Goal: Task Accomplishment & Management: Manage account settings

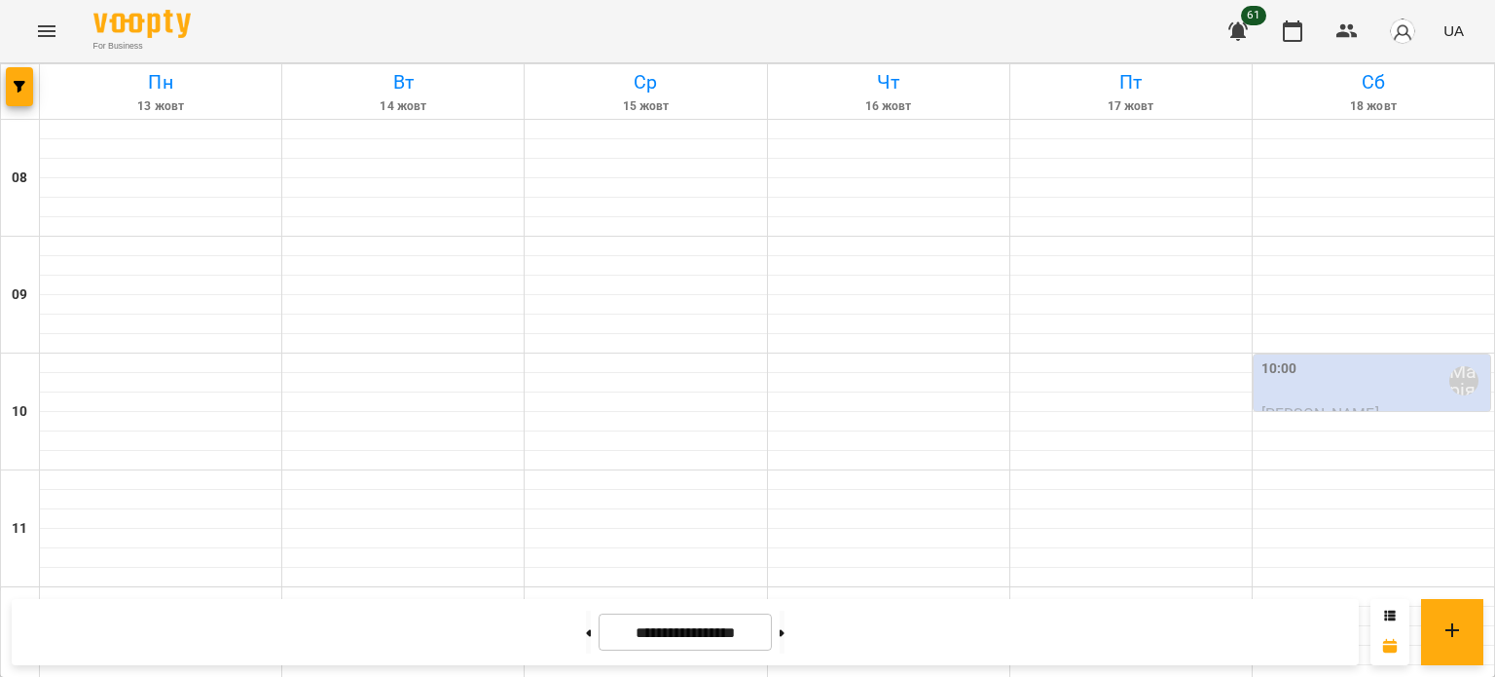
scroll to position [932, 0]
click at [25, 75] on button "button" at bounding box center [19, 86] width 27 height 39
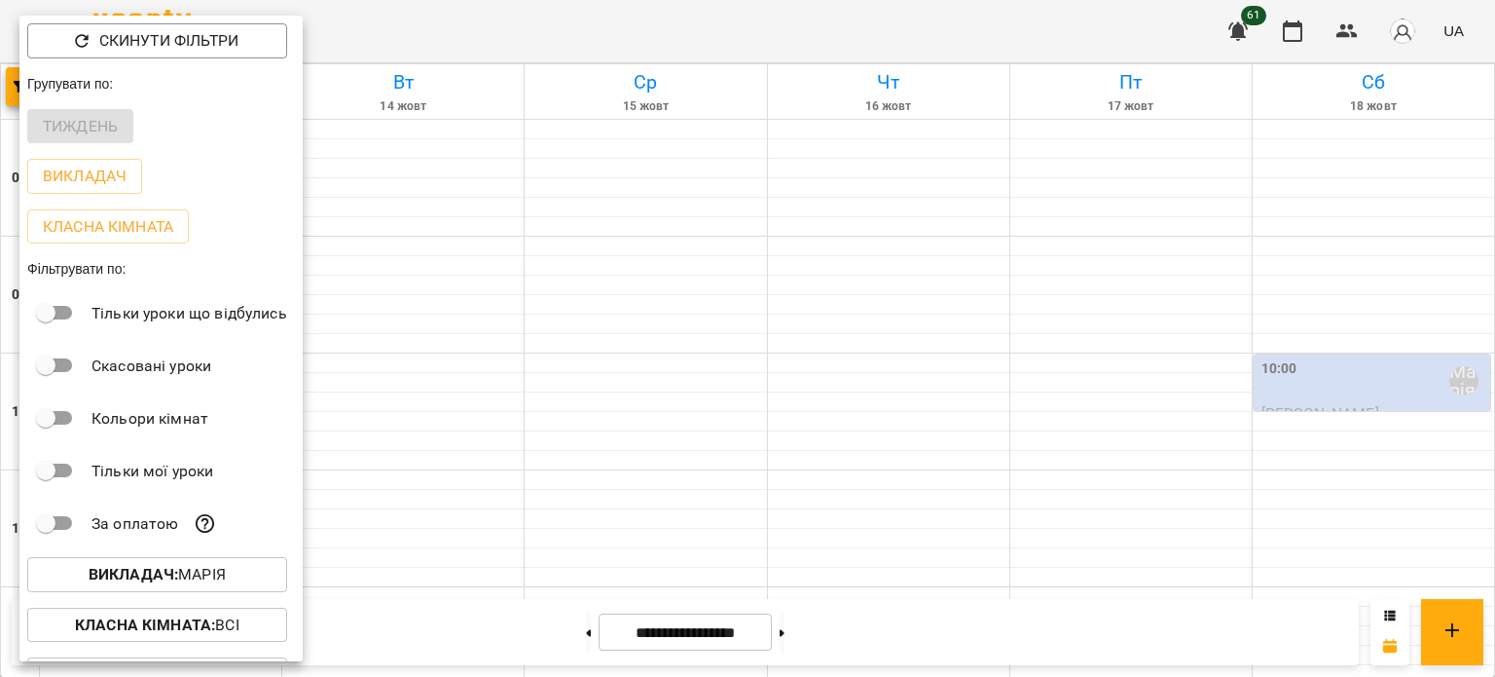
click at [156, 570] on b "Викладач :" at bounding box center [134, 574] width 90 height 18
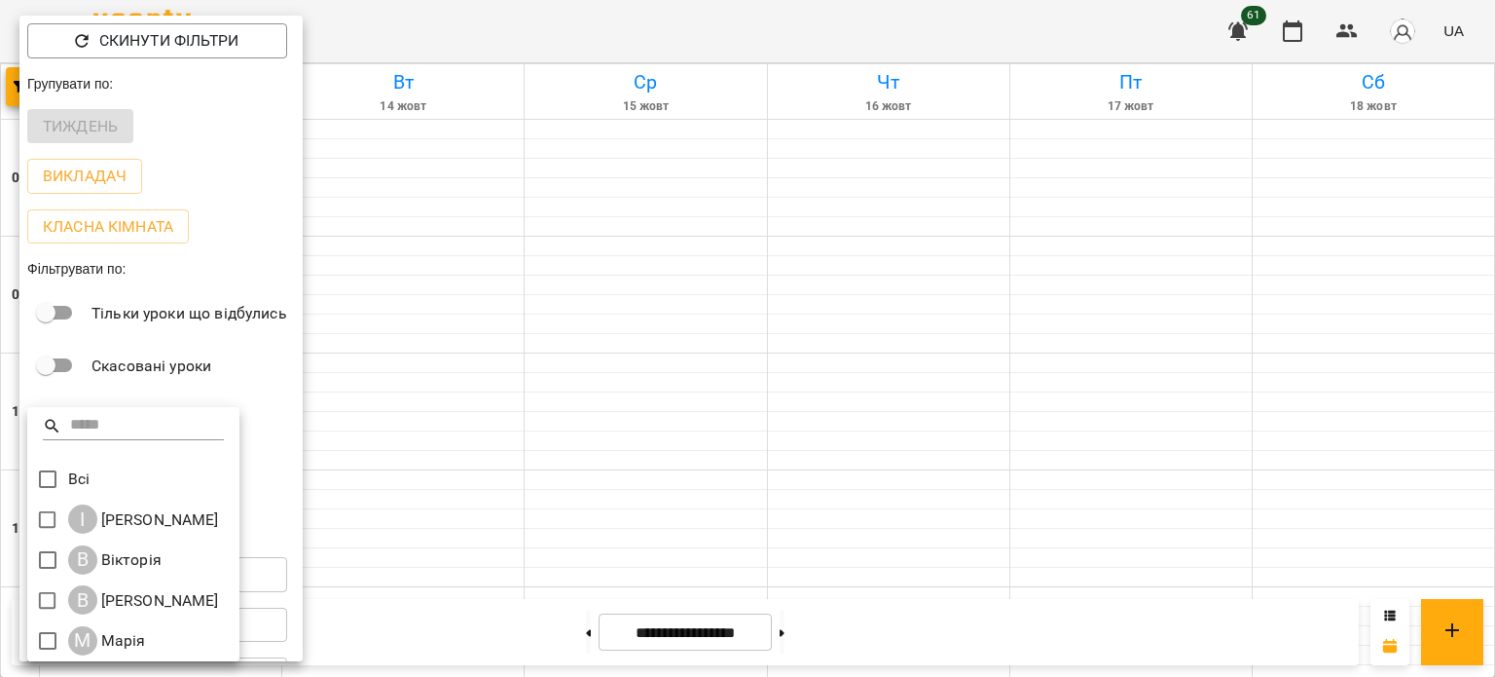
scroll to position [4, 0]
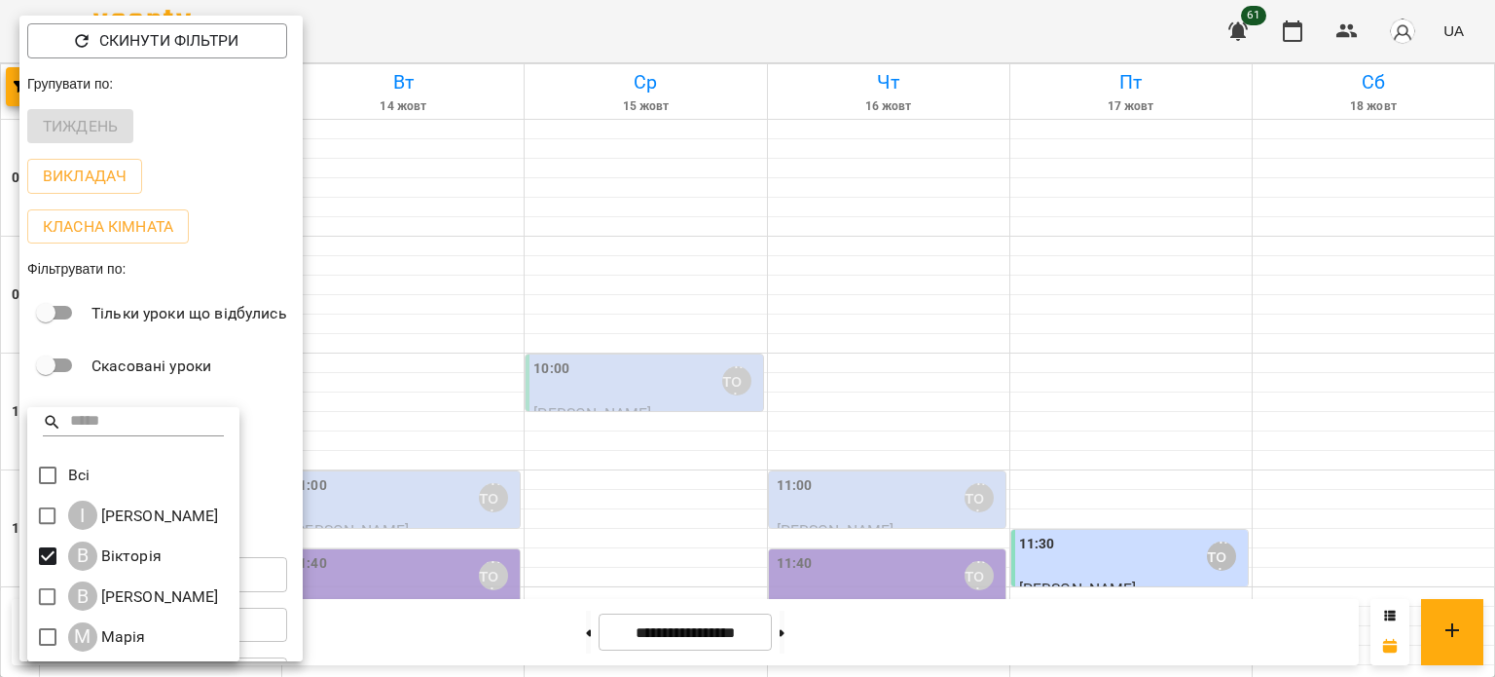
click at [397, 187] on div at bounding box center [747, 338] width 1495 height 677
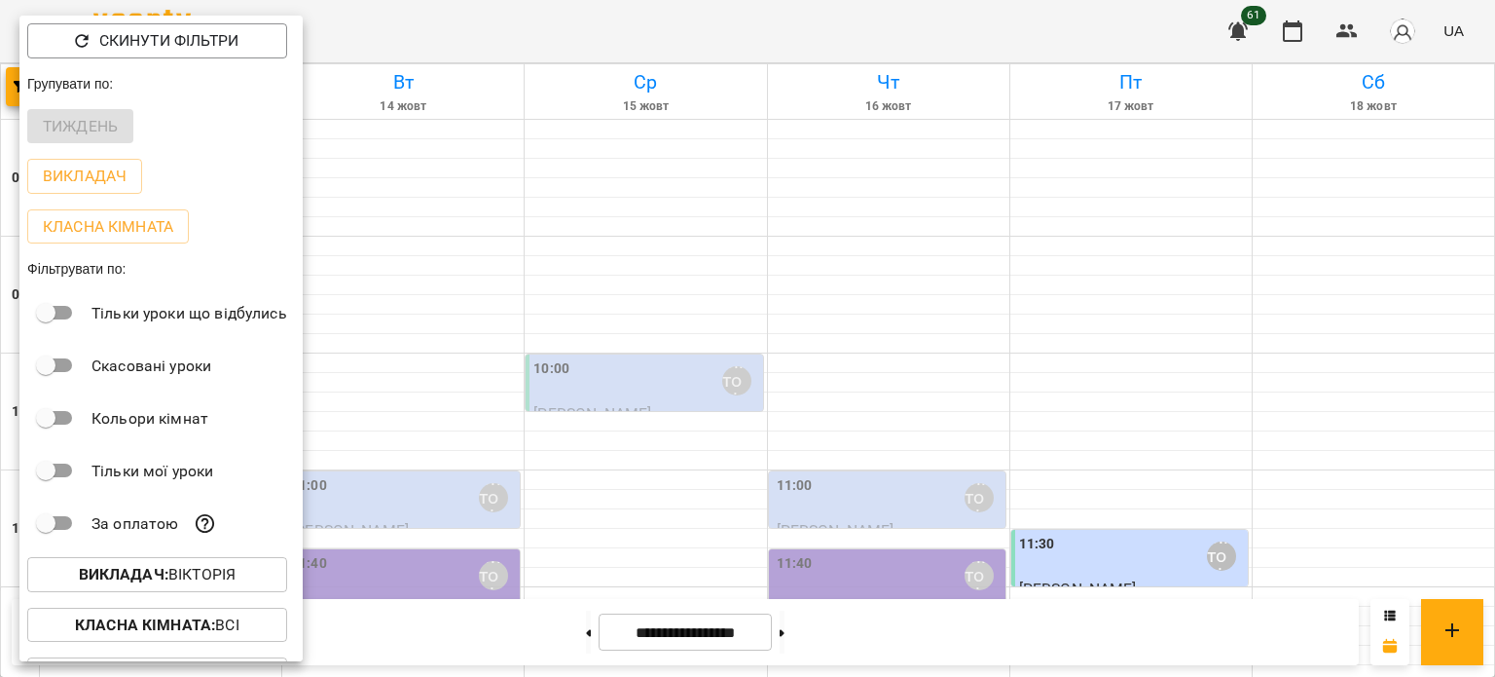
click at [404, 178] on div at bounding box center [747, 338] width 1495 height 677
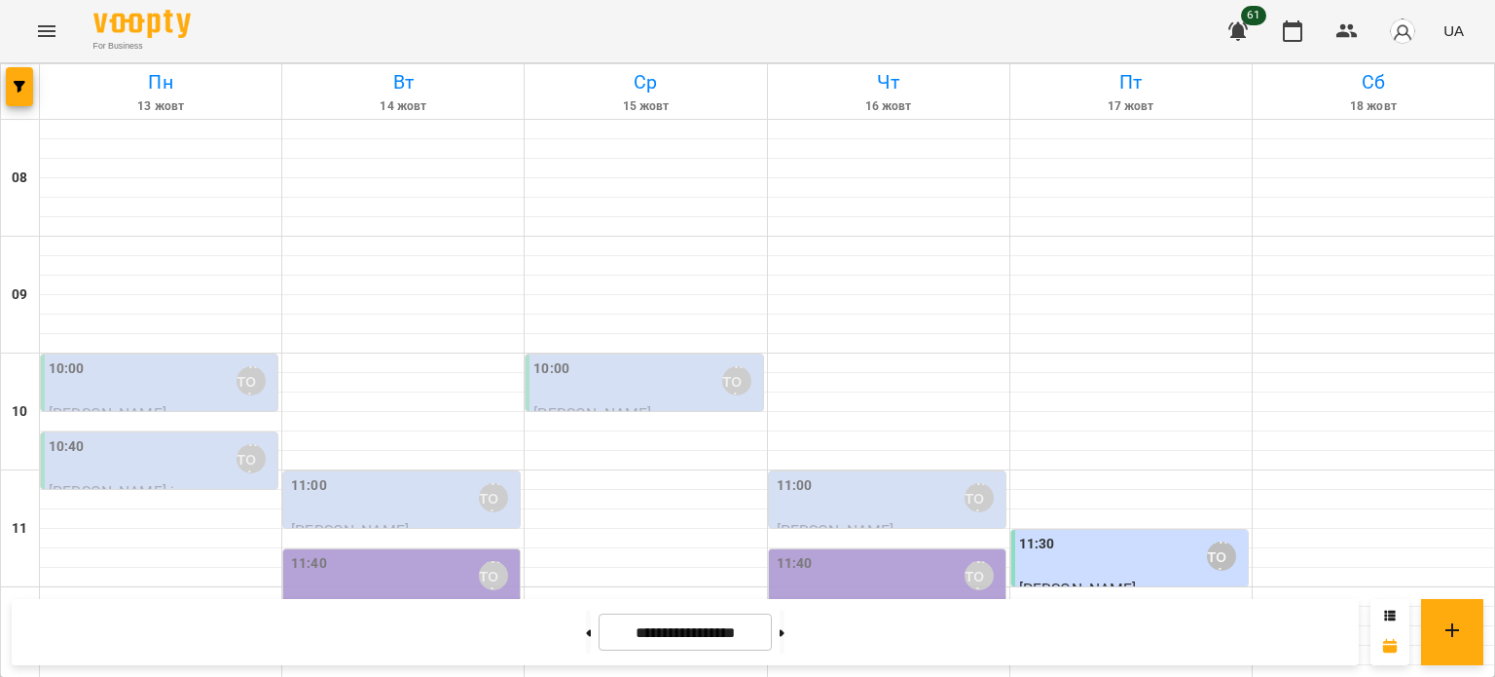
scroll to position [640, 0]
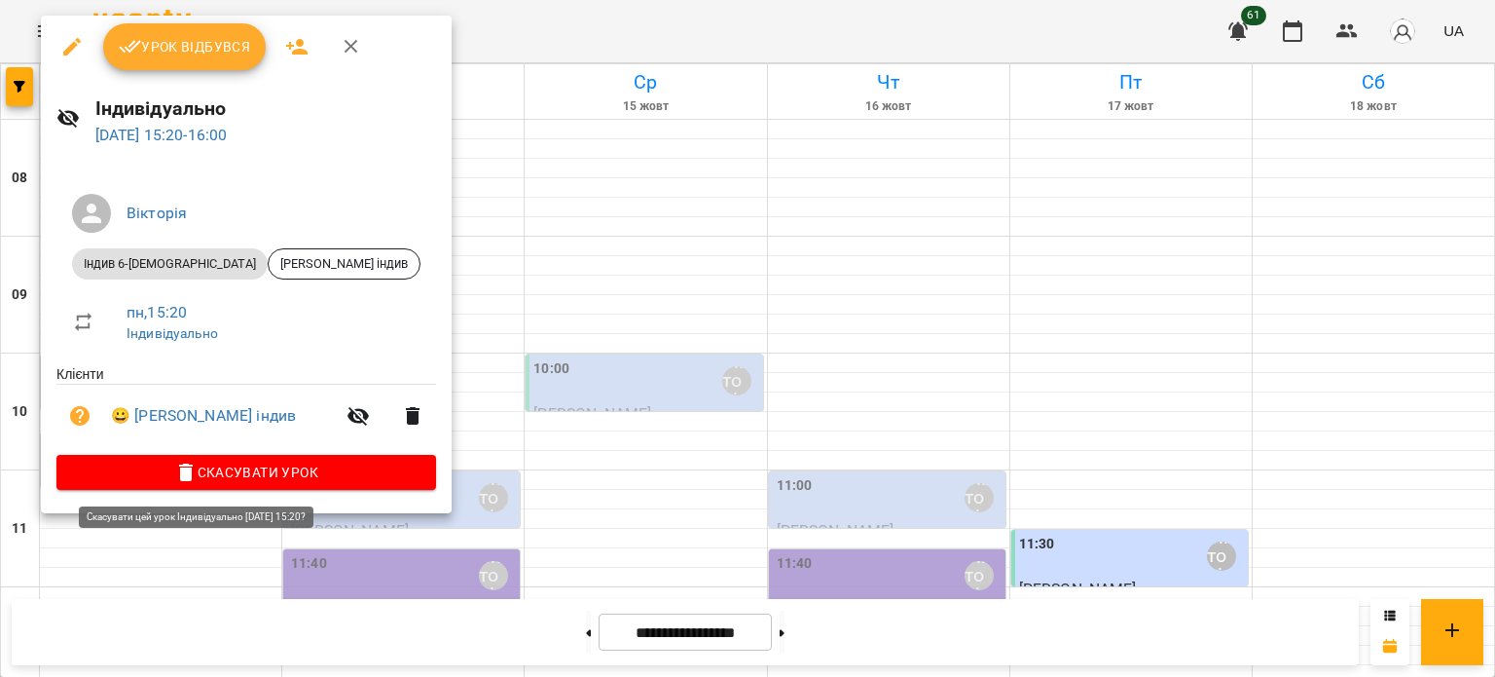
click at [217, 480] on span "Скасувати Урок" at bounding box center [246, 472] width 349 height 23
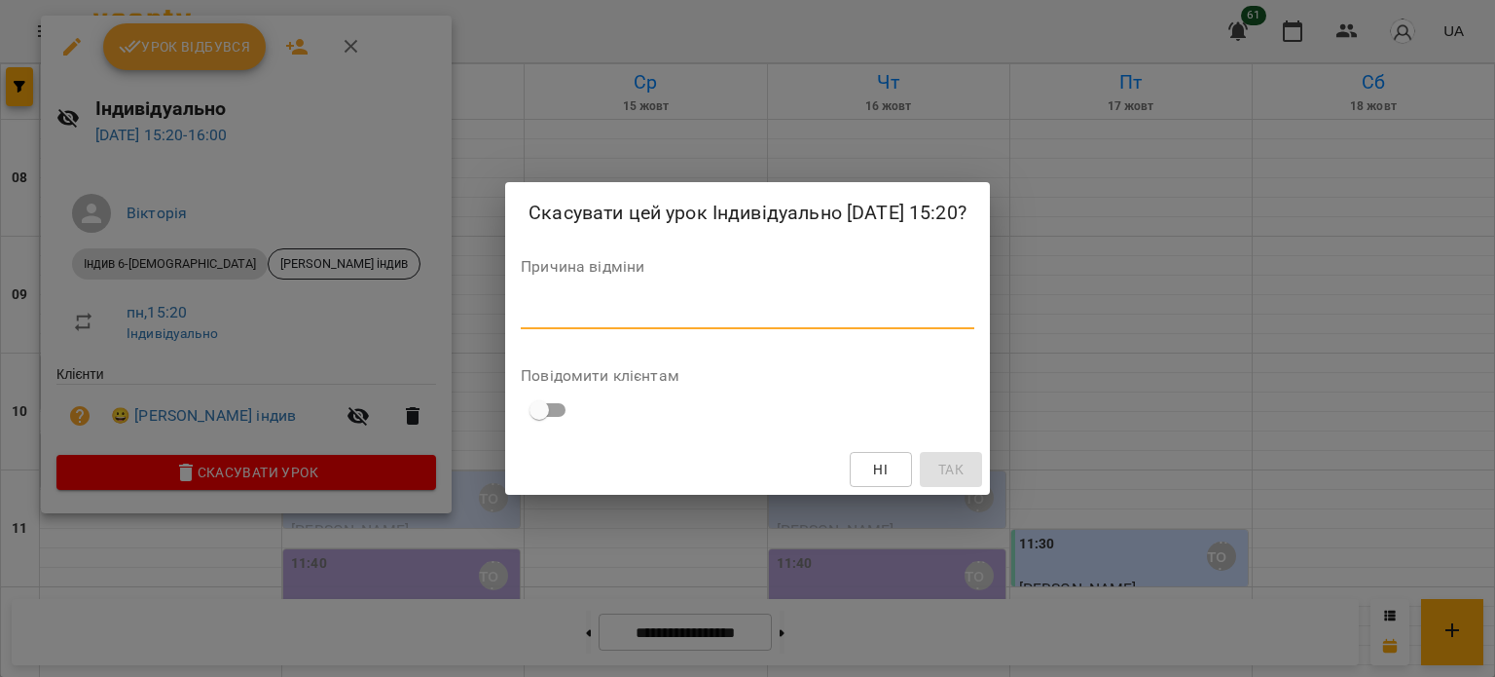
click at [547, 306] on textarea at bounding box center [748, 313] width 454 height 18
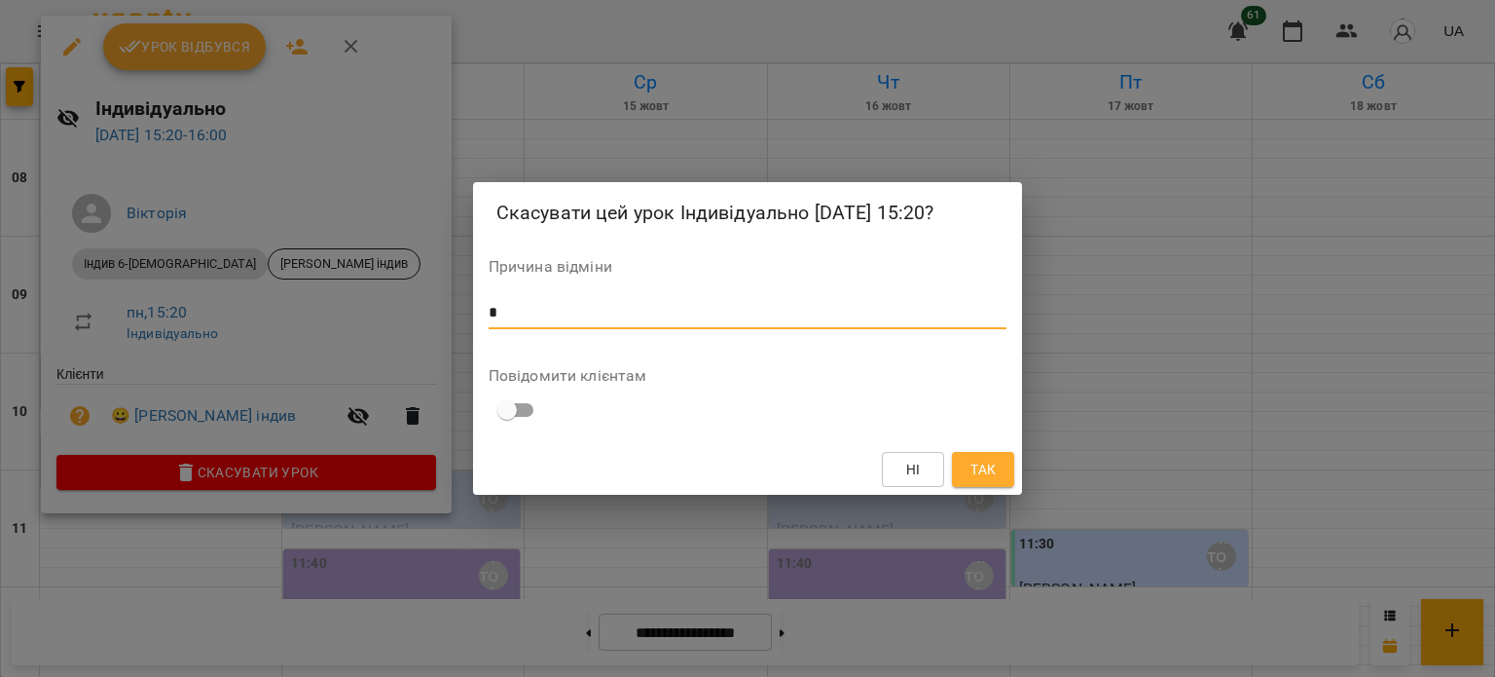
click at [977, 463] on span "Так" at bounding box center [983, 469] width 25 height 23
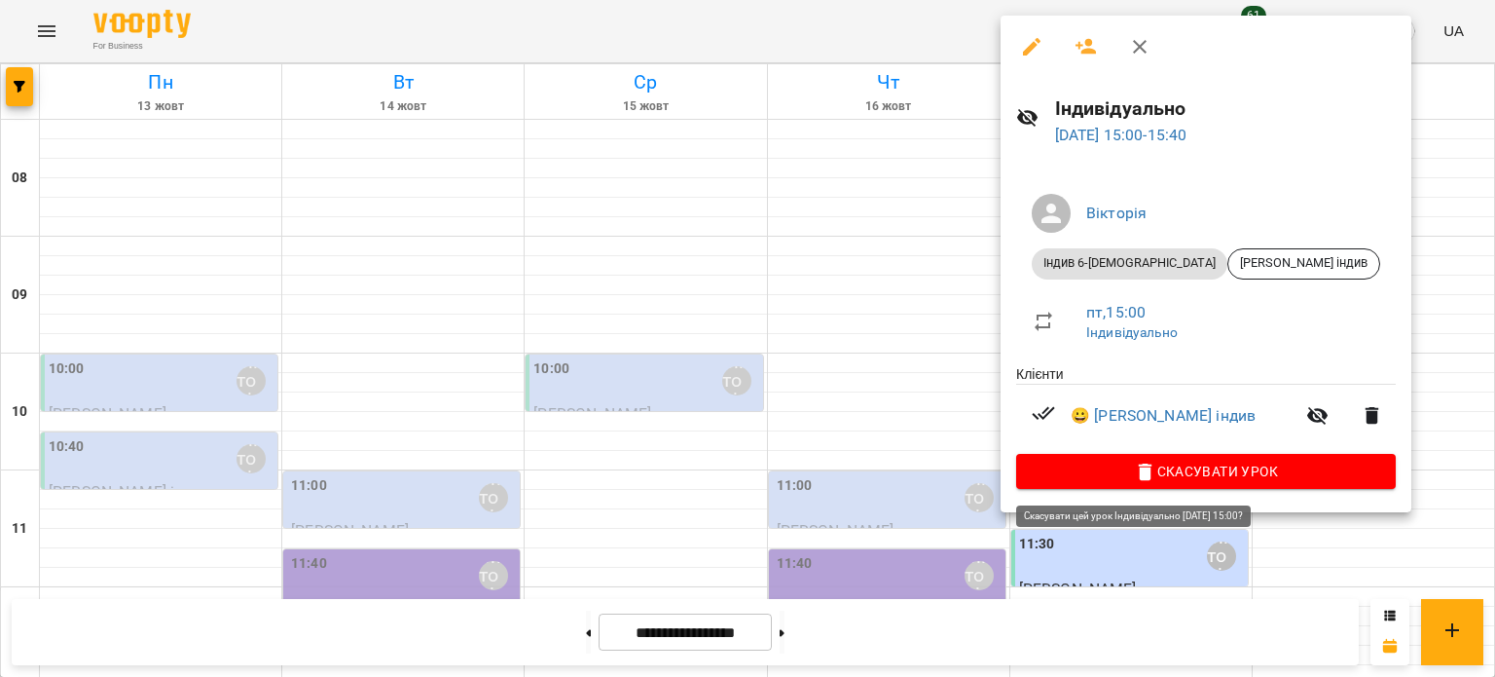
click at [1140, 465] on span "Скасувати Урок" at bounding box center [1206, 471] width 349 height 23
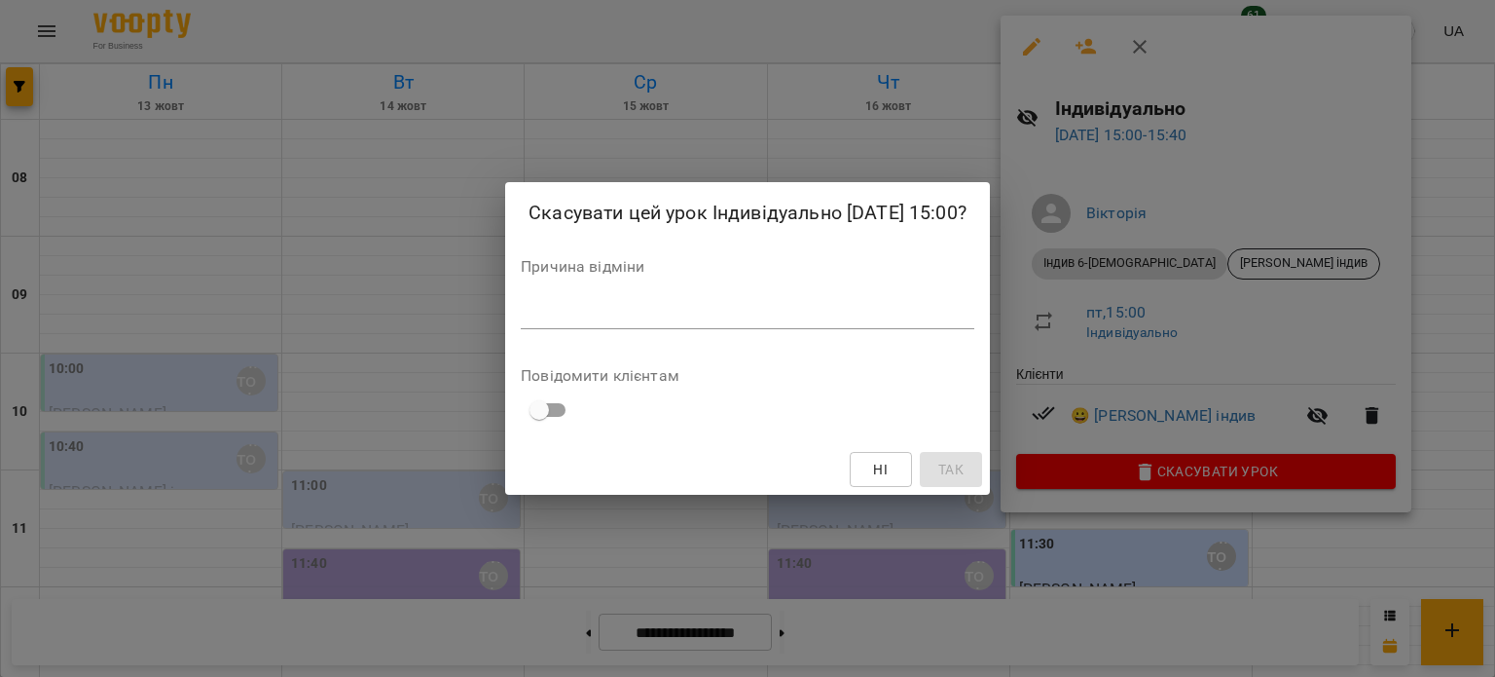
click at [713, 294] on div "Причина відміни *" at bounding box center [748, 298] width 454 height 78
click at [709, 305] on div "*" at bounding box center [748, 313] width 454 height 31
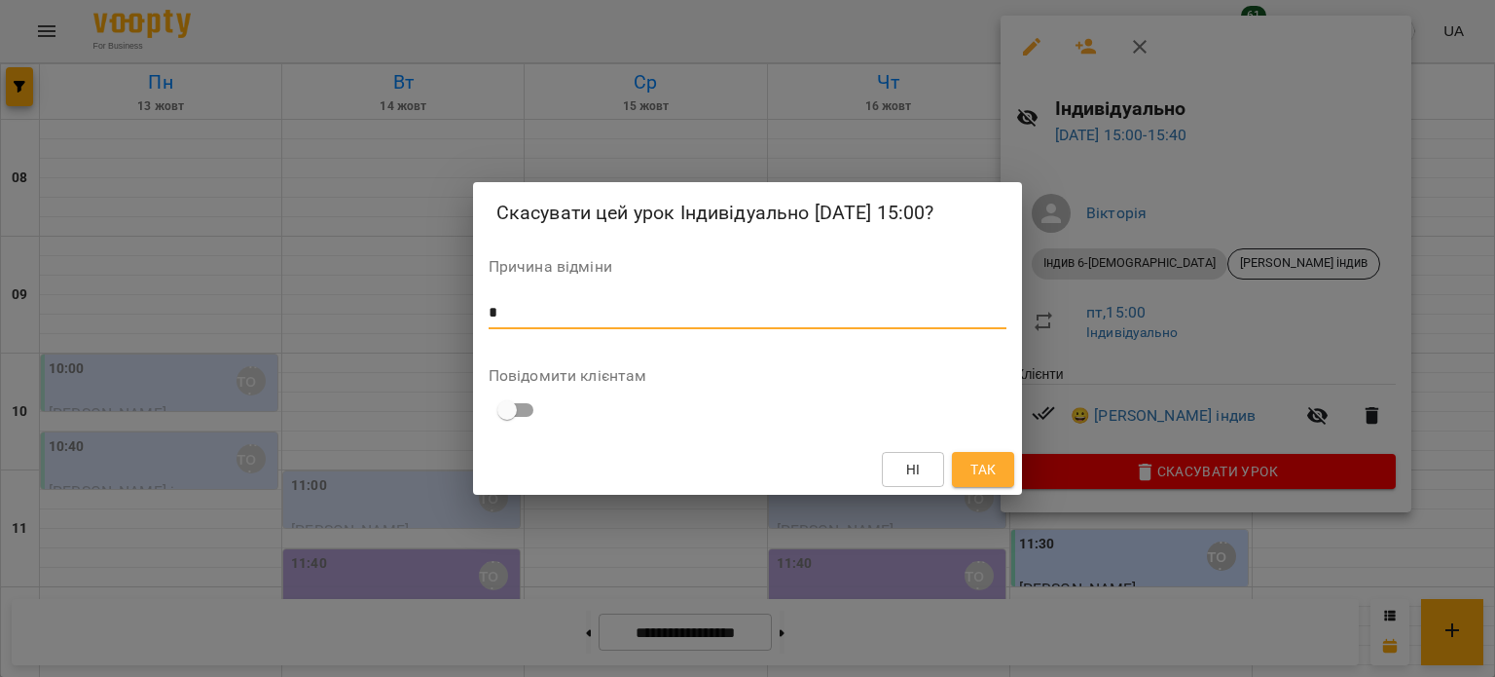
click at [980, 462] on span "Так" at bounding box center [983, 469] width 25 height 23
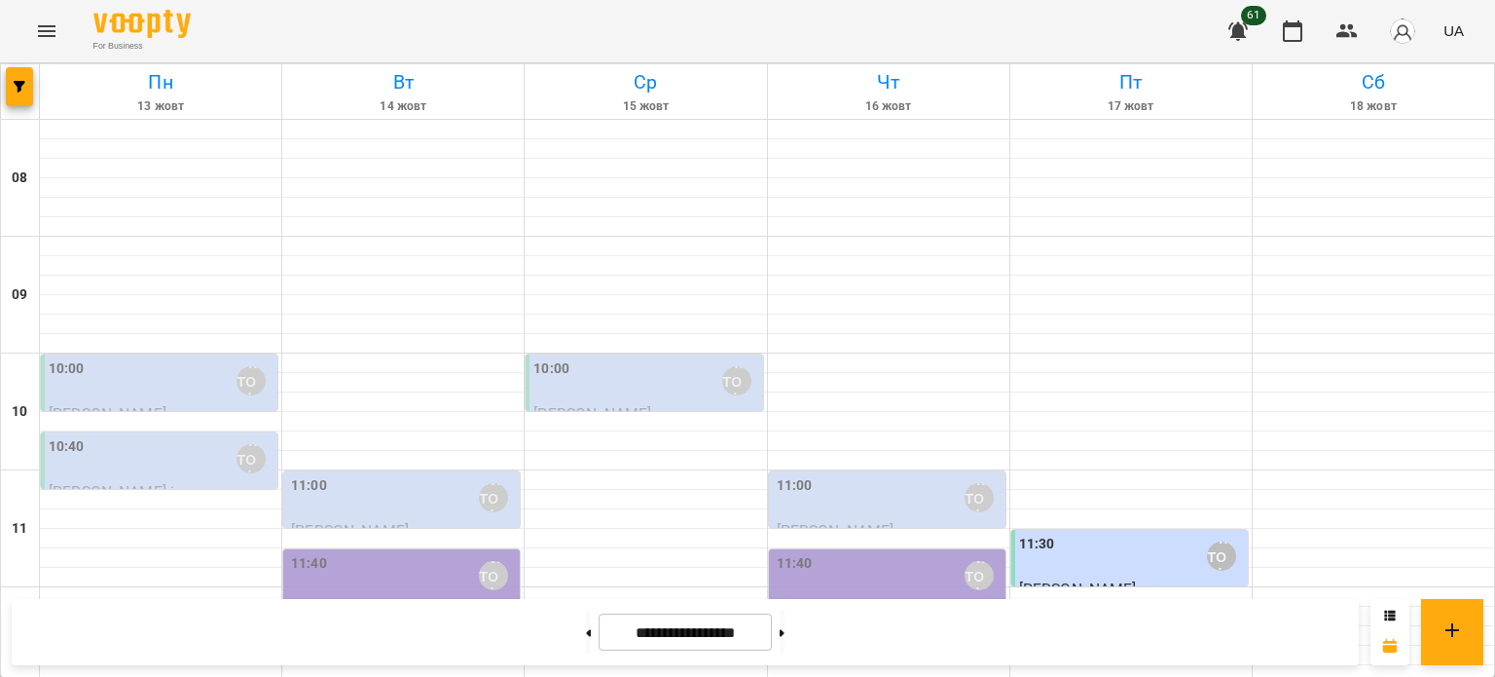
scroll to position [834, 0]
click at [587, 632] on icon at bounding box center [589, 632] width 5 height 7
type input "**********"
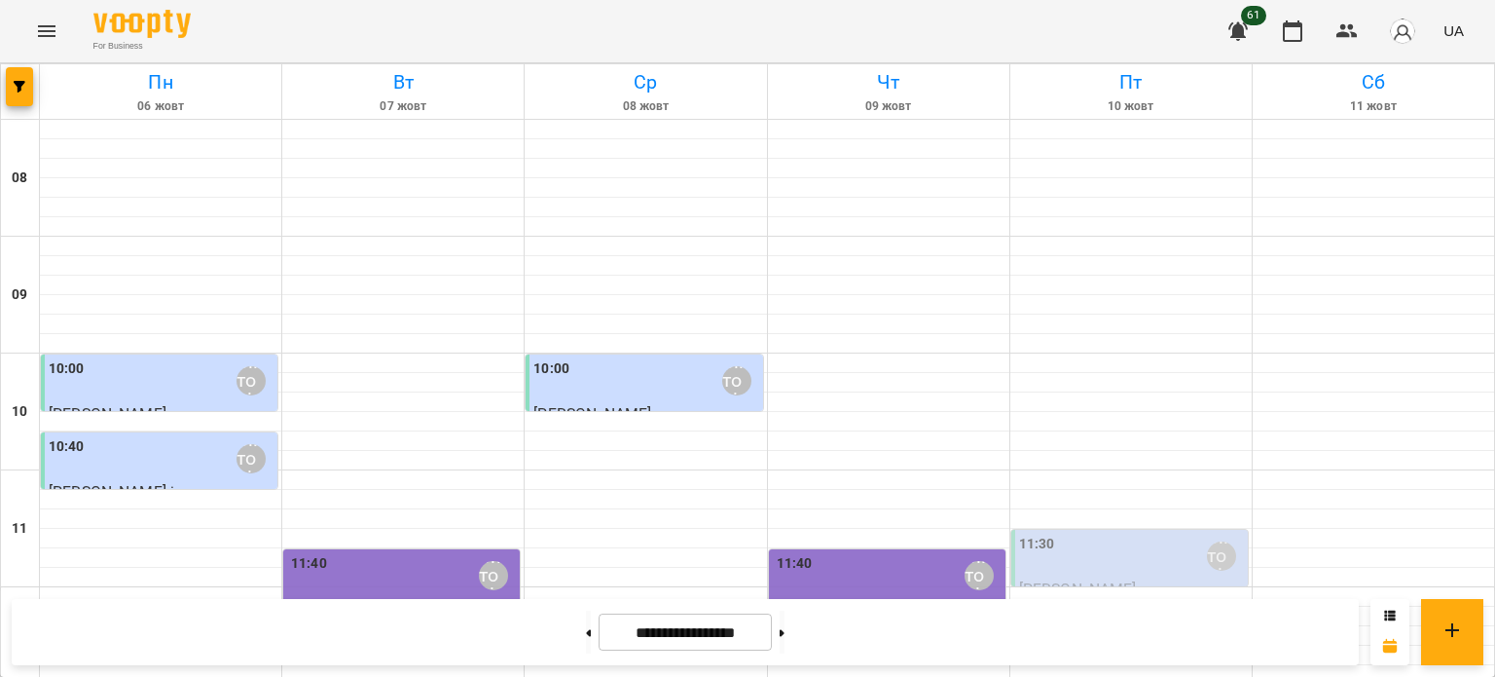
scroll to position [542, 0]
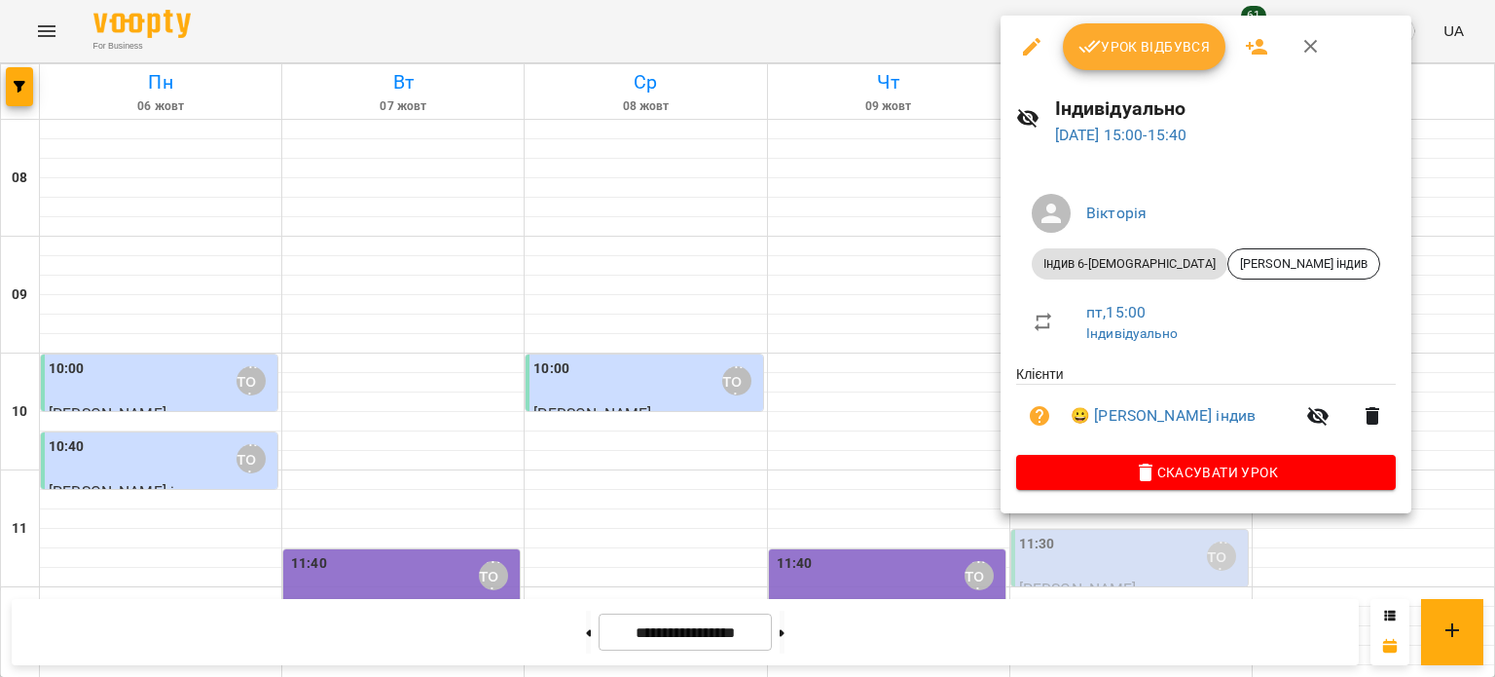
click at [1099, 47] on icon "button" at bounding box center [1090, 46] width 23 height 23
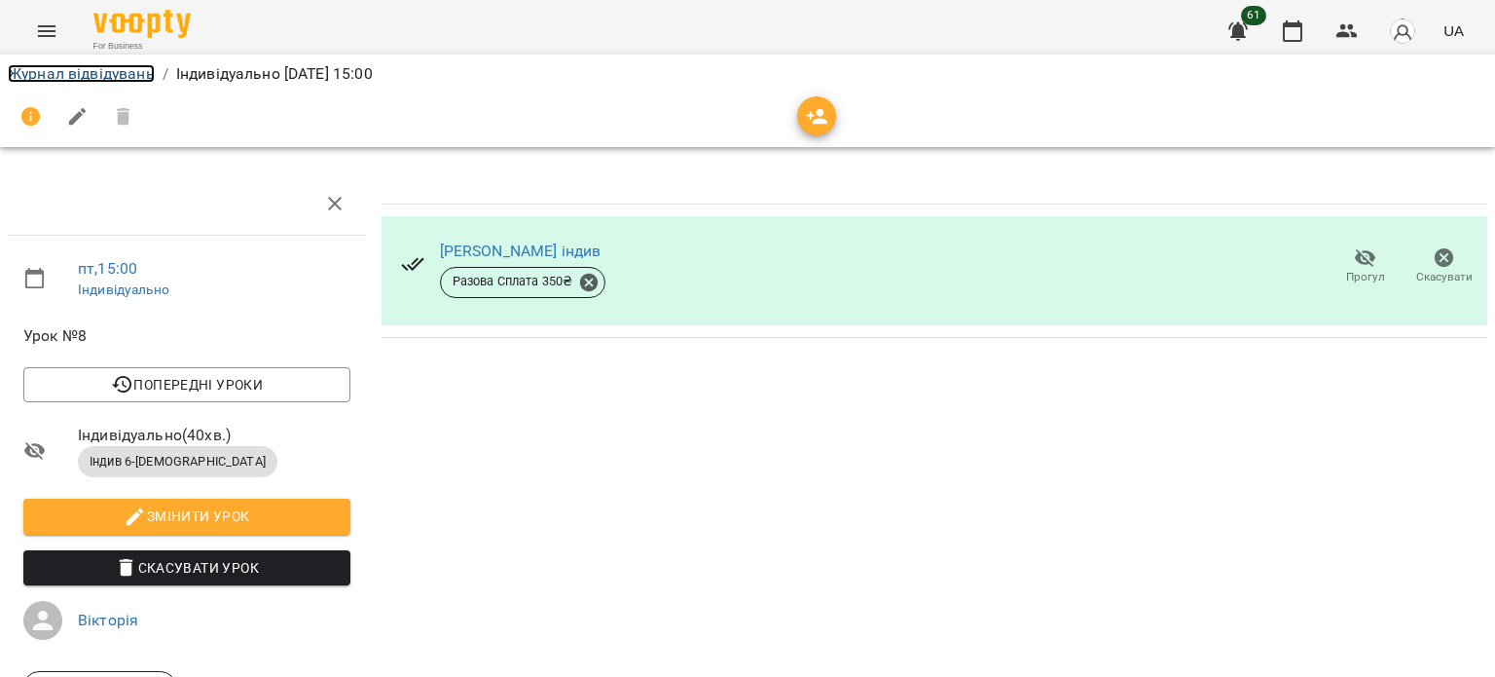
click at [66, 71] on link "Журнал відвідувань" at bounding box center [81, 73] width 147 height 18
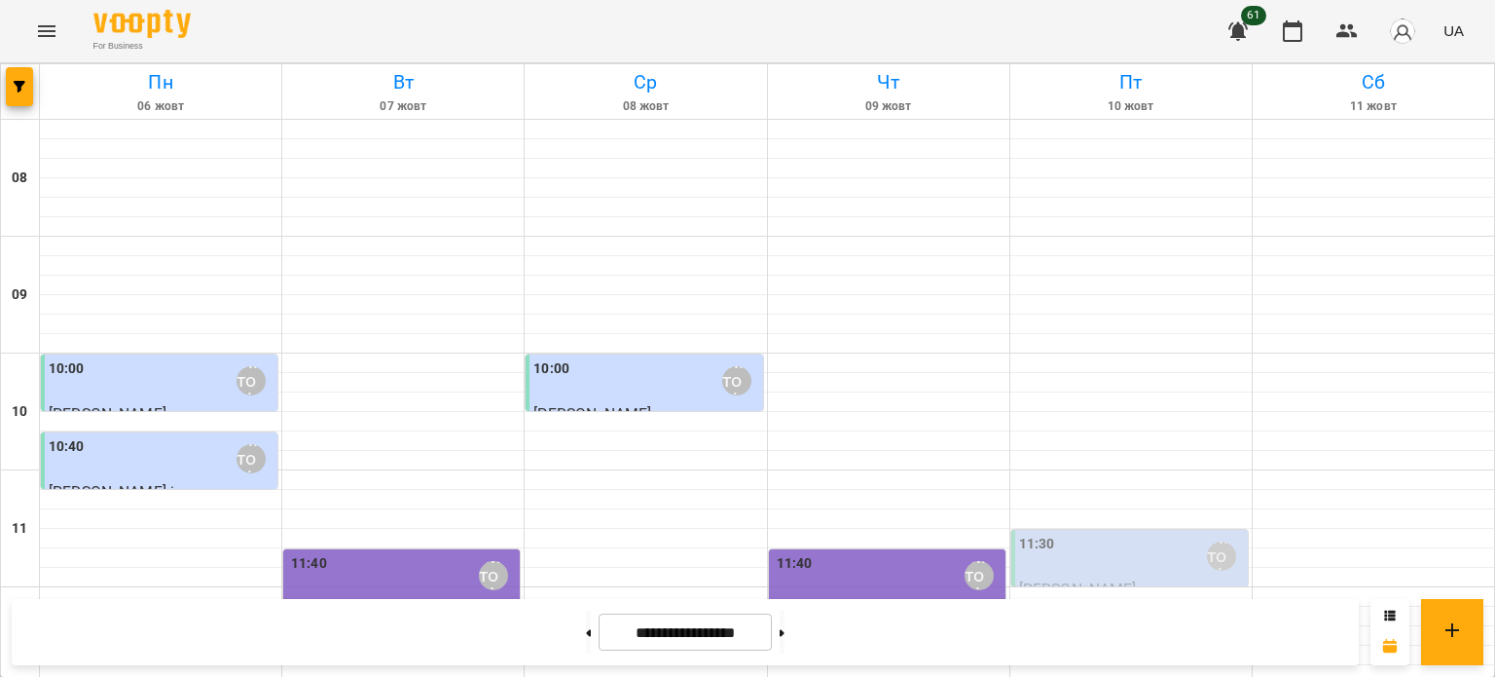
scroll to position [932, 0]
click at [785, 630] on icon at bounding box center [782, 633] width 5 height 8
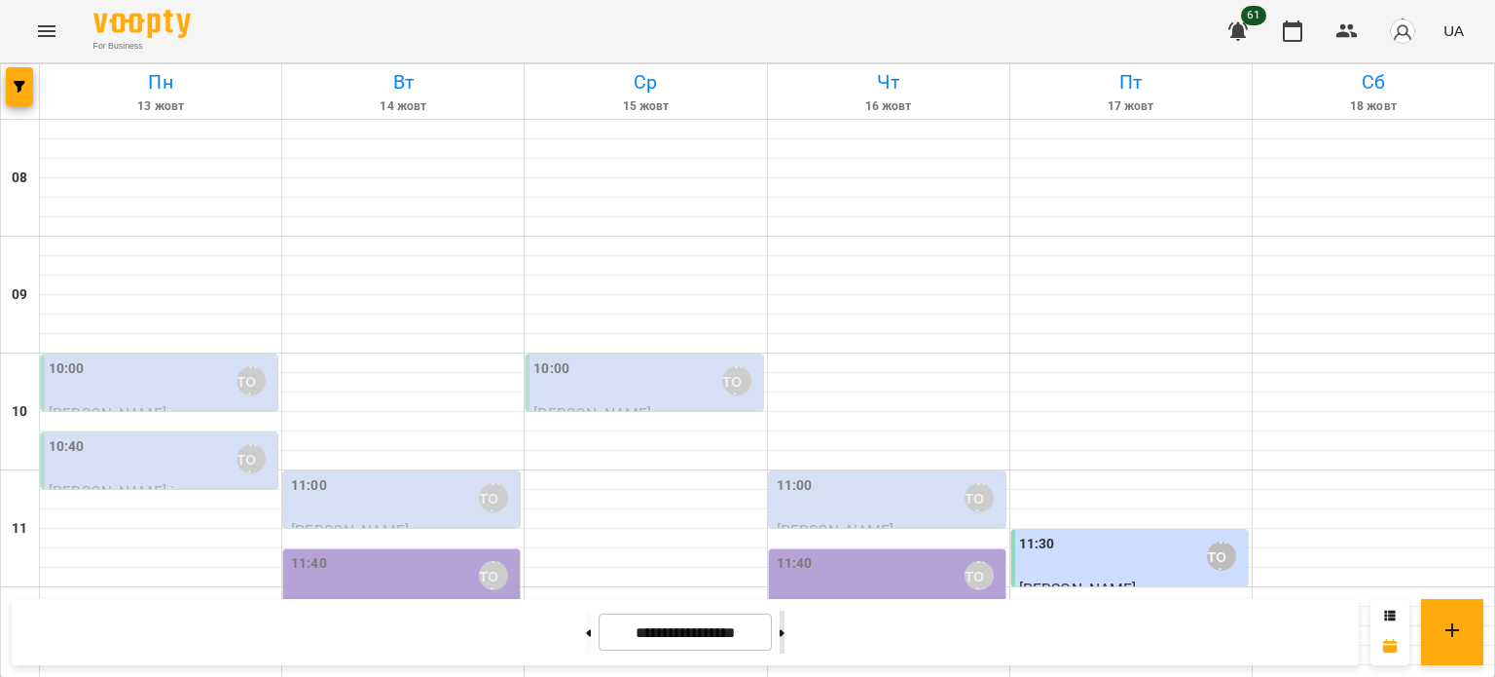
click at [785, 638] on button at bounding box center [782, 631] width 5 height 43
click at [785, 626] on button at bounding box center [782, 631] width 5 height 43
click at [586, 627] on button at bounding box center [588, 631] width 5 height 43
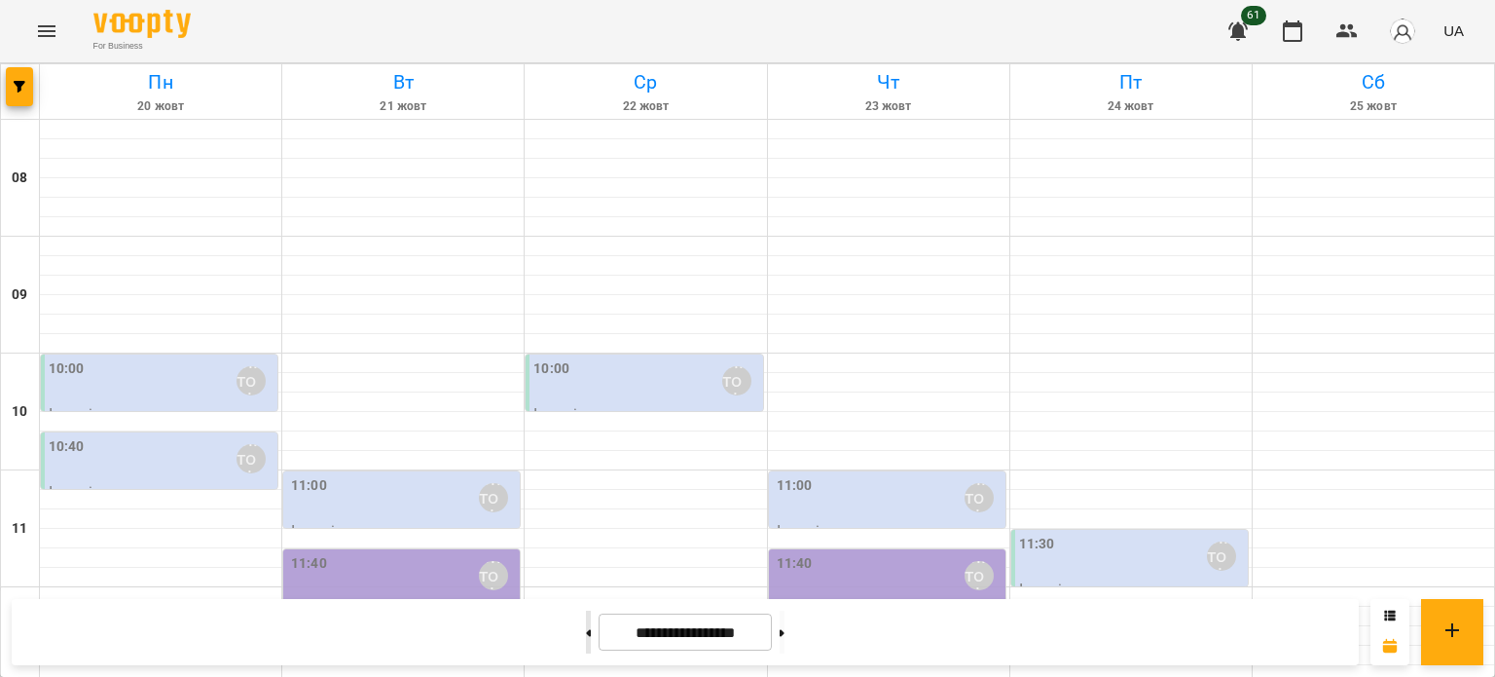
click at [586, 627] on button at bounding box center [588, 631] width 5 height 43
type input "**********"
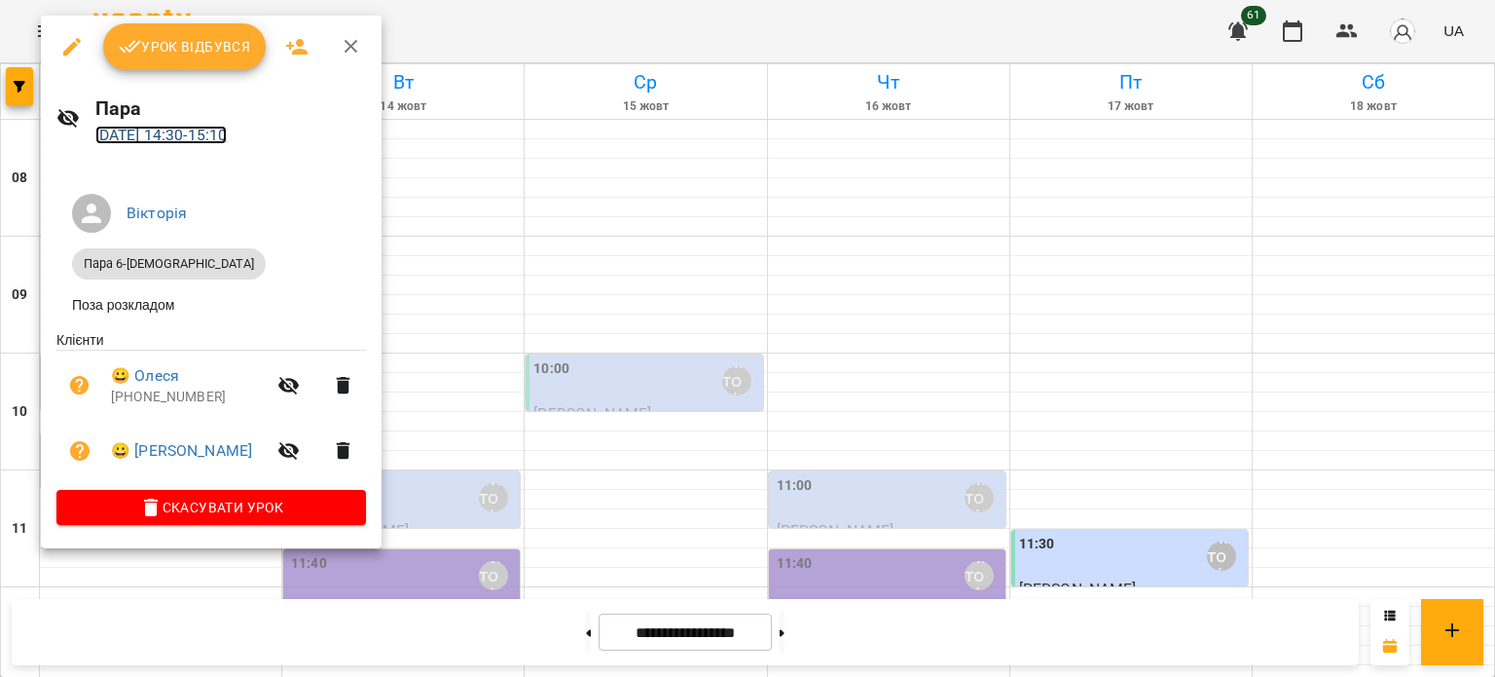
click at [189, 131] on link "[DATE] 14:30 - 15:10" at bounding box center [161, 135] width 132 height 18
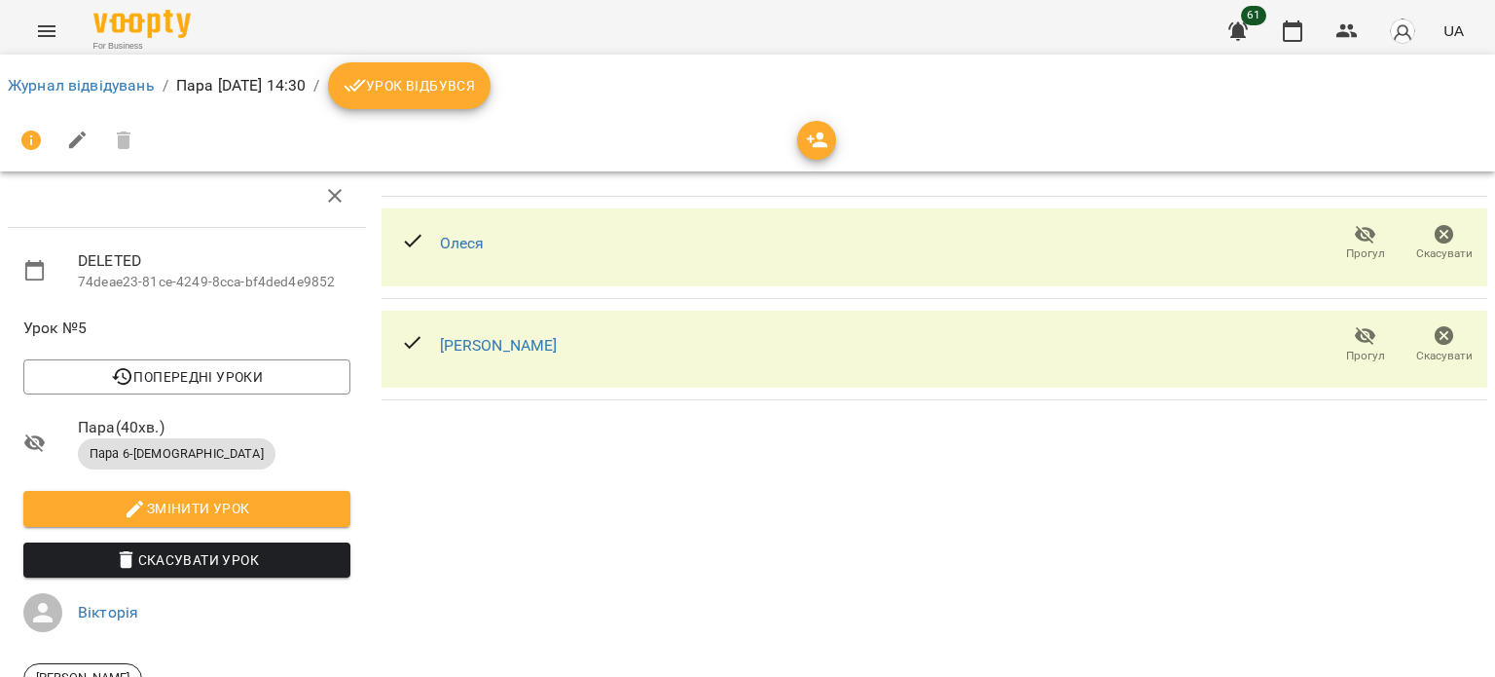
scroll to position [164, 0]
click at [57, 85] on link "Журнал відвідувань" at bounding box center [81, 85] width 147 height 18
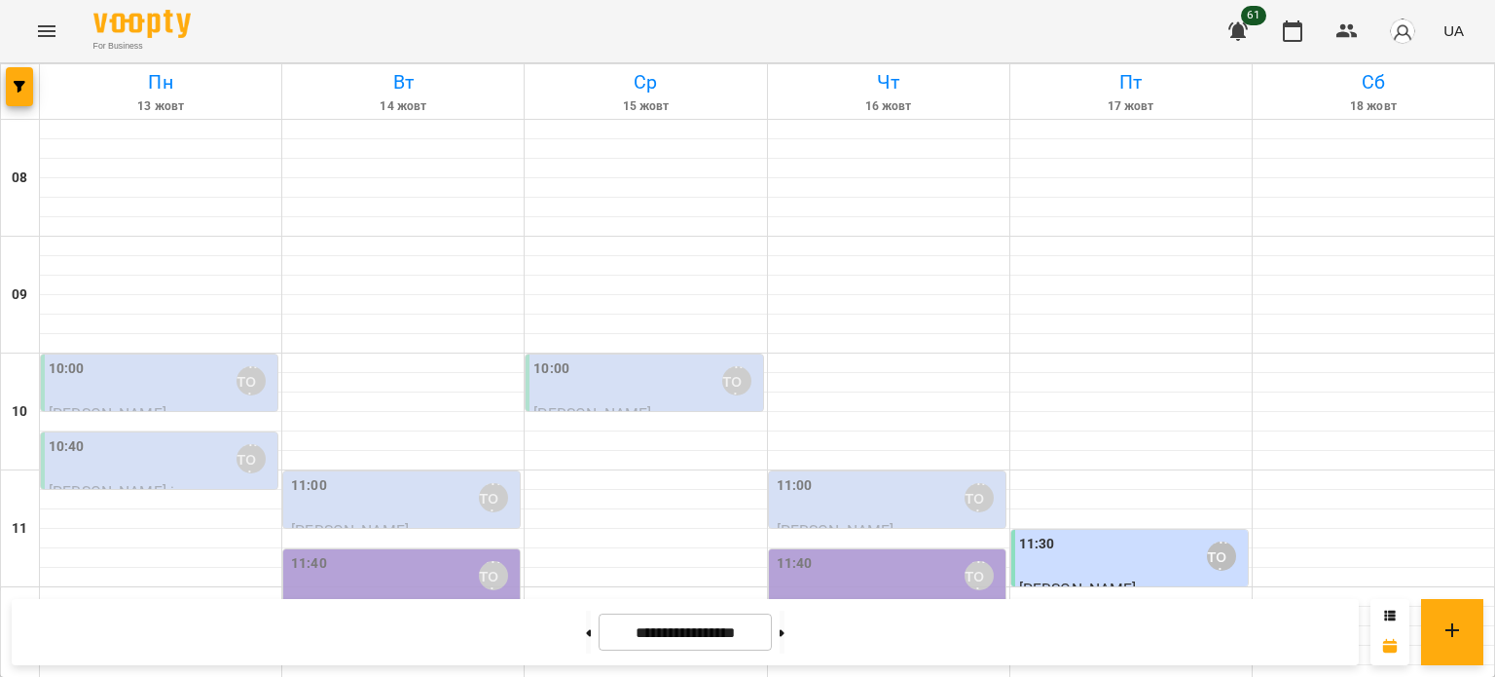
scroll to position [932, 0]
click at [785, 629] on icon at bounding box center [782, 633] width 5 height 8
type input "**********"
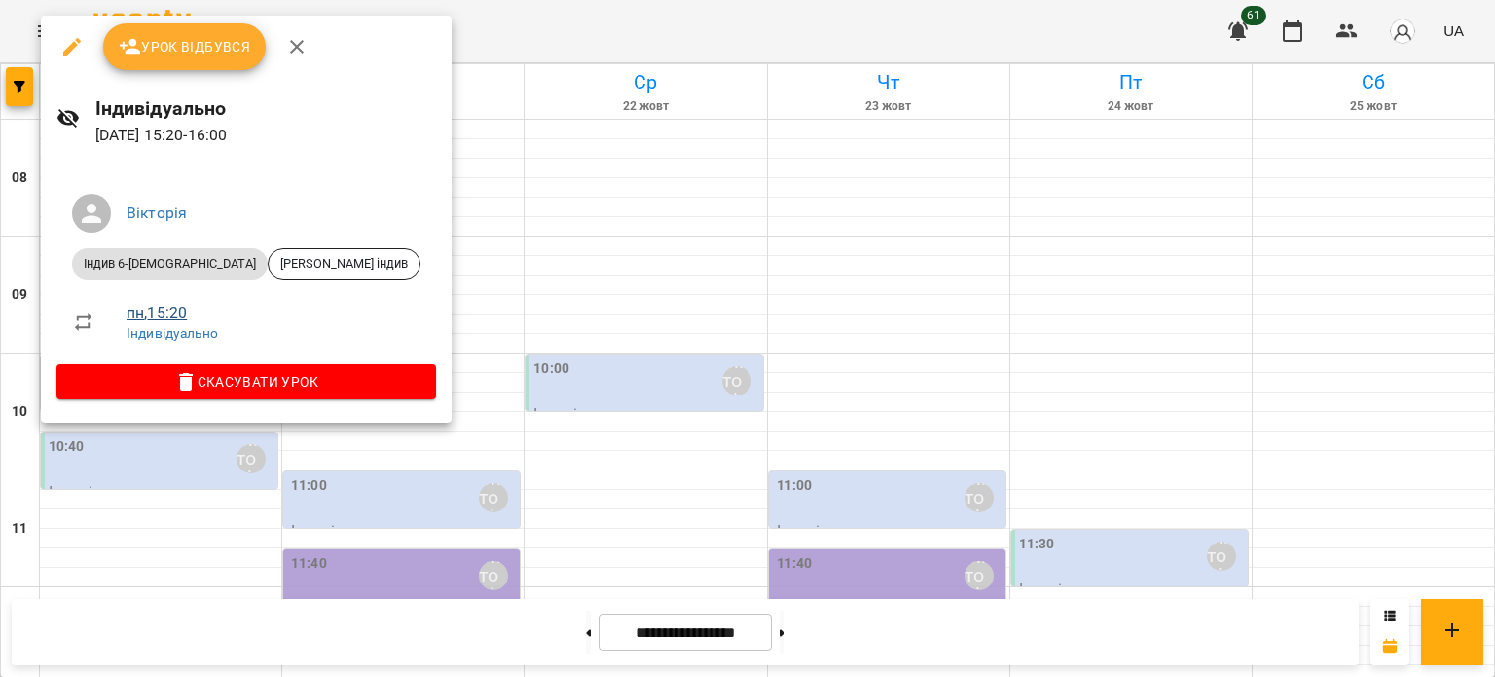
click at [161, 311] on link "пн , 15:20" at bounding box center [157, 312] width 60 height 18
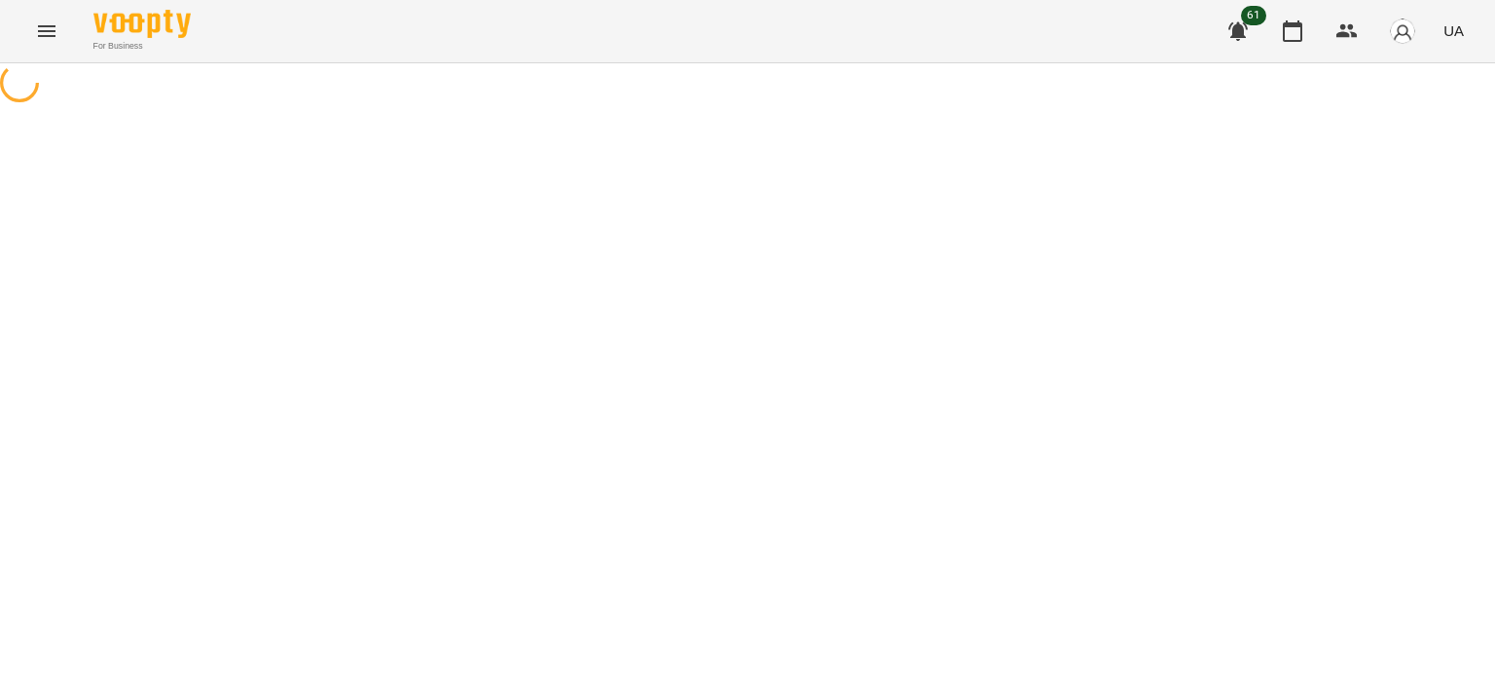
select select "*"
select select "**********"
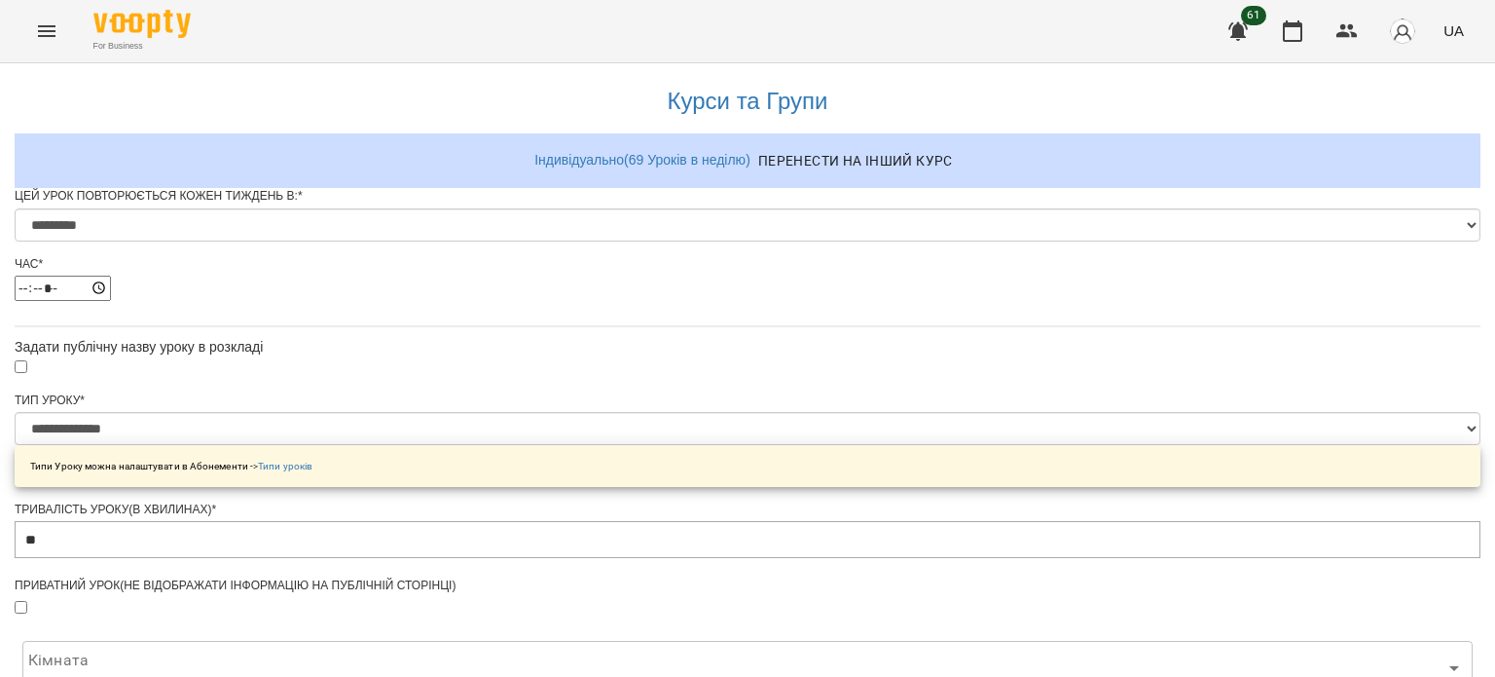
scroll to position [794, 0]
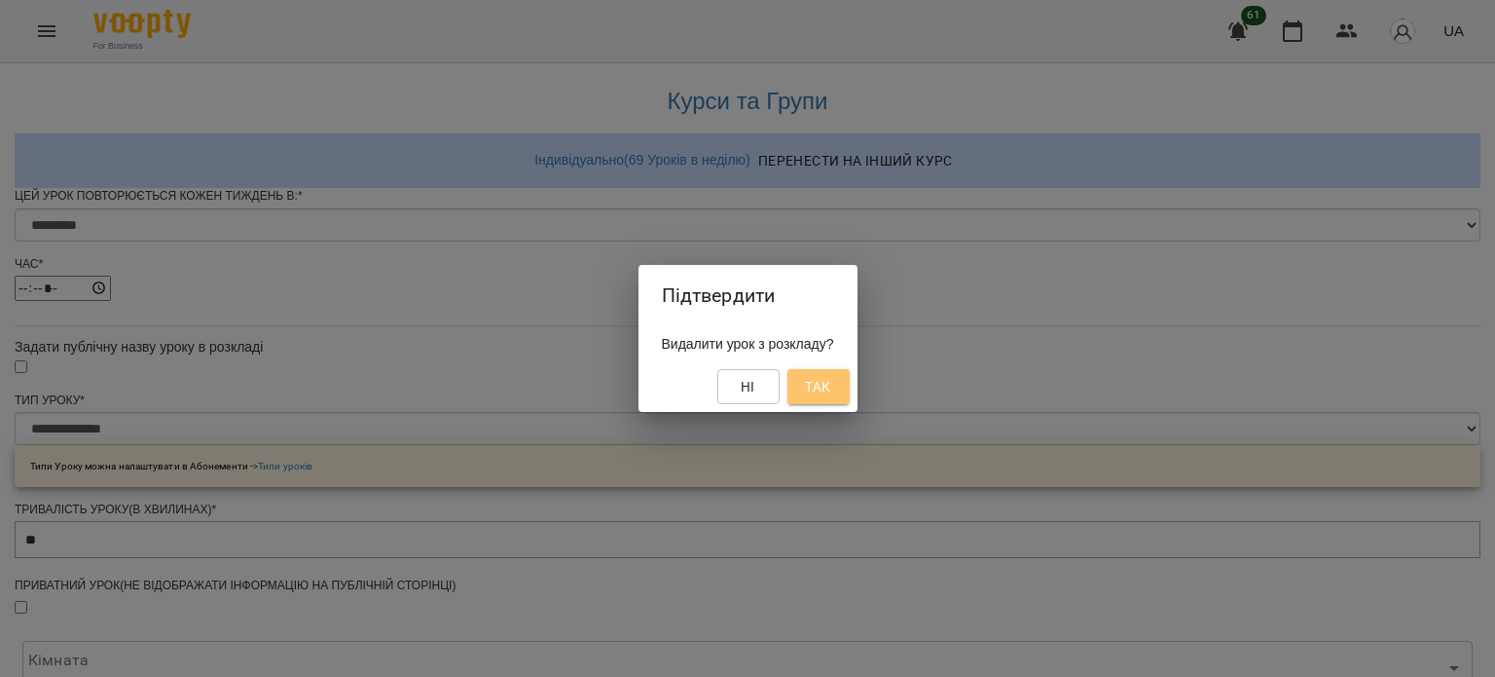
click at [836, 400] on button "Так" at bounding box center [819, 386] width 62 height 35
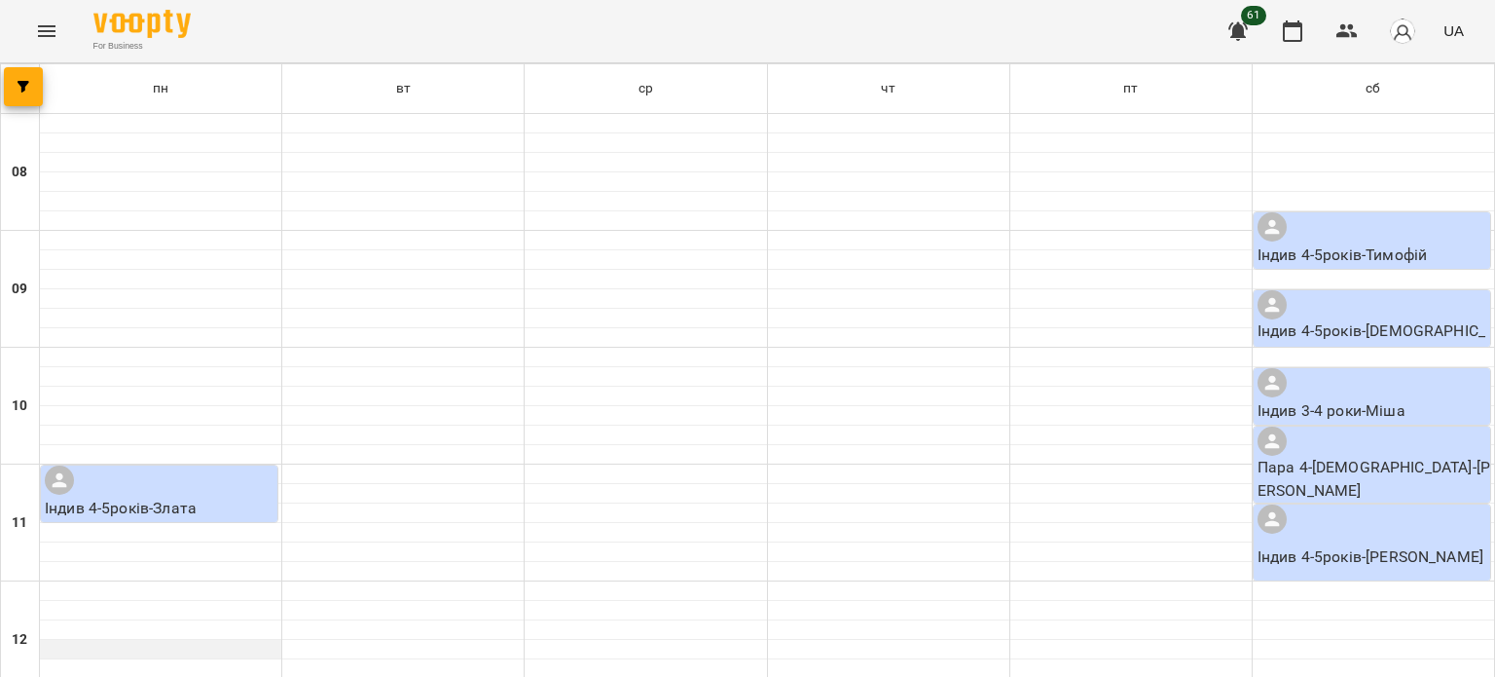
scroll to position [487, 0]
click at [31, 89] on span "button" at bounding box center [23, 87] width 39 height 12
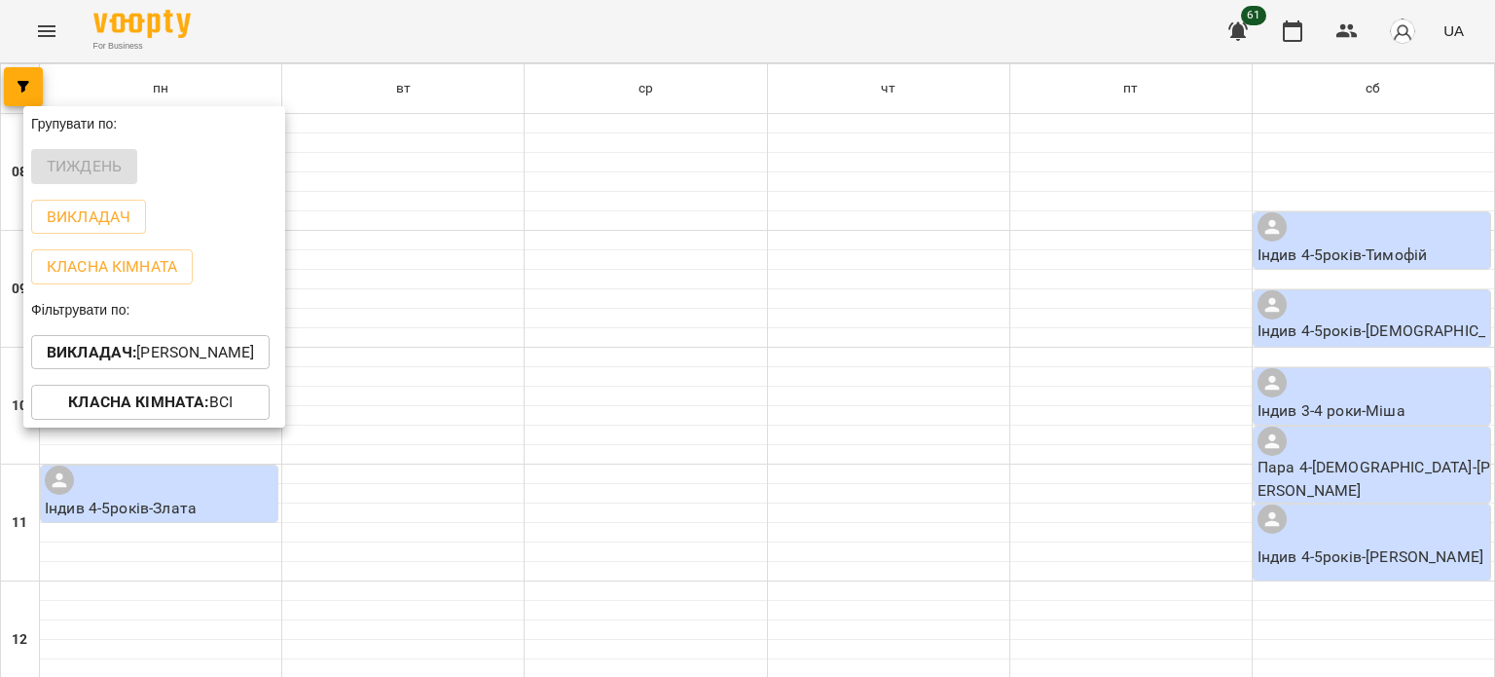
click at [110, 354] on b "Викладач :" at bounding box center [92, 352] width 90 height 18
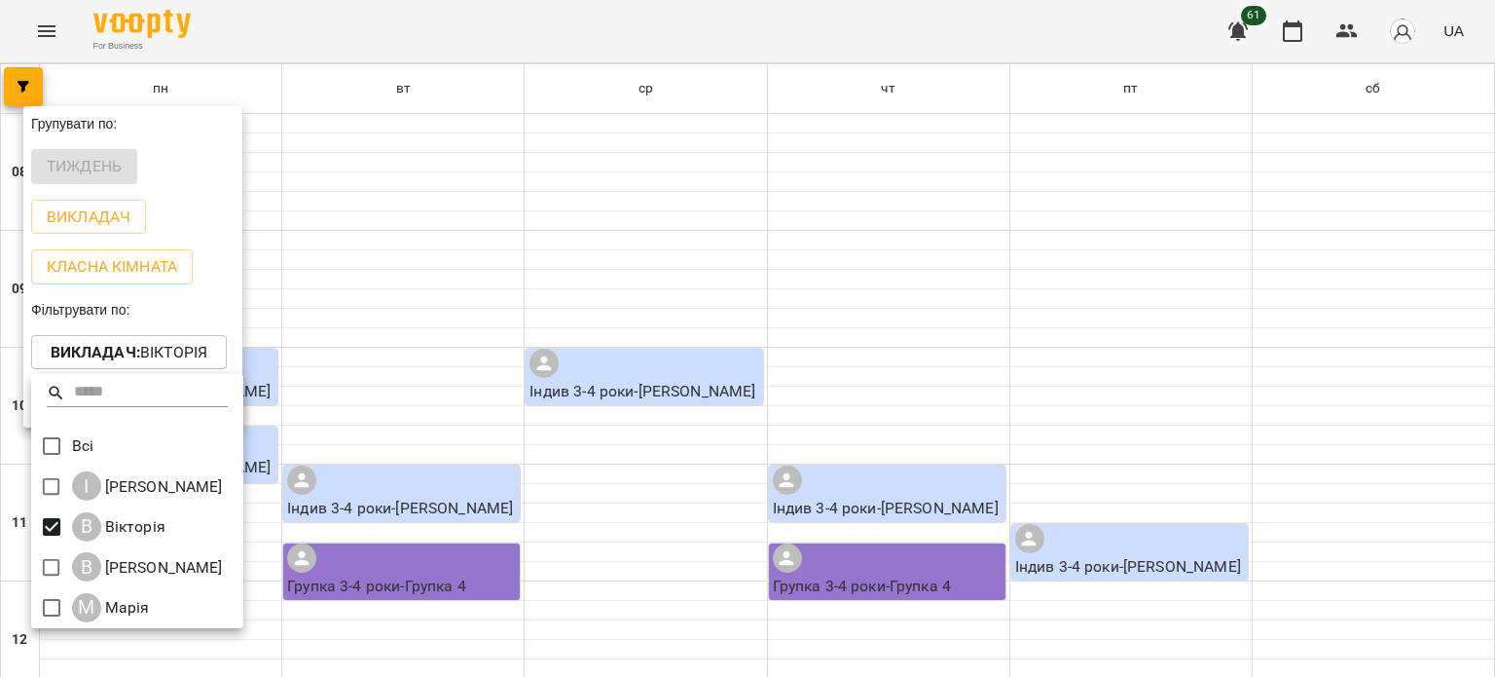
click at [428, 291] on div at bounding box center [747, 338] width 1495 height 677
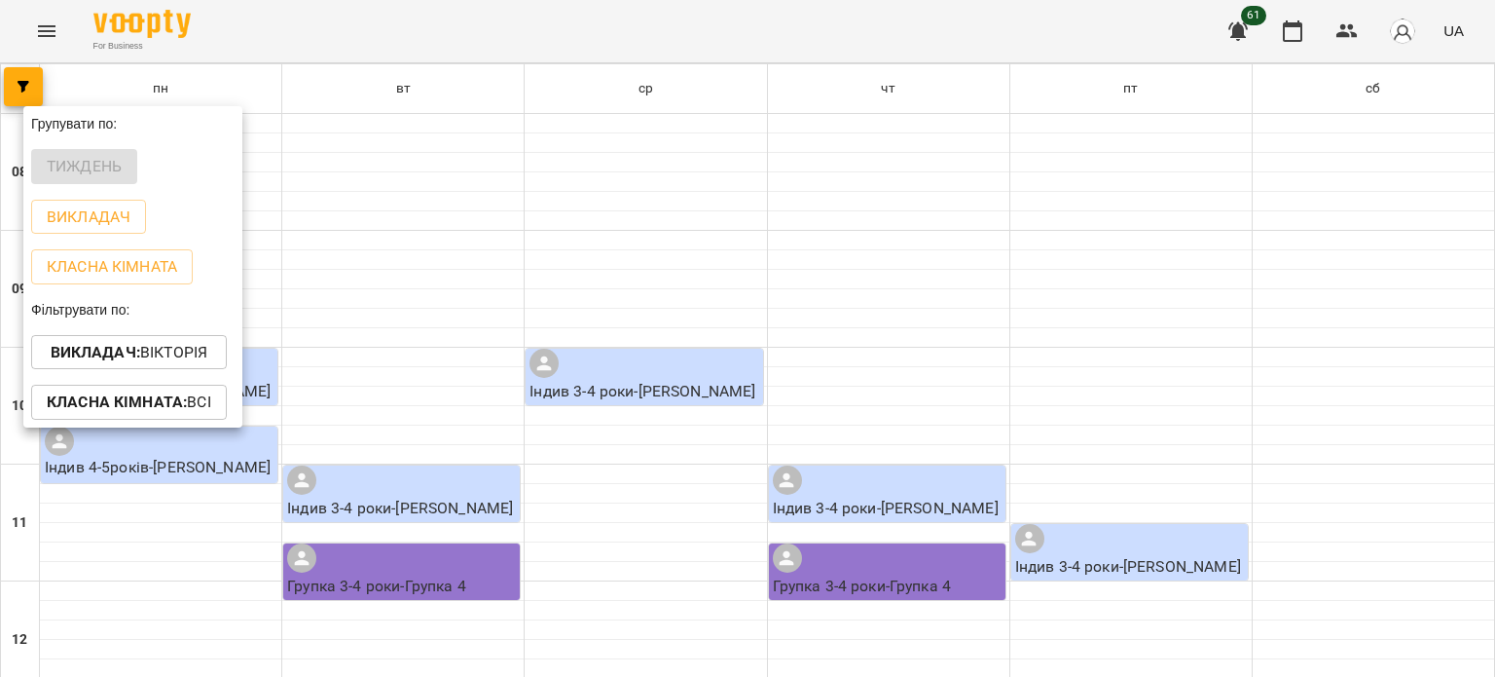
click at [375, 264] on div at bounding box center [747, 338] width 1495 height 677
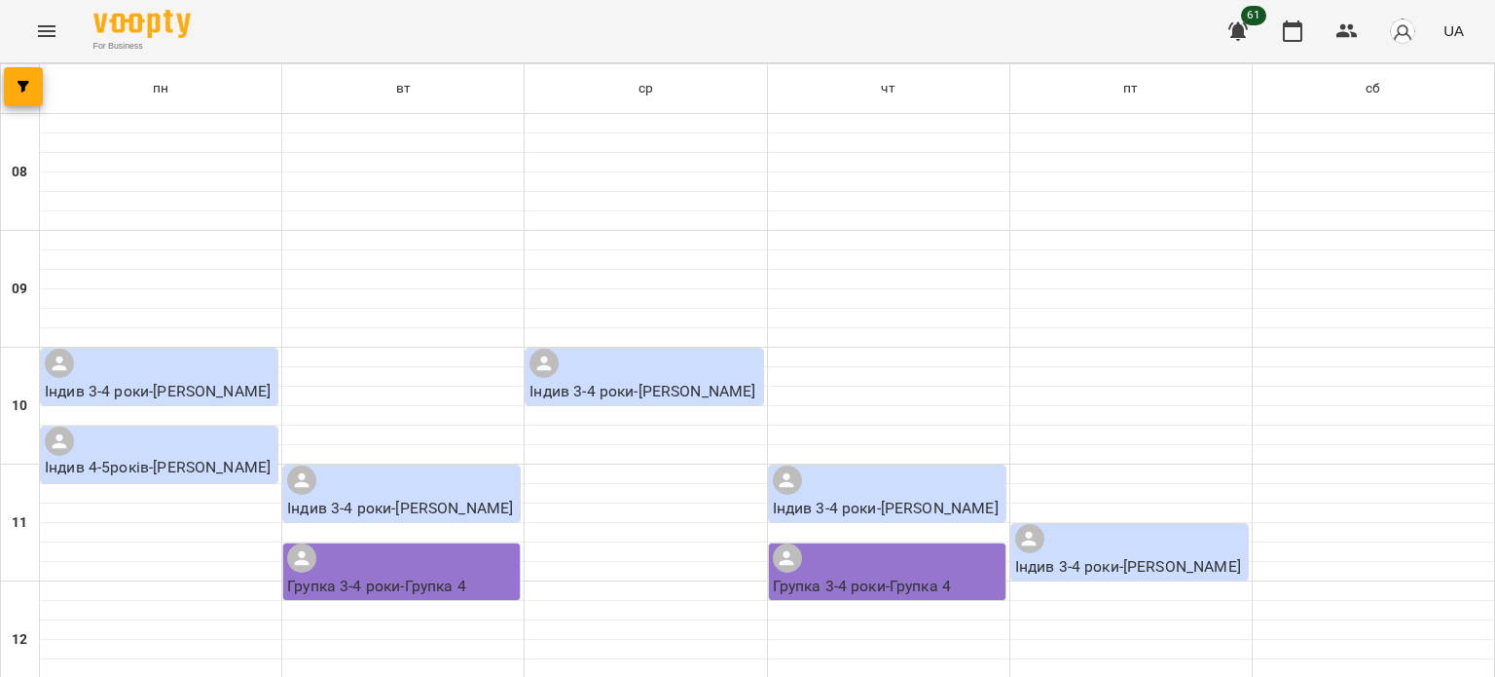
scroll to position [838, 0]
click at [31, 80] on button "button" at bounding box center [23, 86] width 39 height 39
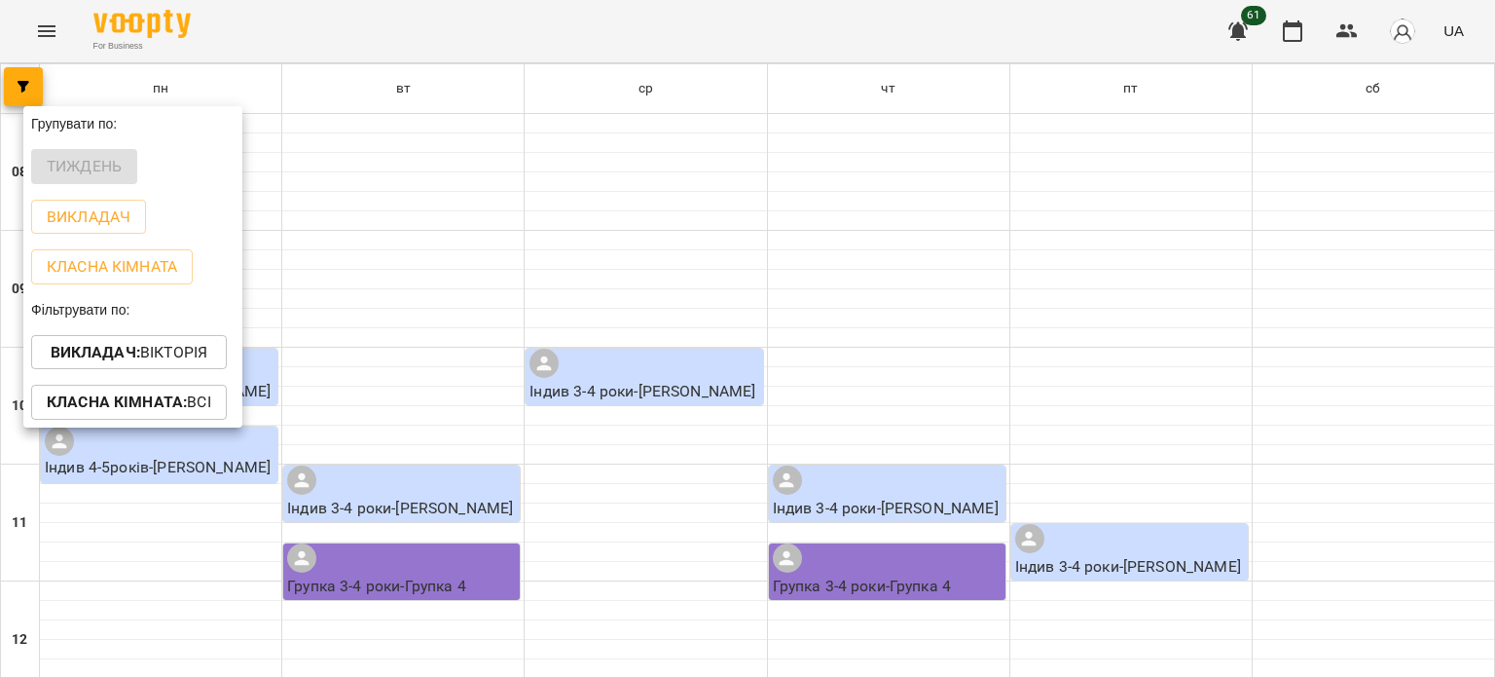
click at [50, 31] on div at bounding box center [747, 338] width 1495 height 677
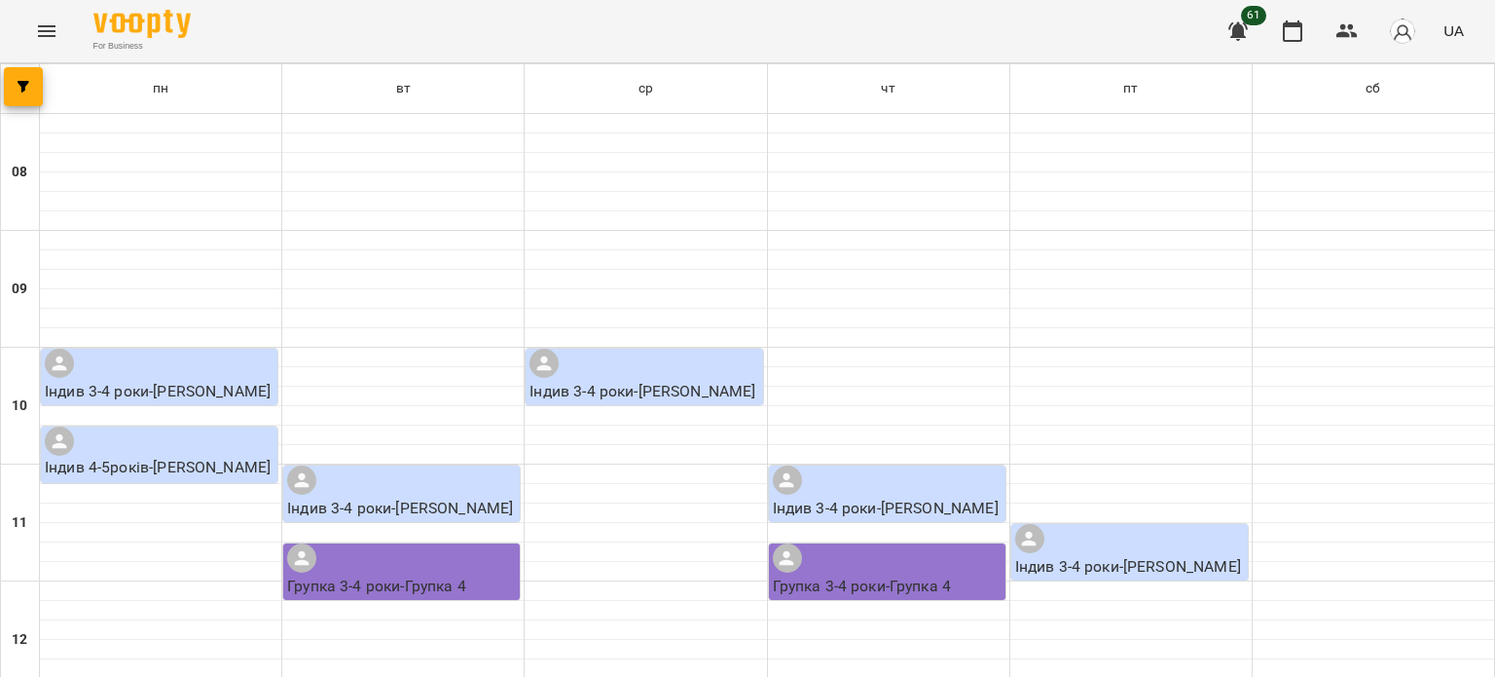
click at [50, 31] on icon "Menu" at bounding box center [47, 31] width 18 height 12
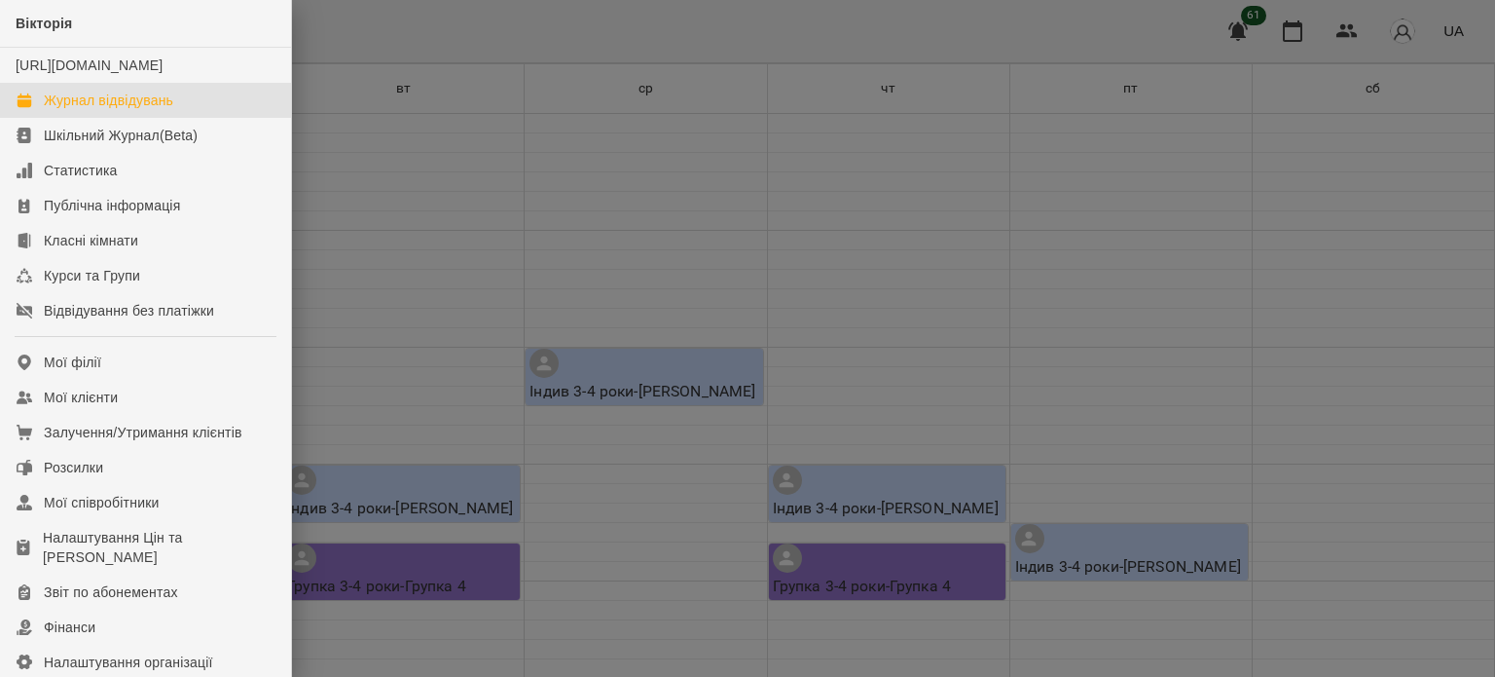
click at [76, 110] on div "Журнал відвідувань" at bounding box center [108, 100] width 129 height 19
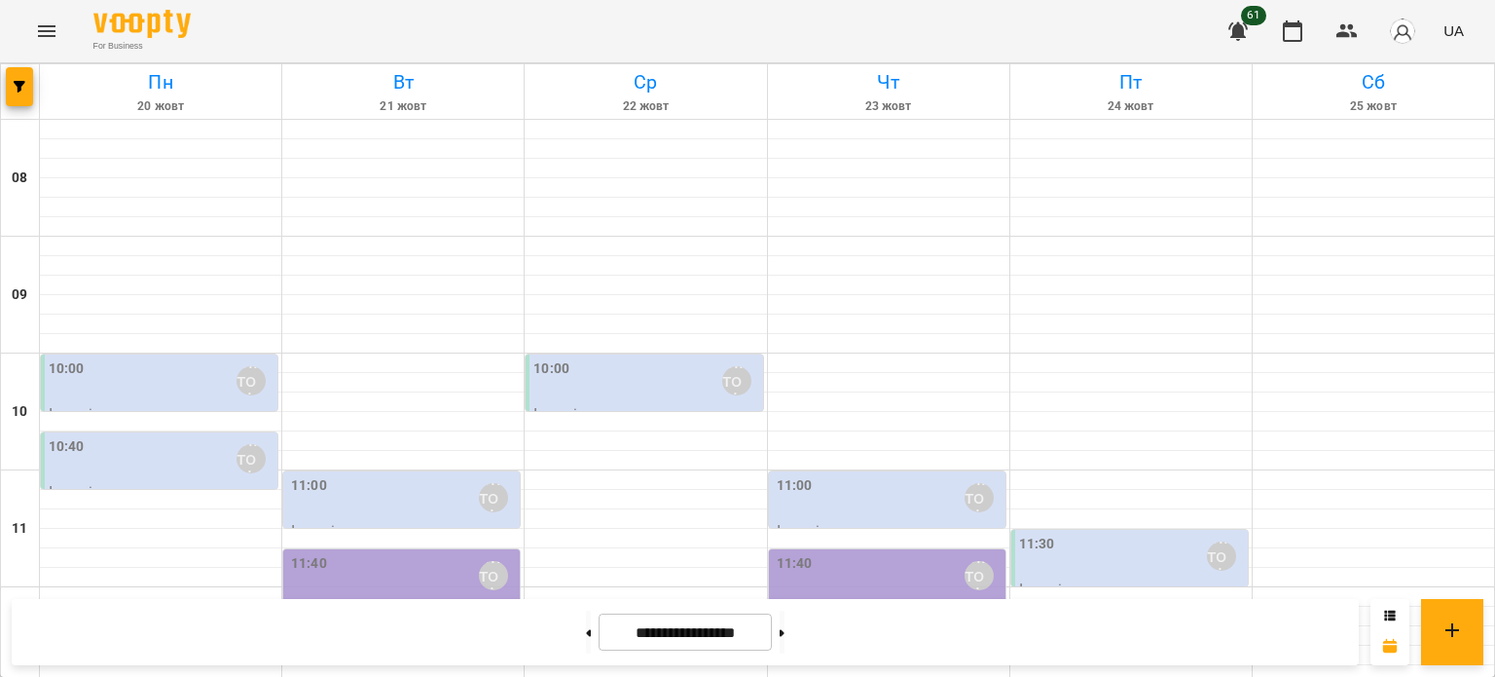
scroll to position [542, 0]
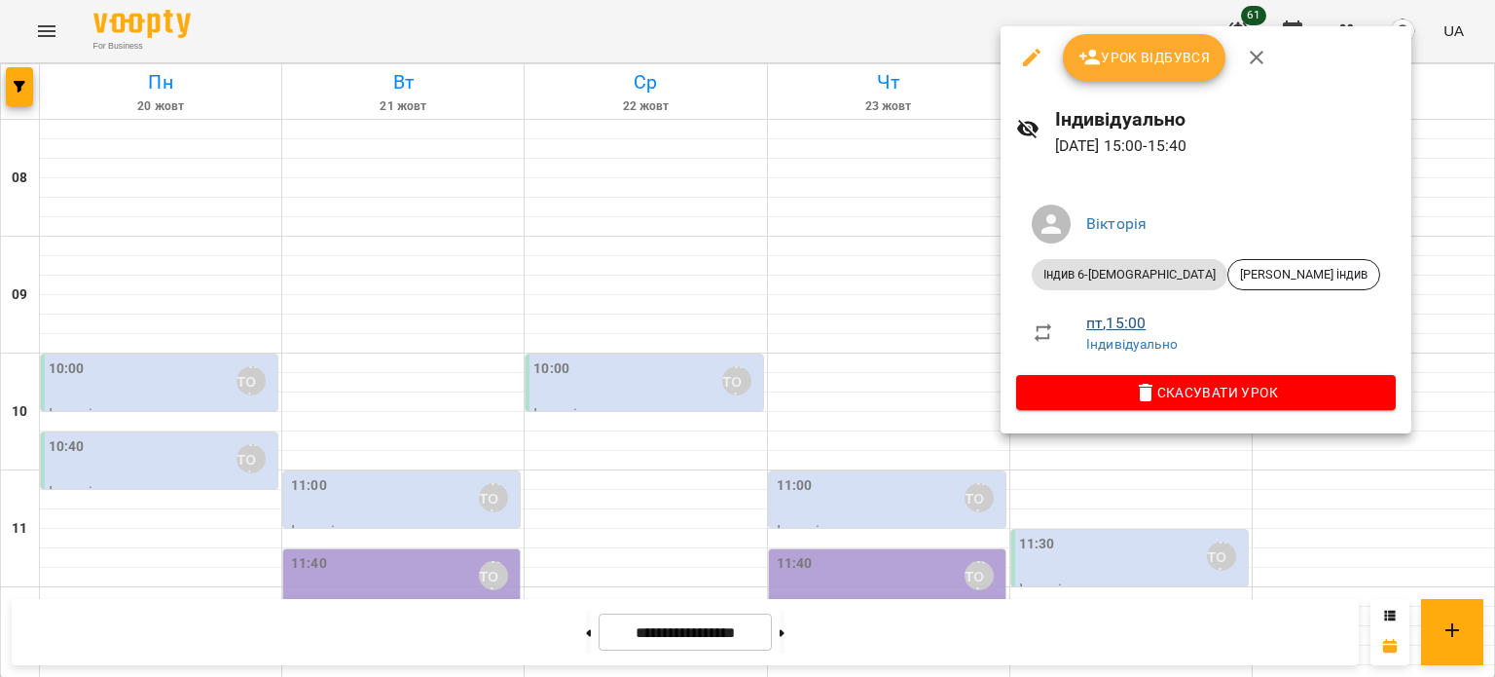
click at [1120, 326] on link "пт , 15:00" at bounding box center [1116, 322] width 59 height 18
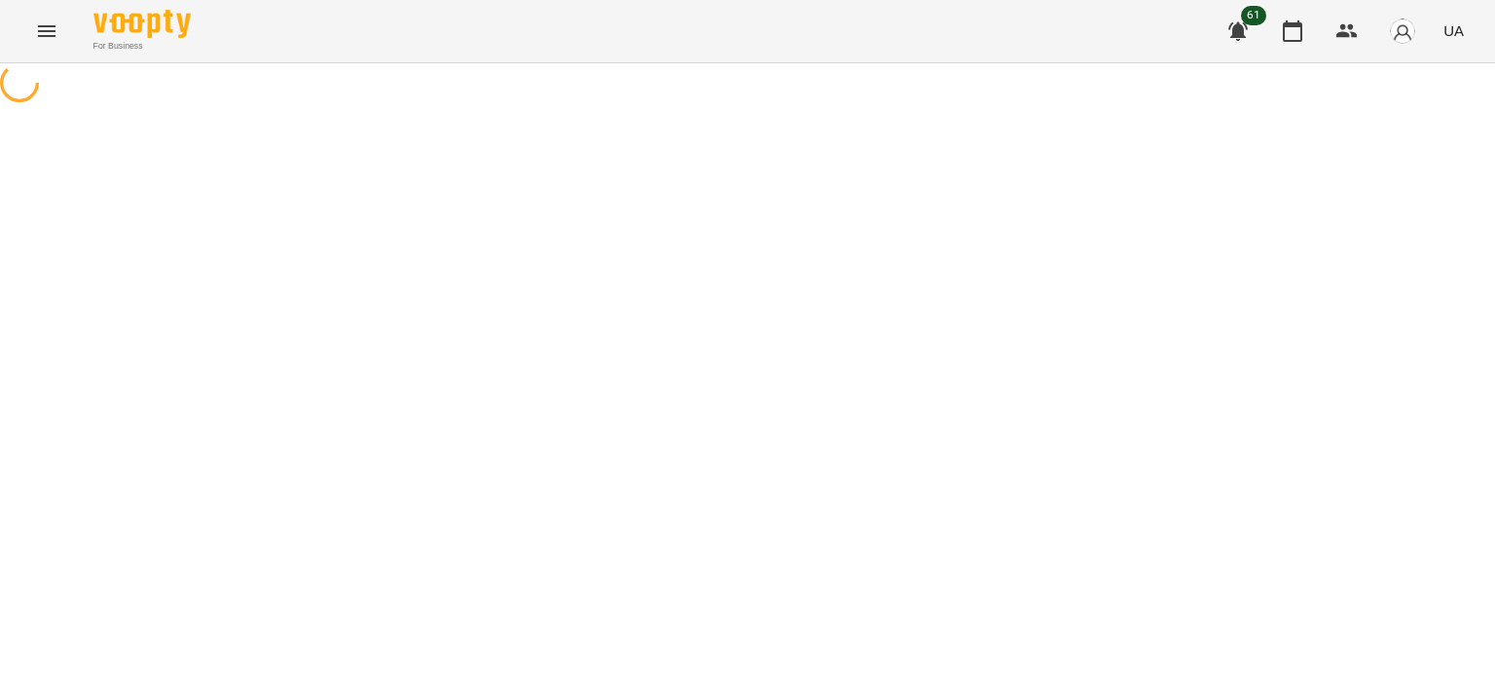
select select "*"
select select "**********"
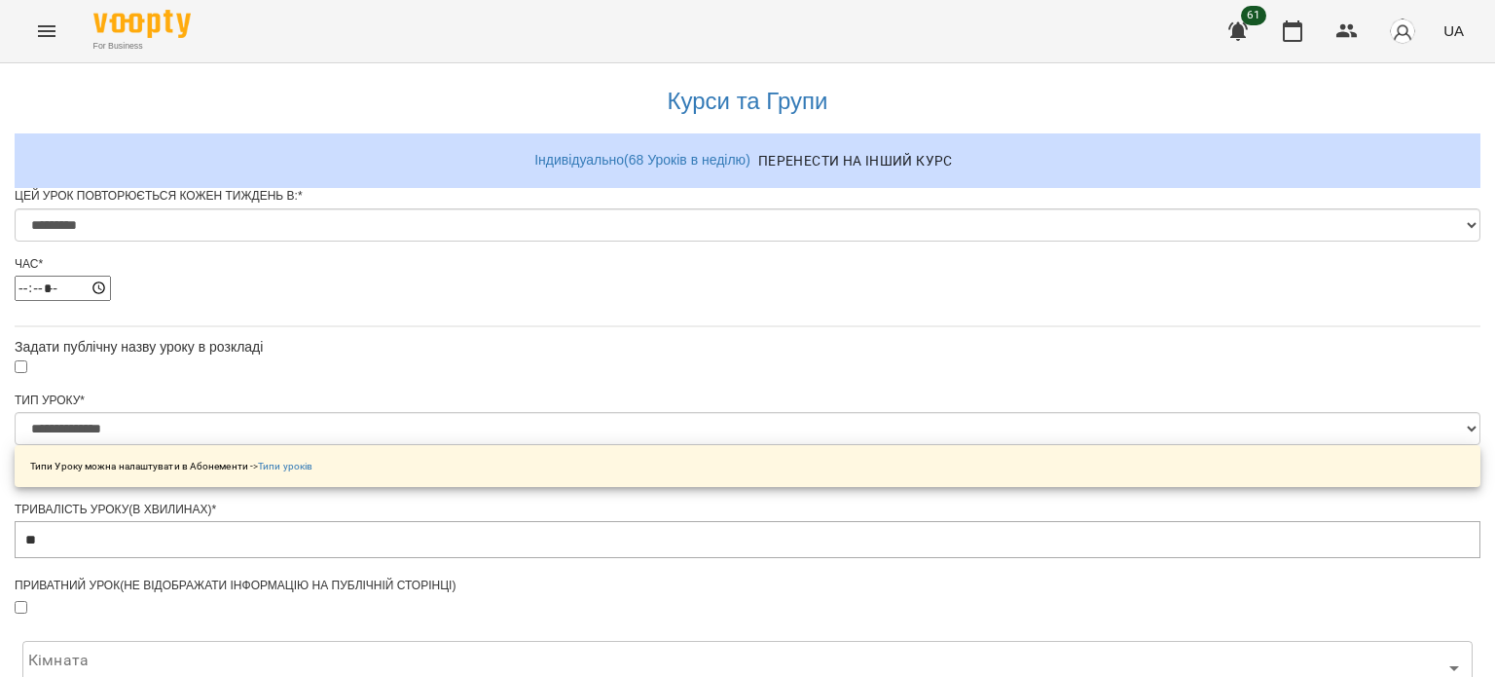
scroll to position [794, 0]
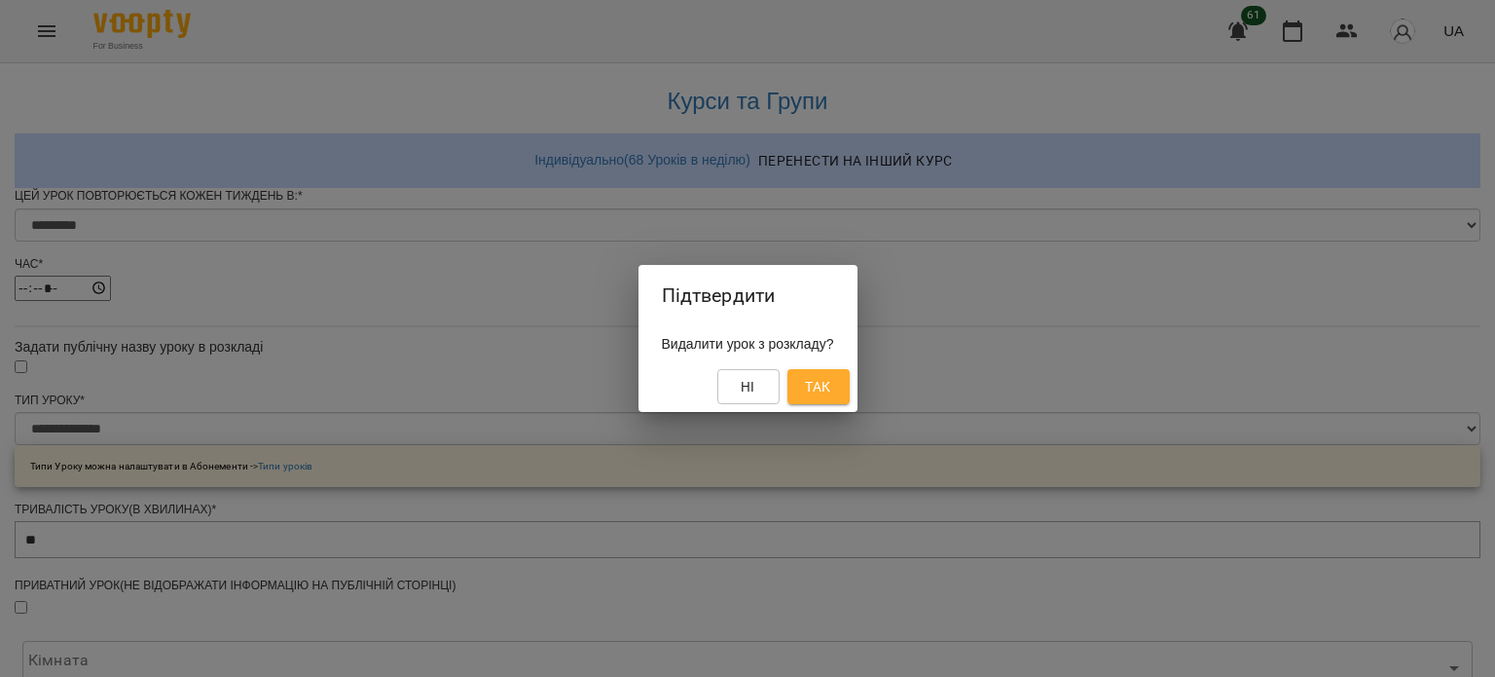
click at [830, 377] on span "Так" at bounding box center [817, 386] width 25 height 23
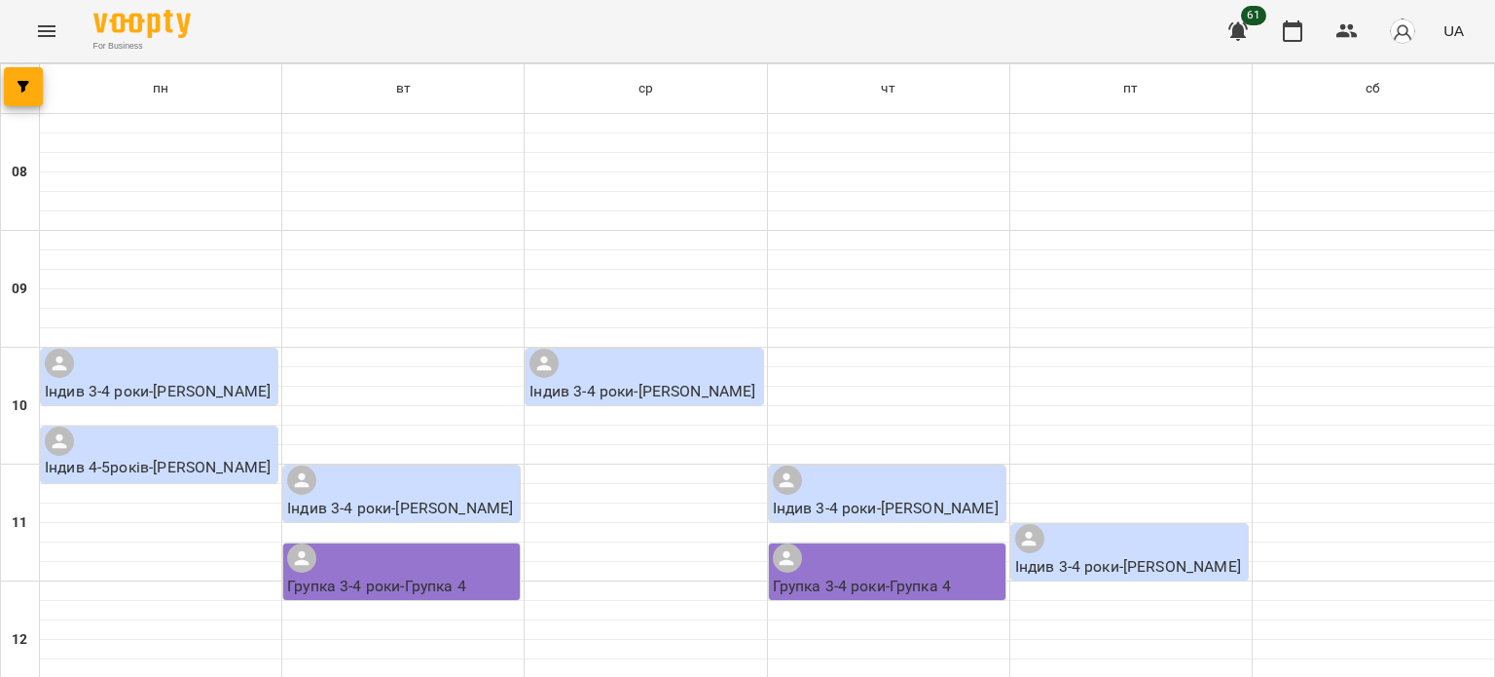
click at [55, 25] on icon "Menu" at bounding box center [47, 31] width 18 height 12
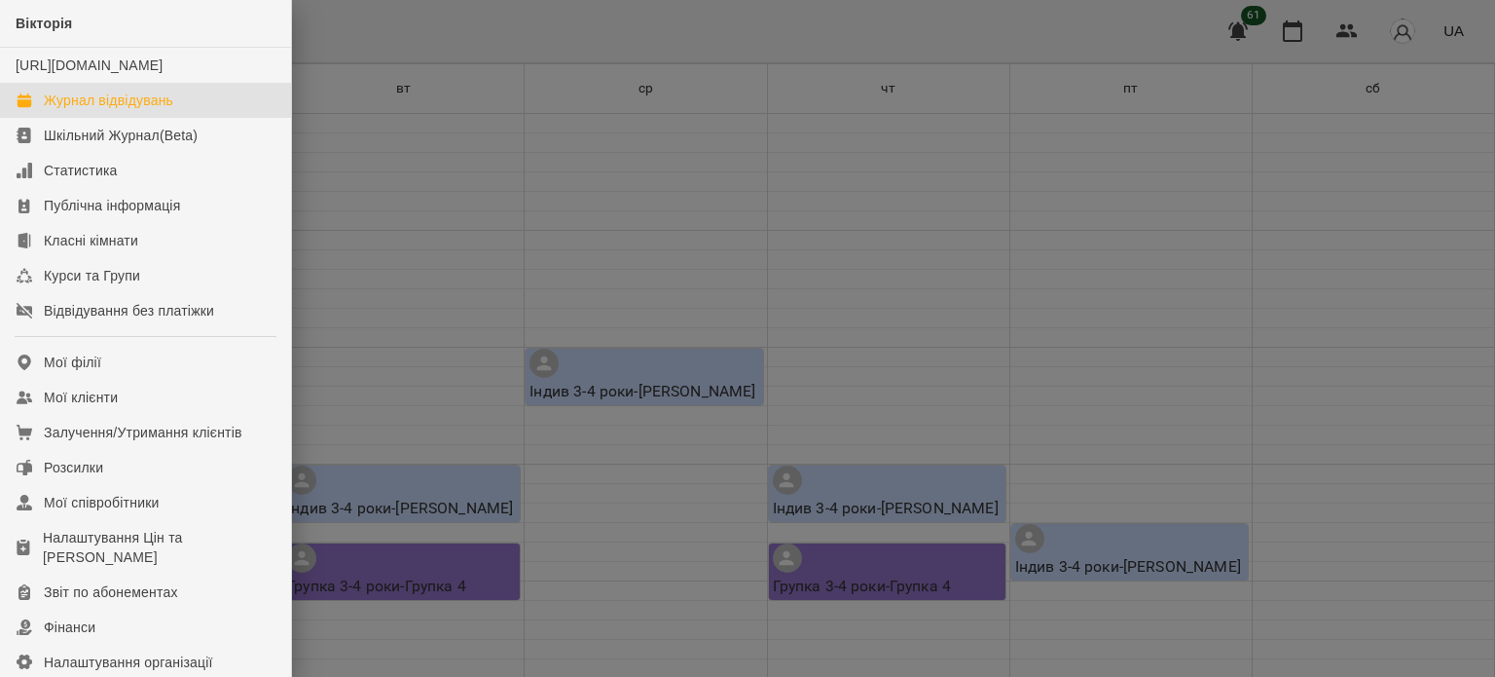
click at [149, 110] on div "Журнал відвідувань" at bounding box center [108, 100] width 129 height 19
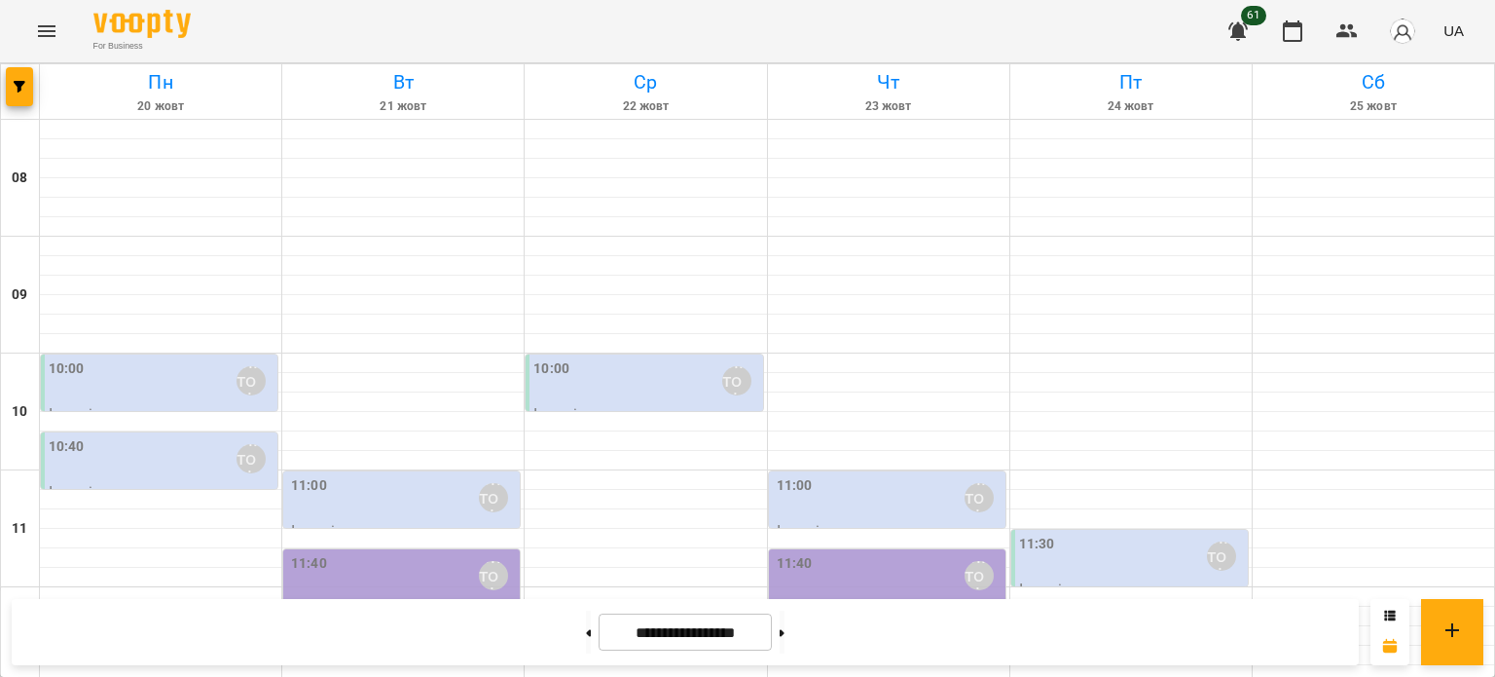
scroll to position [932, 0]
click at [586, 632] on button at bounding box center [588, 631] width 5 height 43
click at [586, 630] on button at bounding box center [588, 631] width 5 height 43
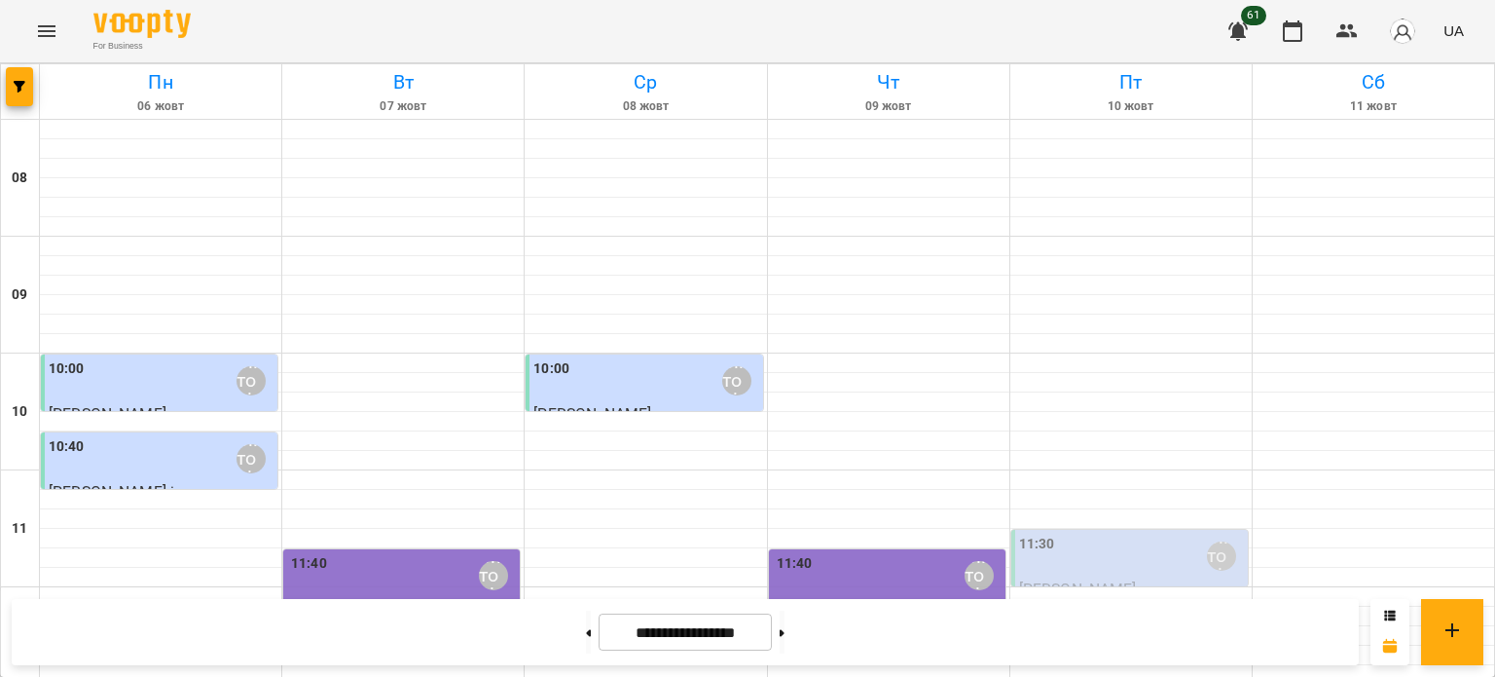
scroll to position [640, 0]
click at [785, 631] on icon at bounding box center [782, 632] width 5 height 7
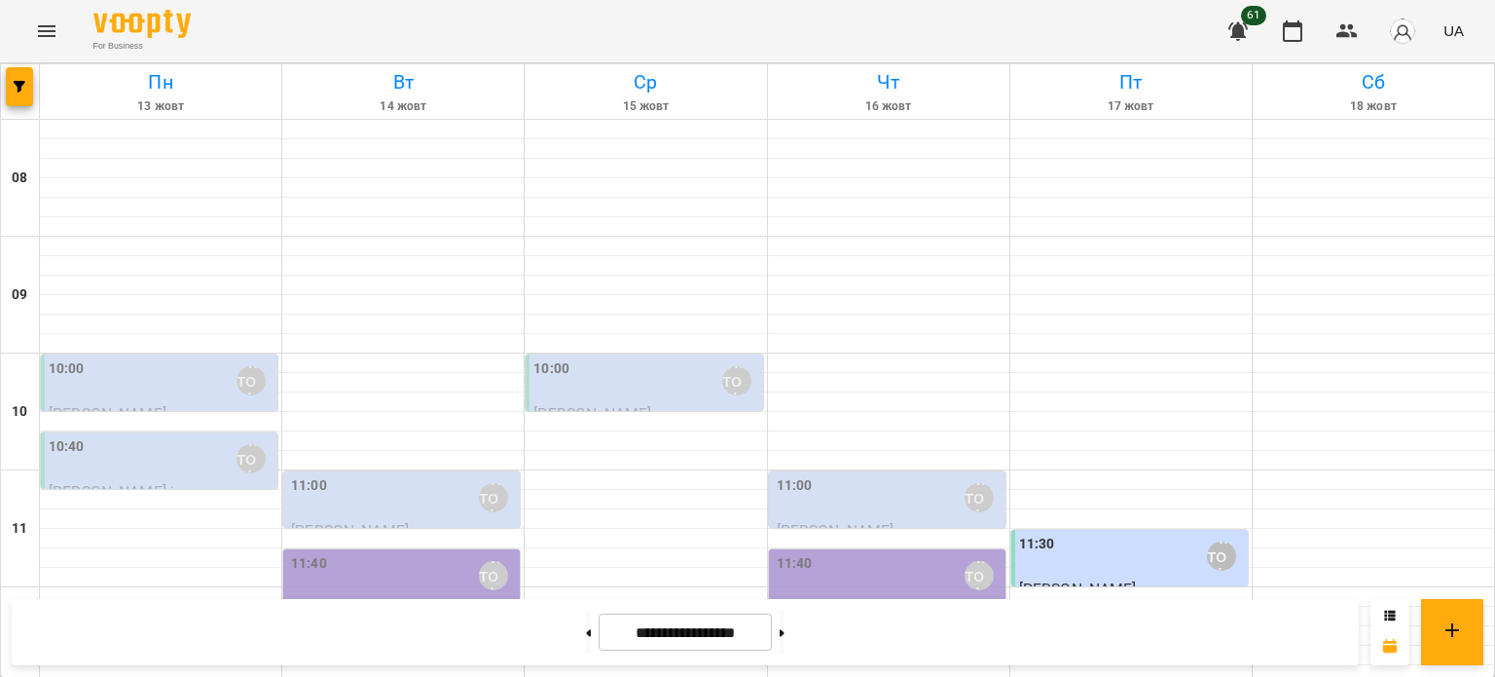
scroll to position [542, 0]
click at [785, 632] on button at bounding box center [782, 631] width 5 height 43
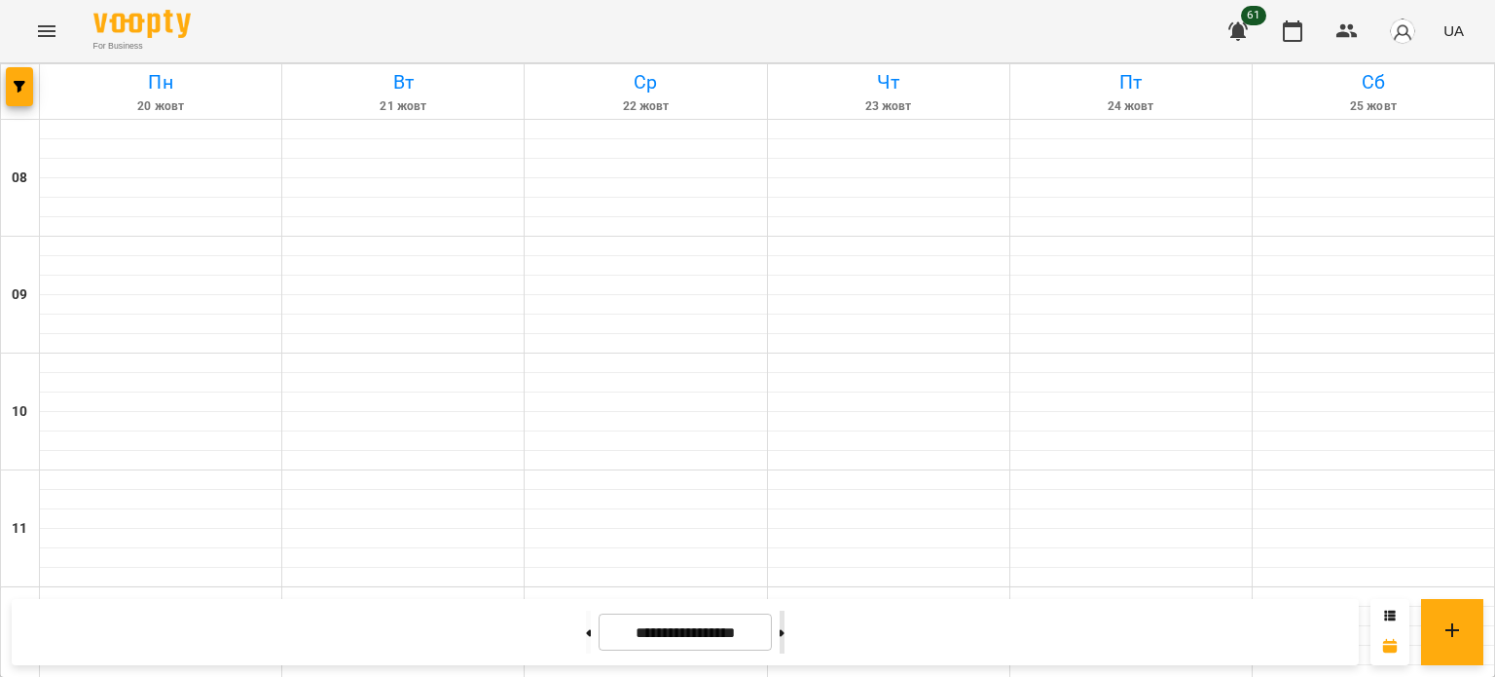
type input "**********"
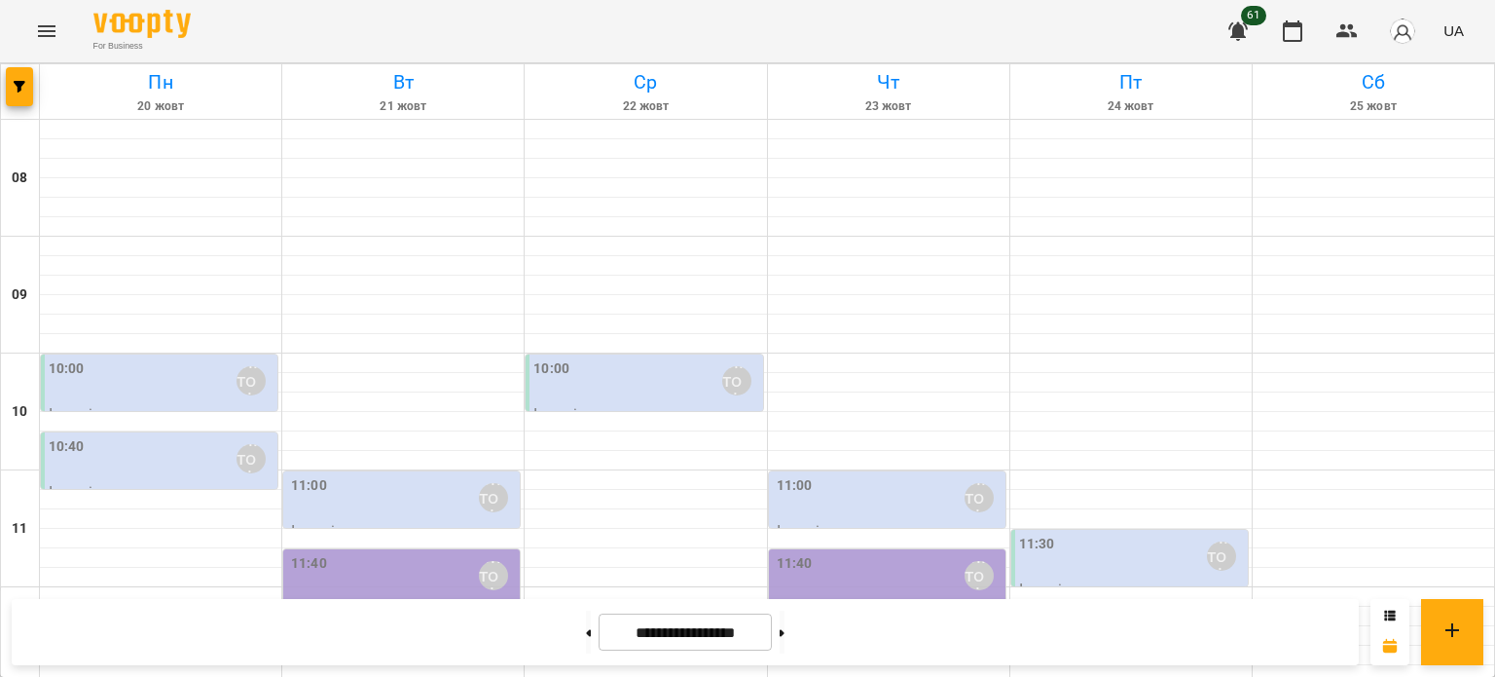
click at [41, 36] on icon "Menu" at bounding box center [47, 31] width 18 height 12
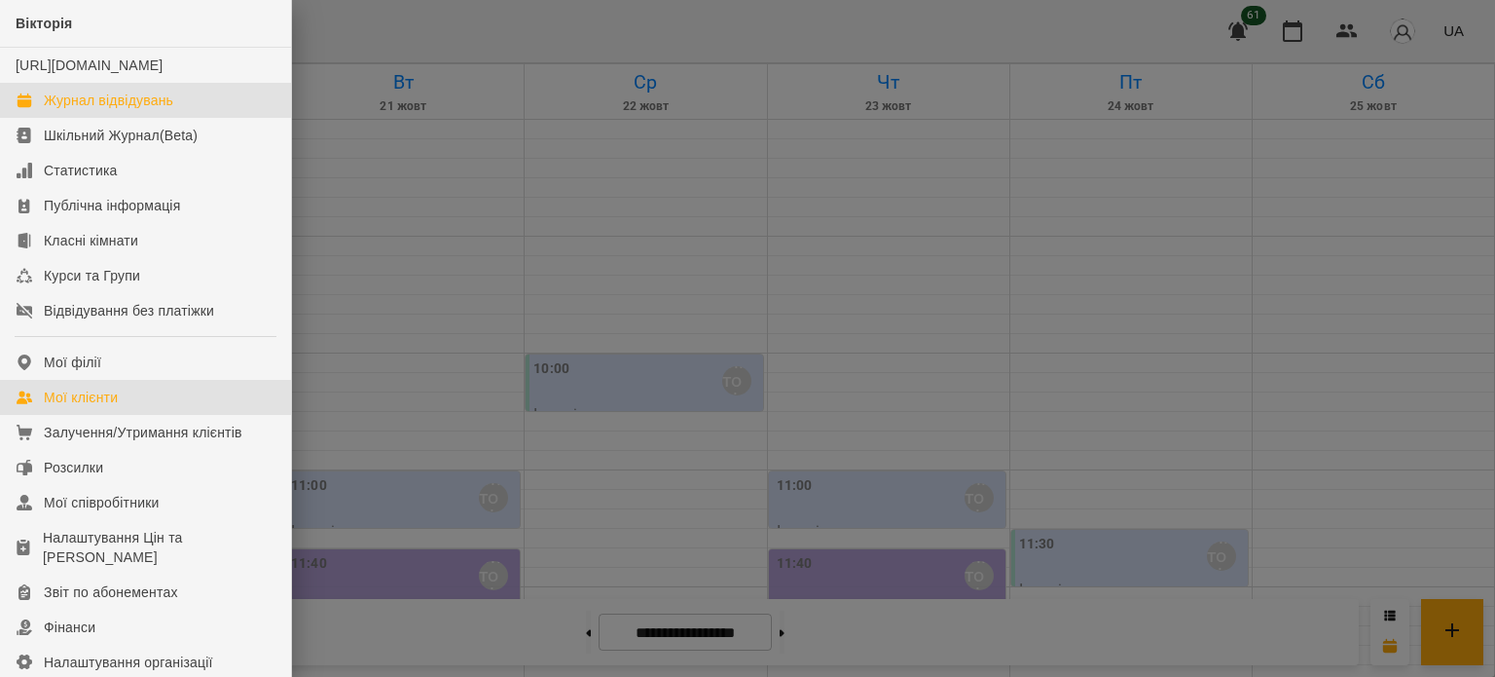
click at [95, 407] on div "Мої клієнти" at bounding box center [81, 396] width 74 height 19
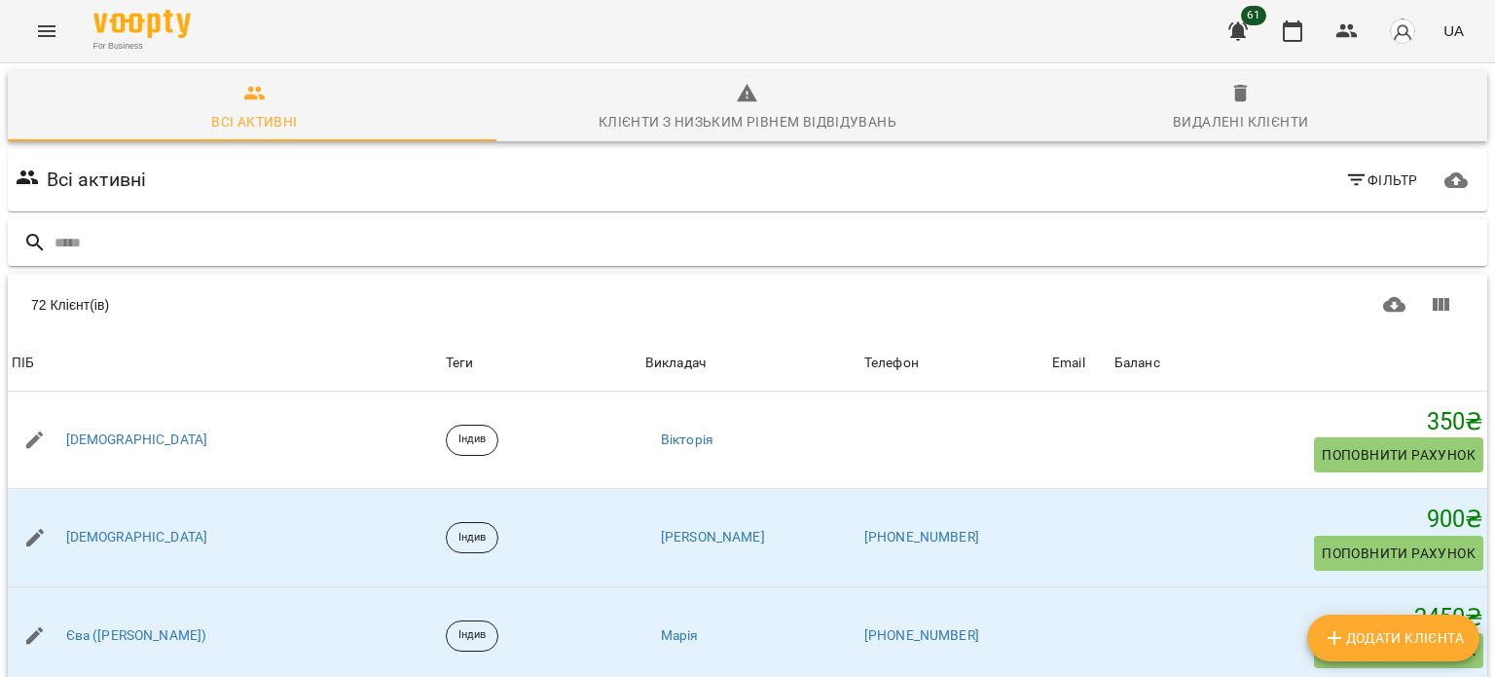
click at [287, 246] on input "text" at bounding box center [767, 243] width 1425 height 32
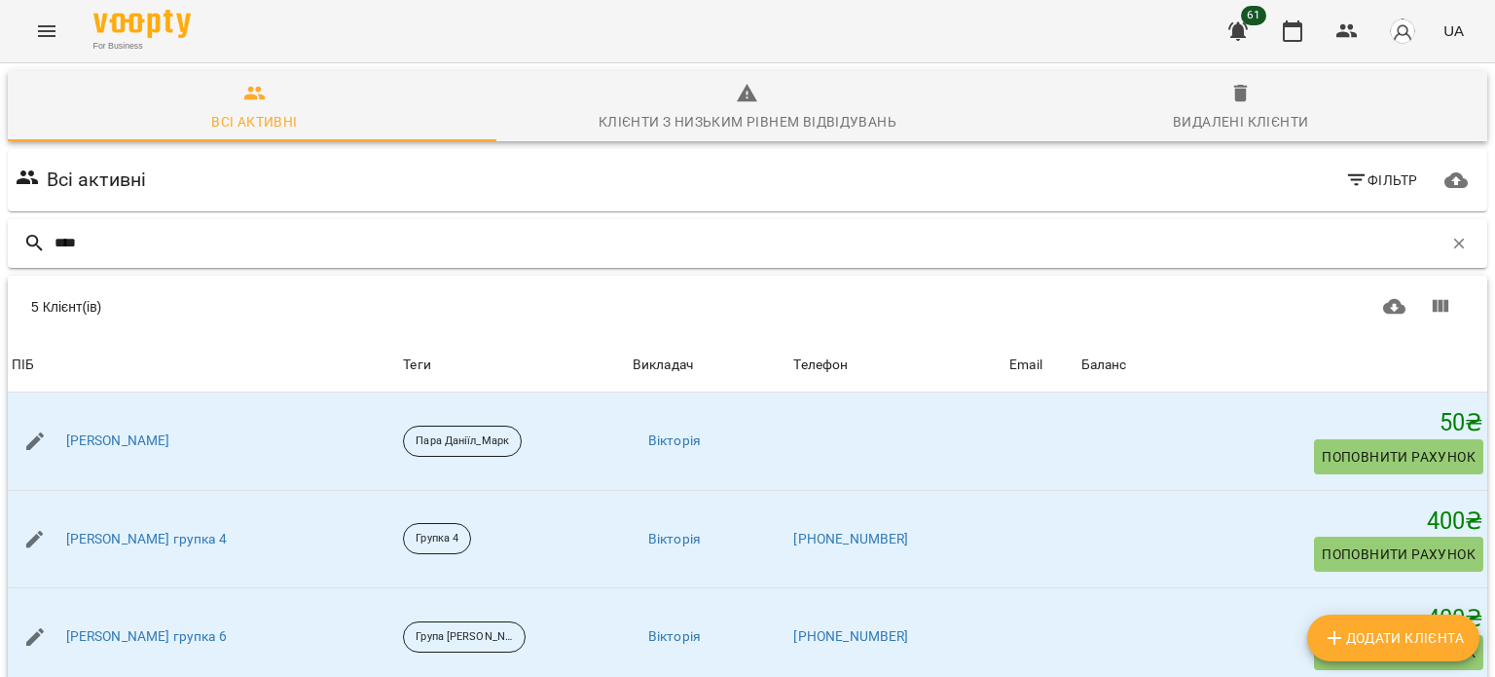
click at [148, 243] on input "****" at bounding box center [749, 243] width 1388 height 32
type input "*"
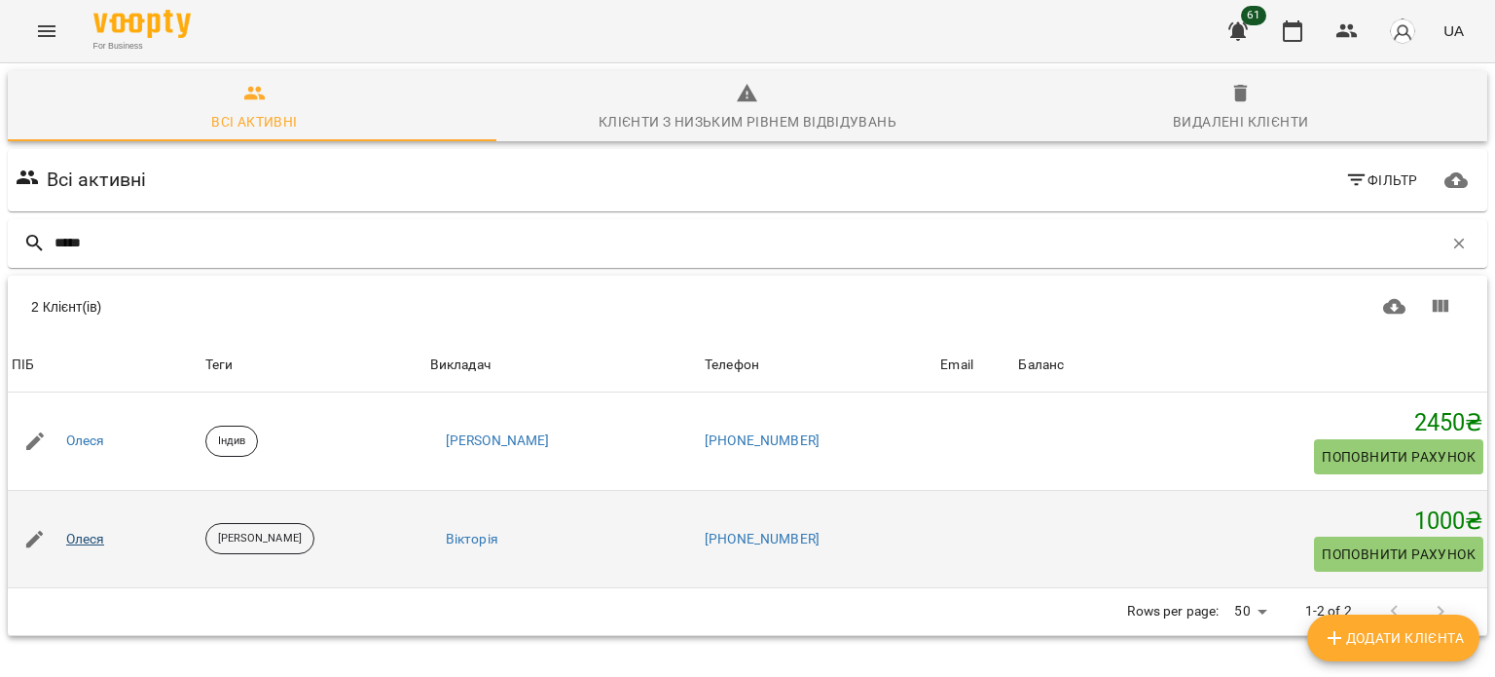
type input "*****"
click at [84, 536] on link "Олеся" at bounding box center [85, 539] width 39 height 19
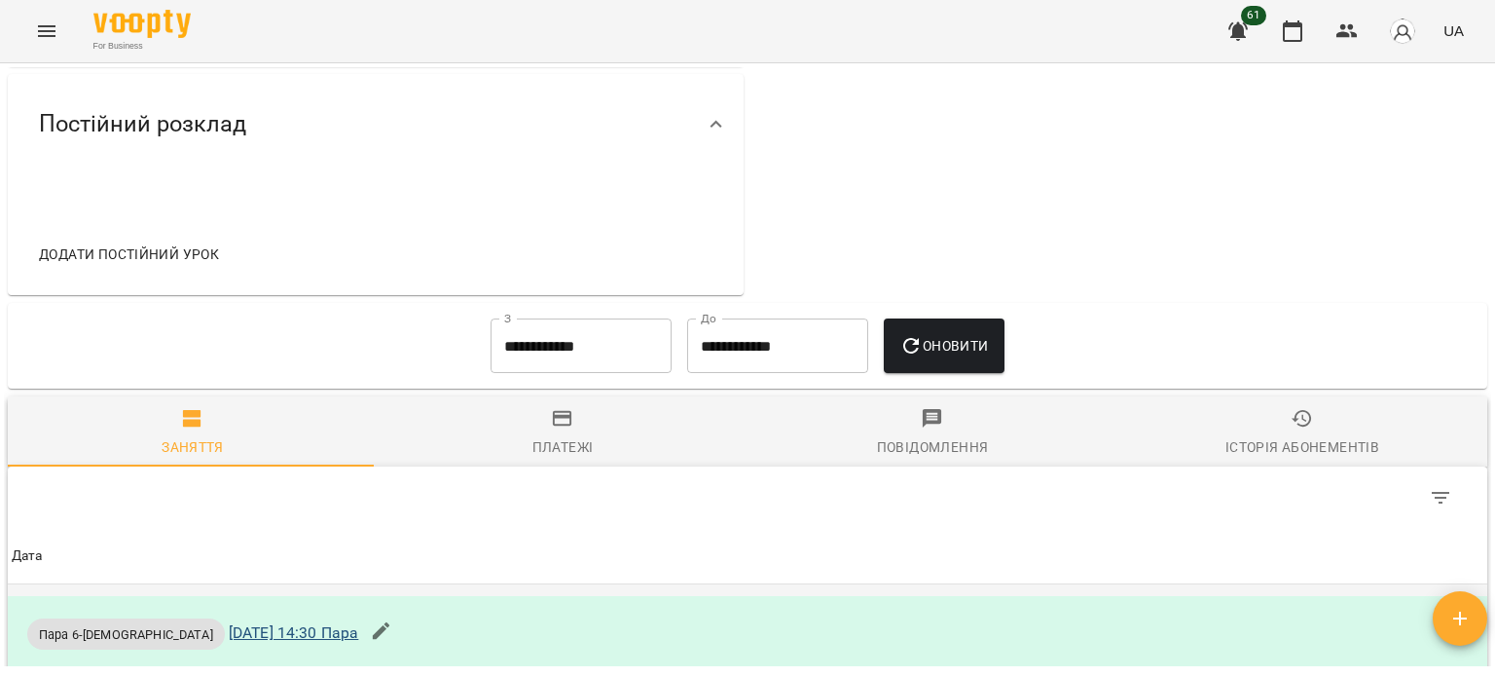
scroll to position [876, 0]
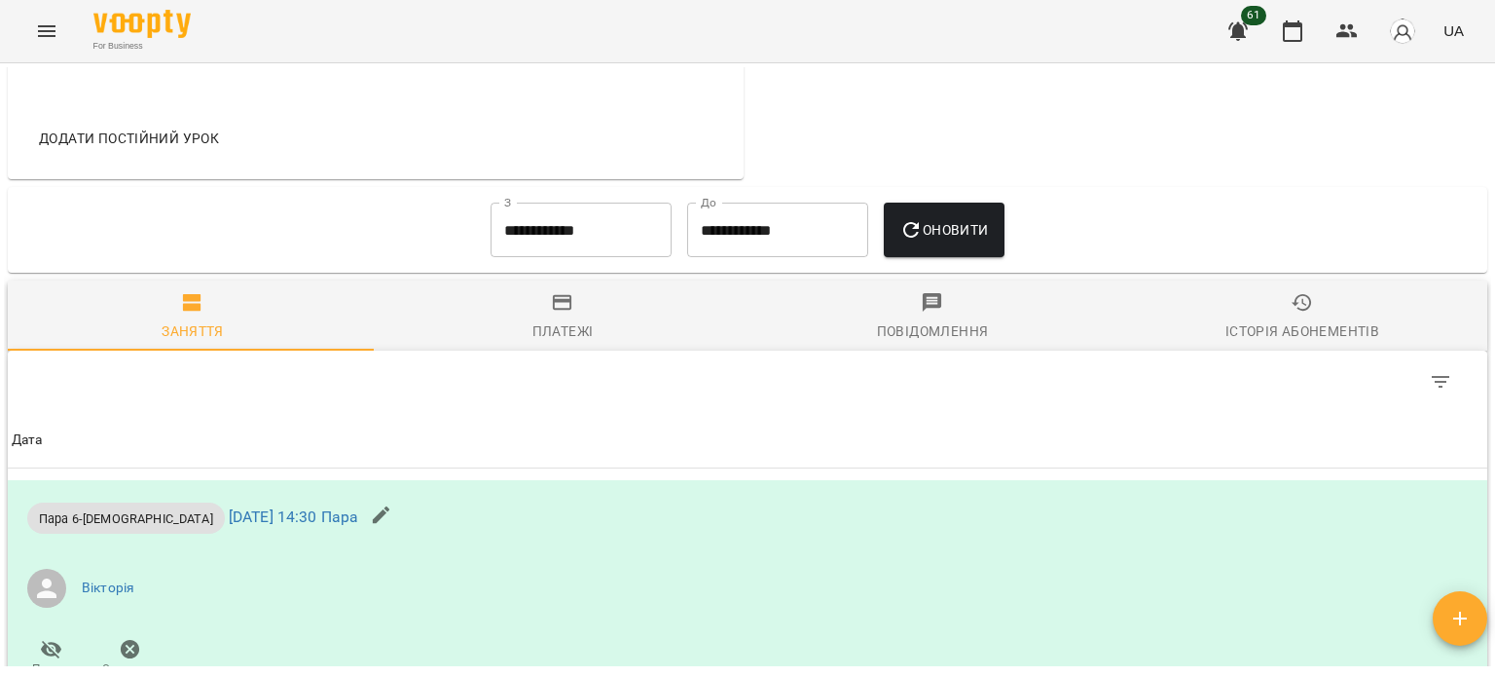
click at [151, 139] on span "Додати постійний урок" at bounding box center [129, 138] width 180 height 23
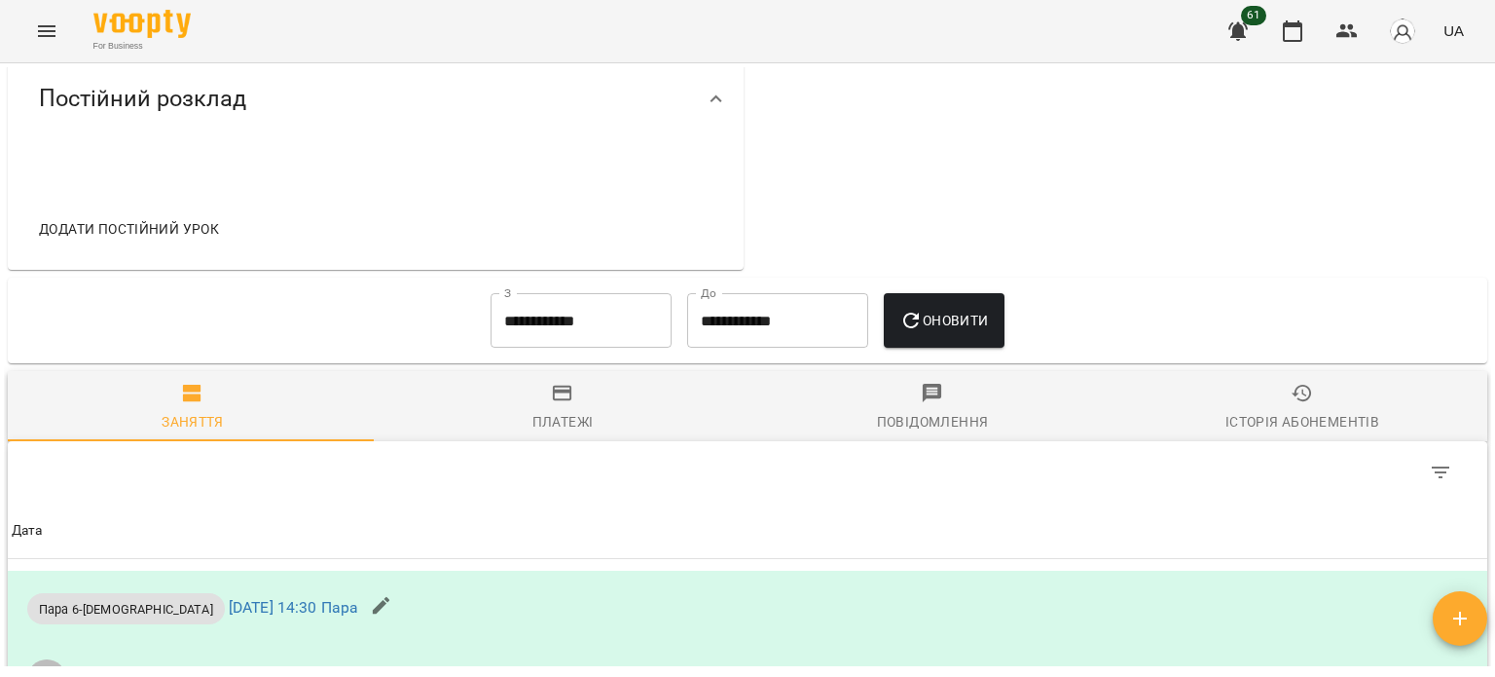
scroll to position [779, 0]
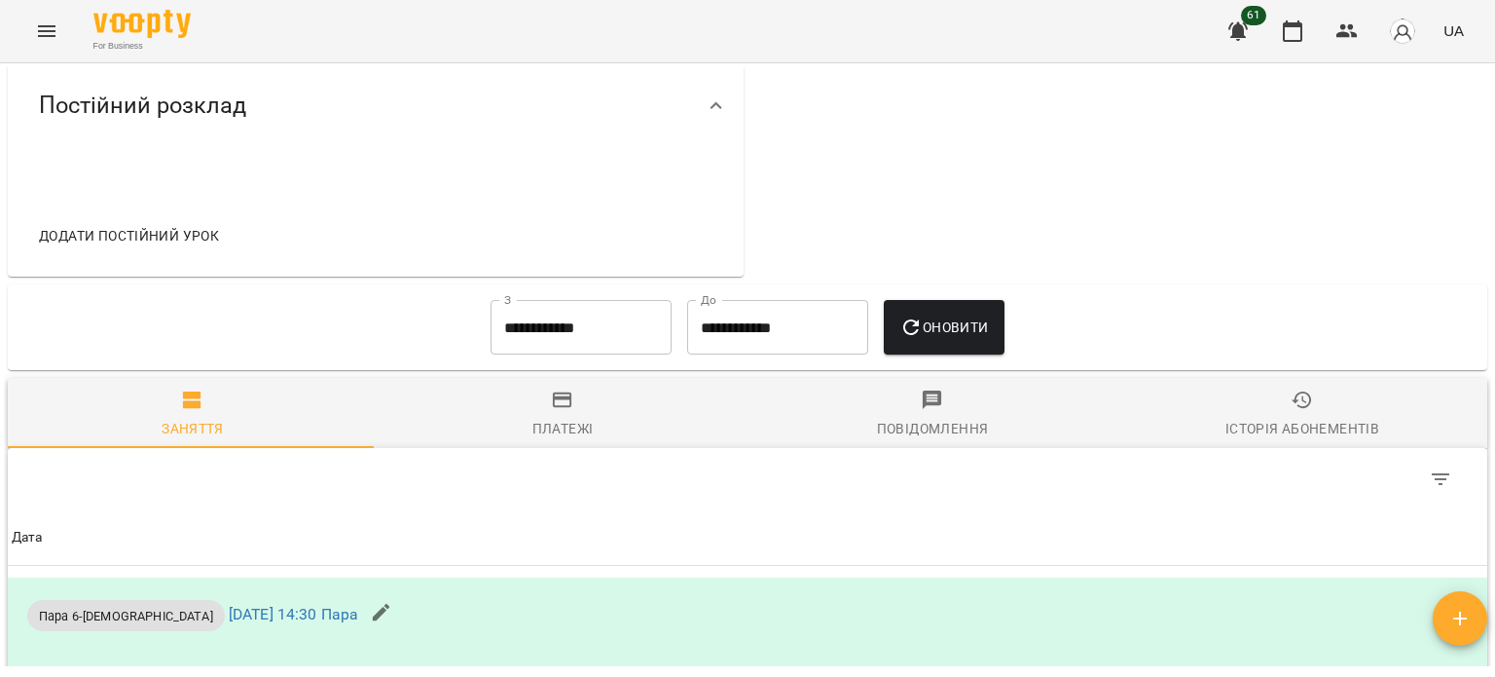
click at [134, 233] on span "Додати постійний урок" at bounding box center [129, 235] width 180 height 23
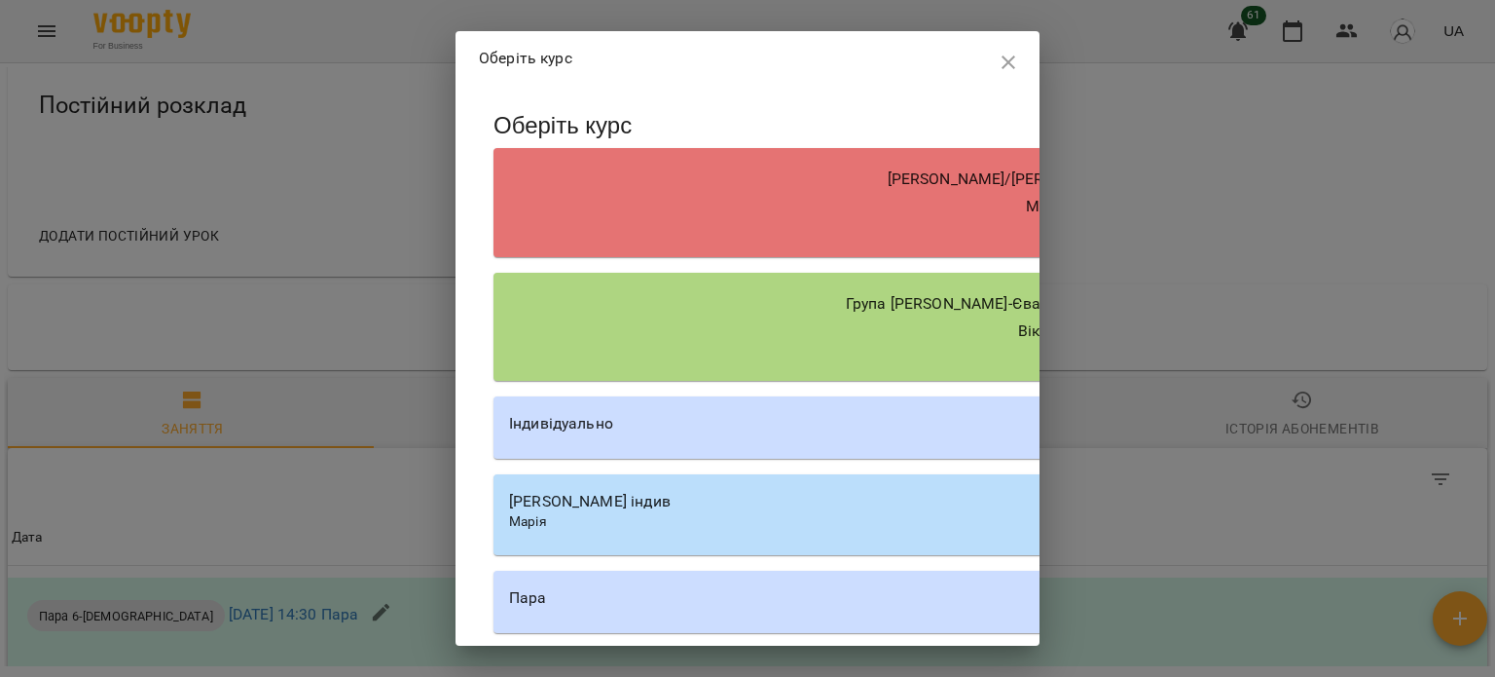
scroll to position [223, 0]
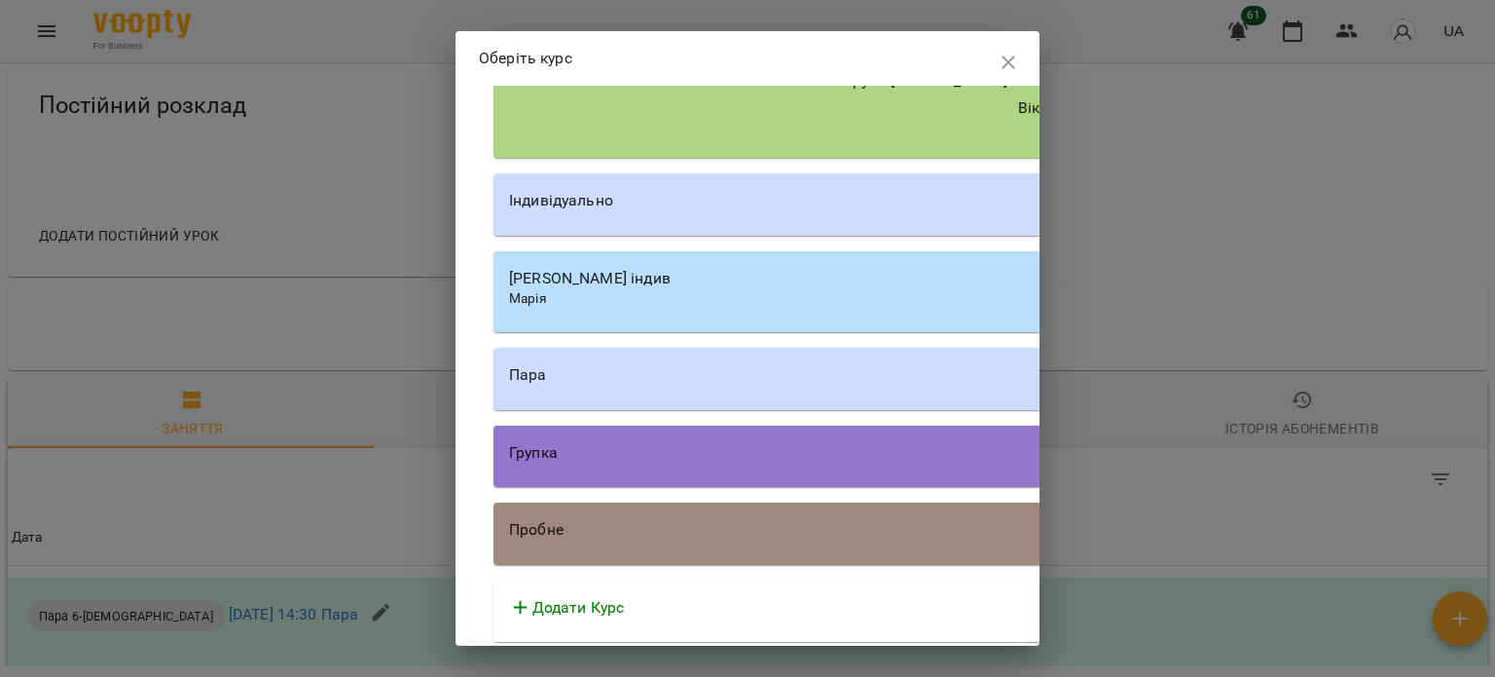
click at [570, 365] on div "Пара" at bounding box center [1048, 374] width 1079 height 23
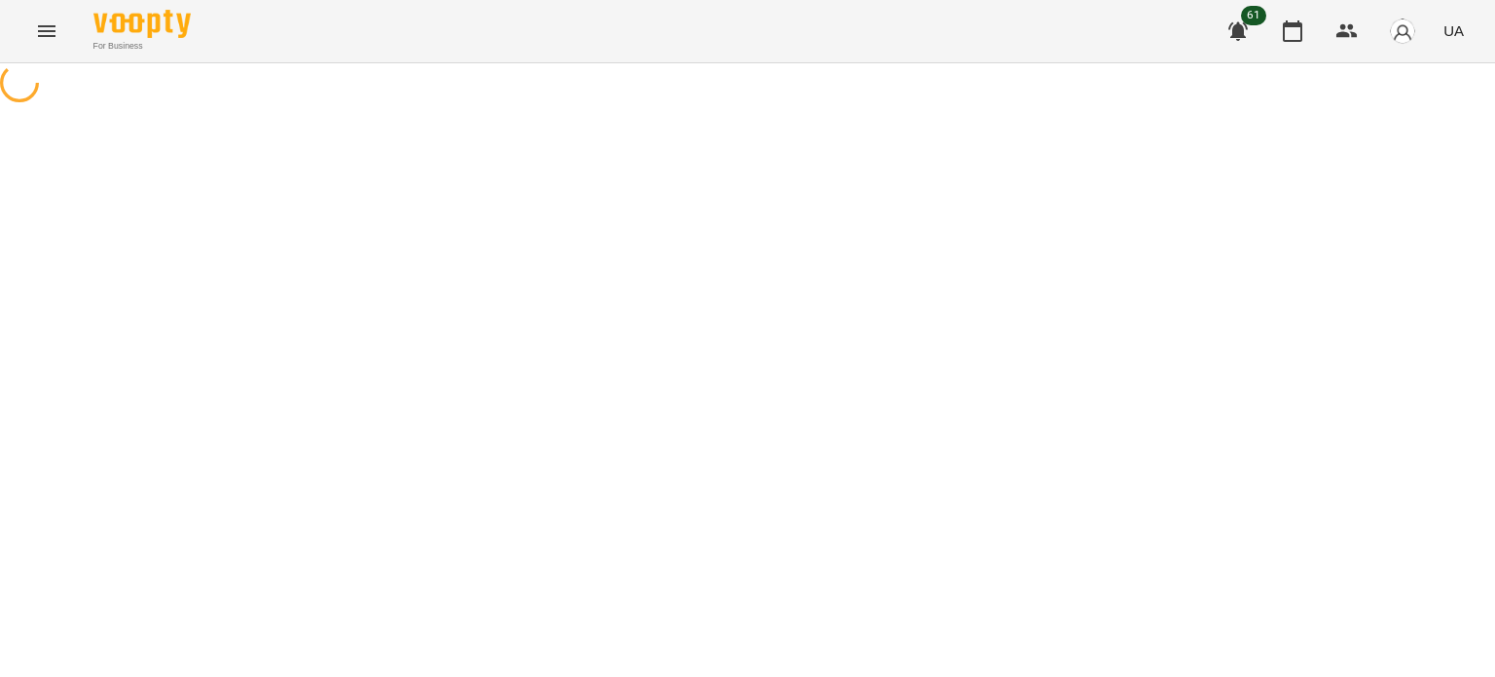
select select "********"
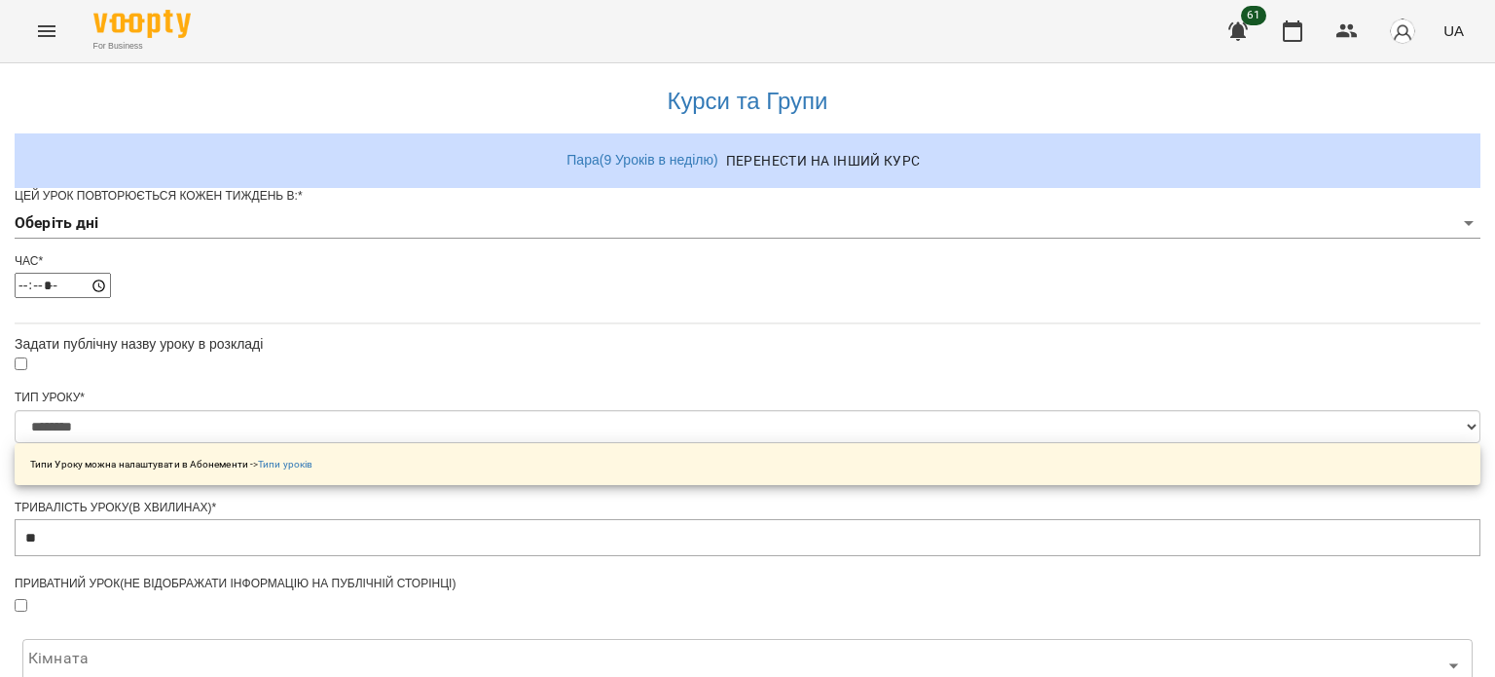
scroll to position [97, 0]
click at [111, 273] on input "*****" at bounding box center [63, 285] width 96 height 25
click at [537, 166] on body "**********" at bounding box center [747, 615] width 1495 height 1230
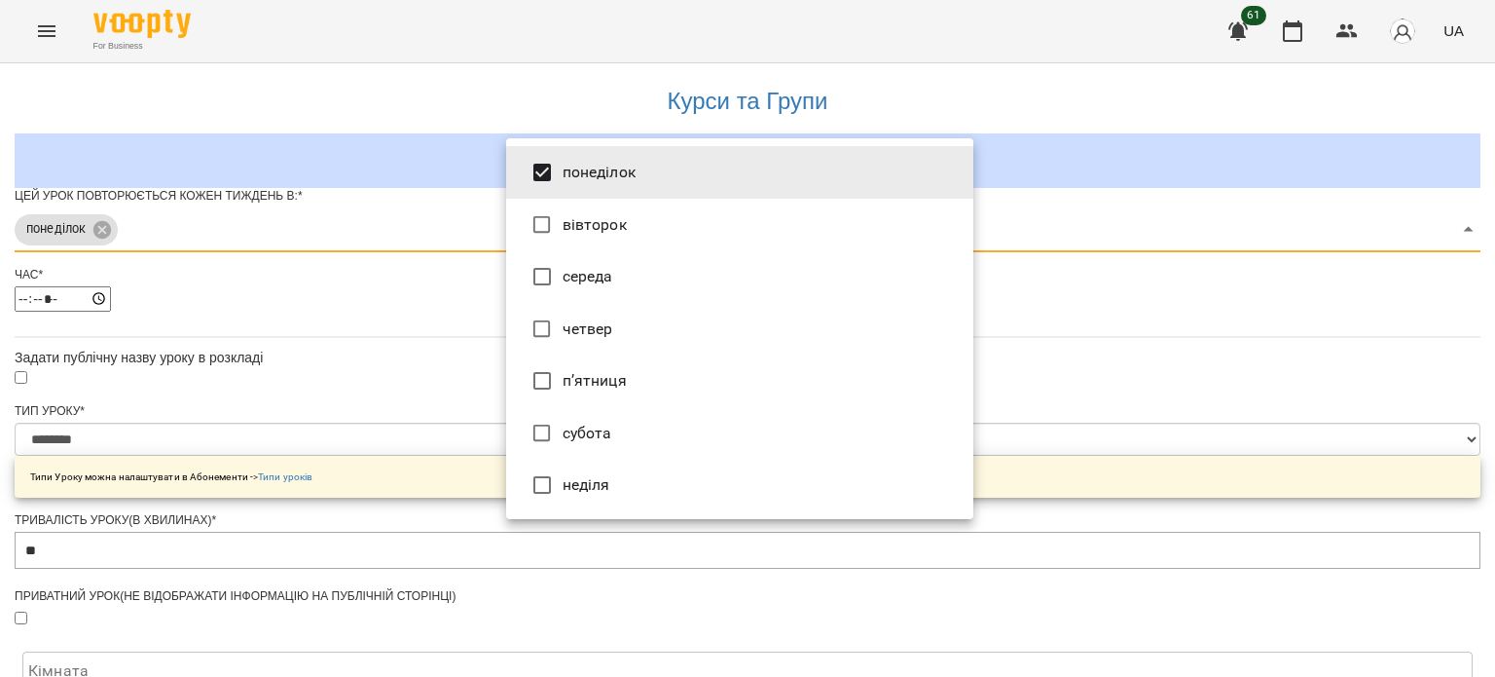
type input "***"
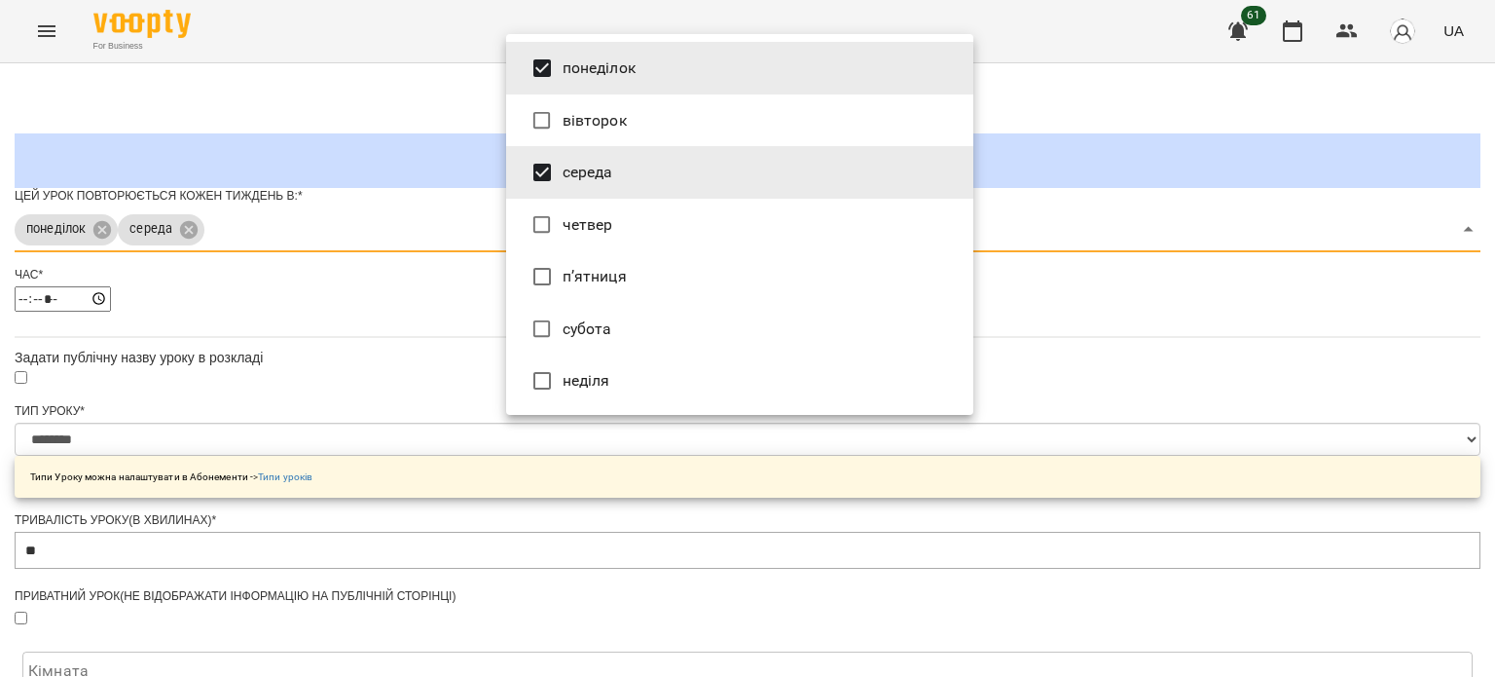
click at [378, 301] on div at bounding box center [747, 338] width 1495 height 677
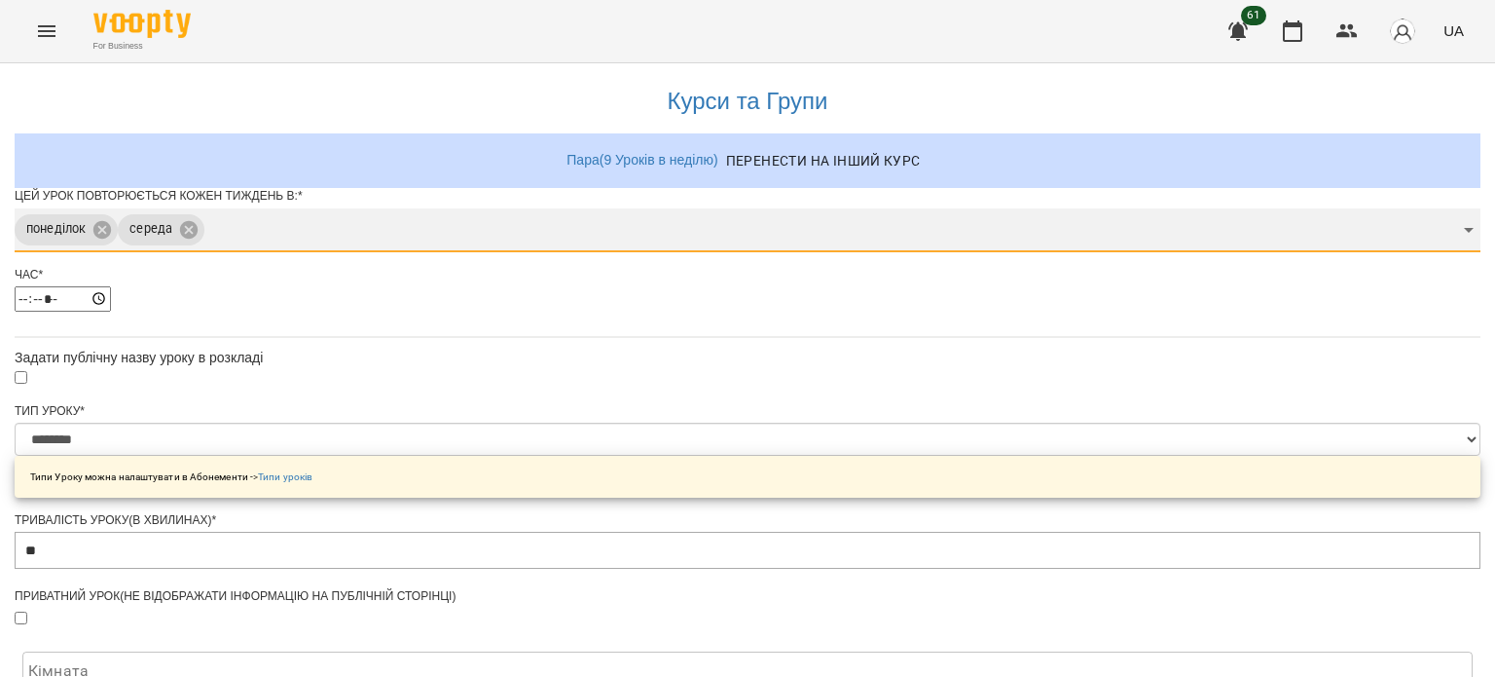
scroll to position [195, 0]
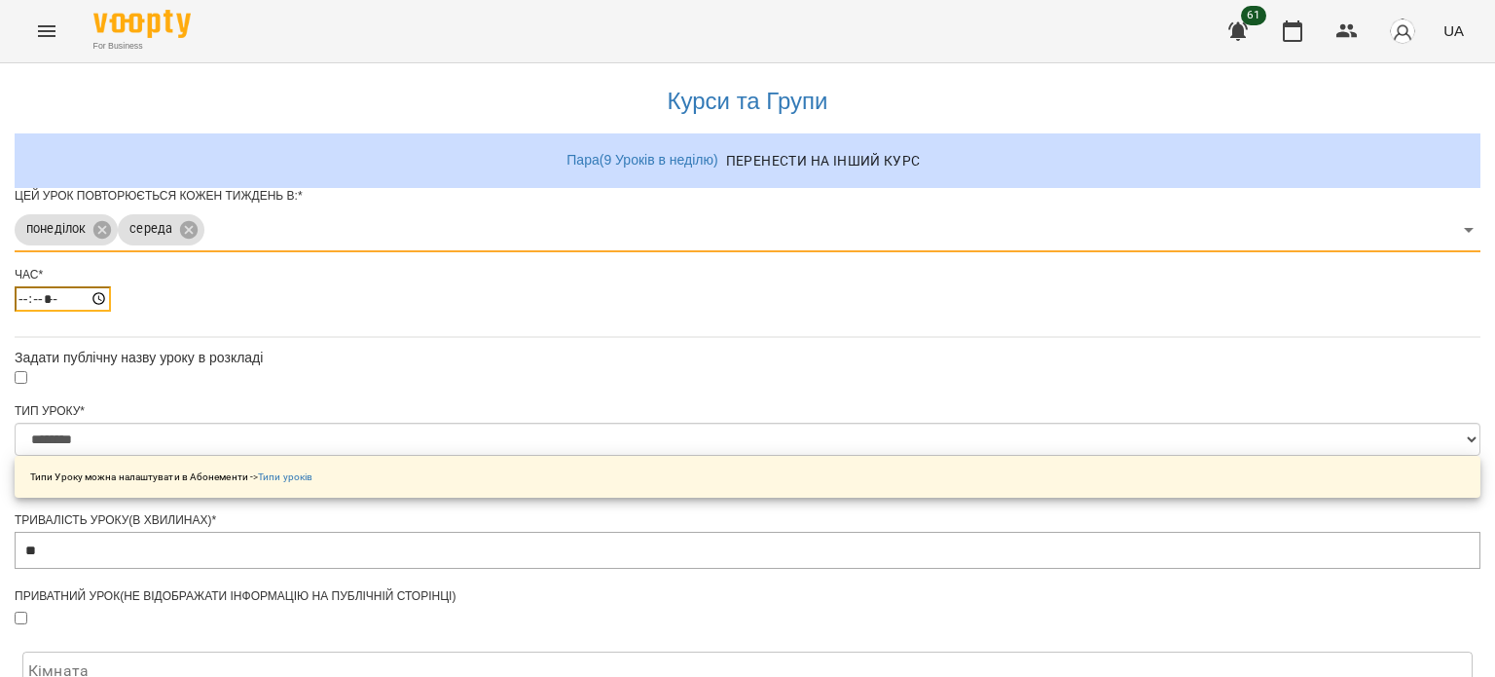
click at [111, 286] on input "*****" at bounding box center [63, 298] width 96 height 25
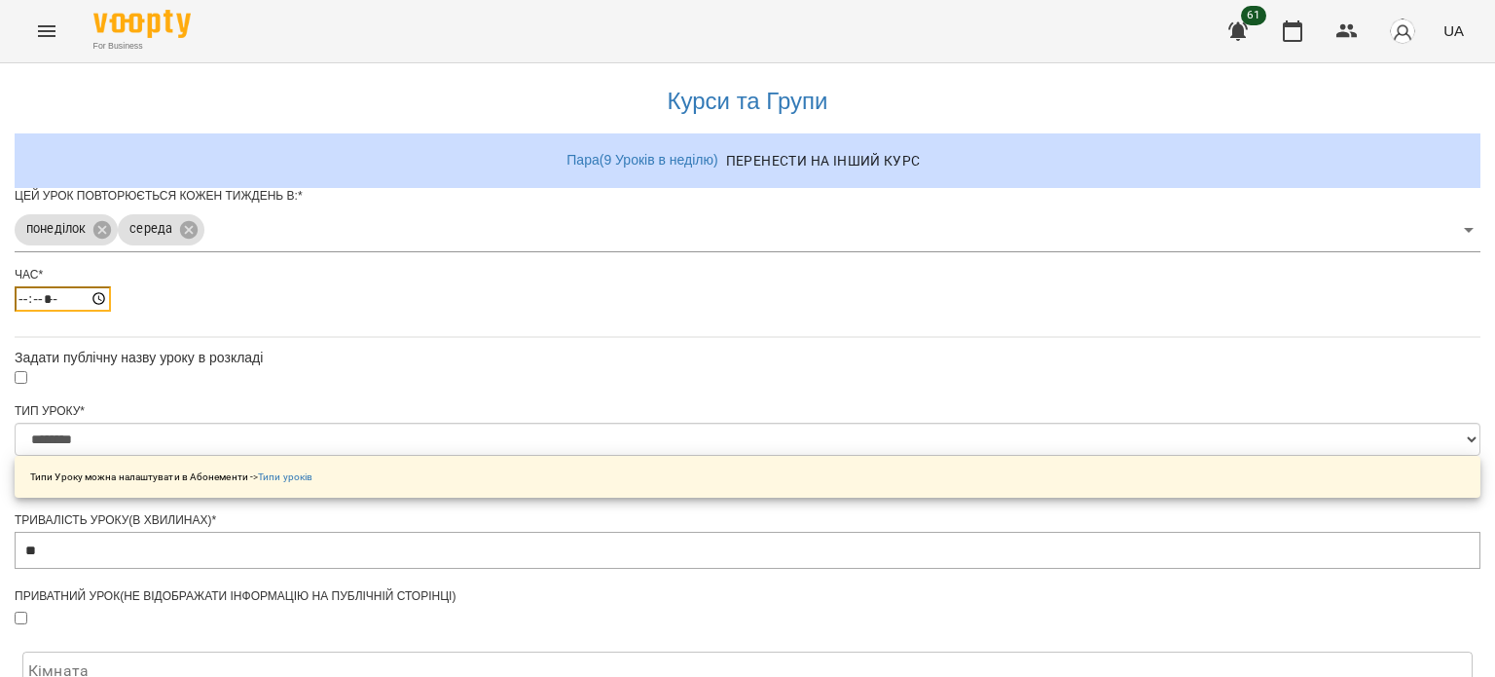
type input "*****"
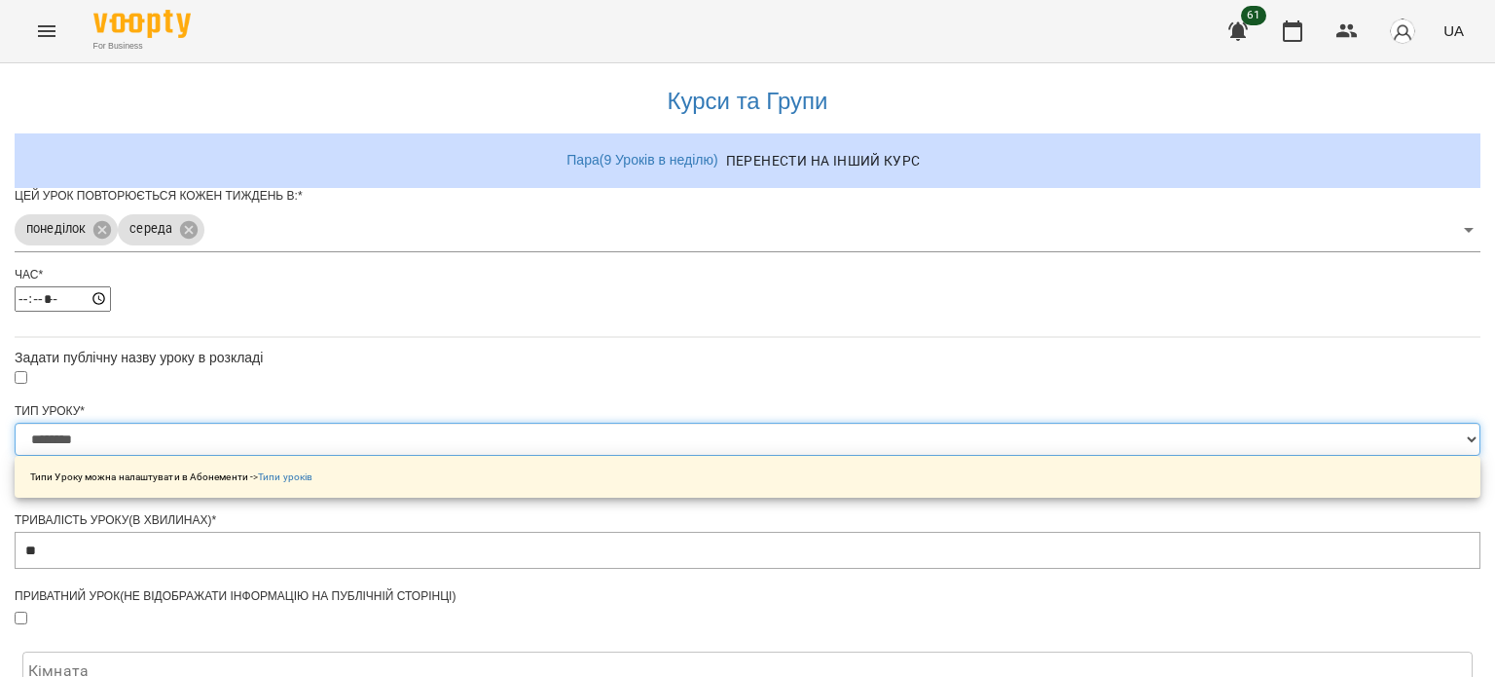
click at [559, 423] on select "**********" at bounding box center [748, 439] width 1466 height 33
select select "**********"
click at [506, 423] on select "**********" at bounding box center [748, 439] width 1466 height 33
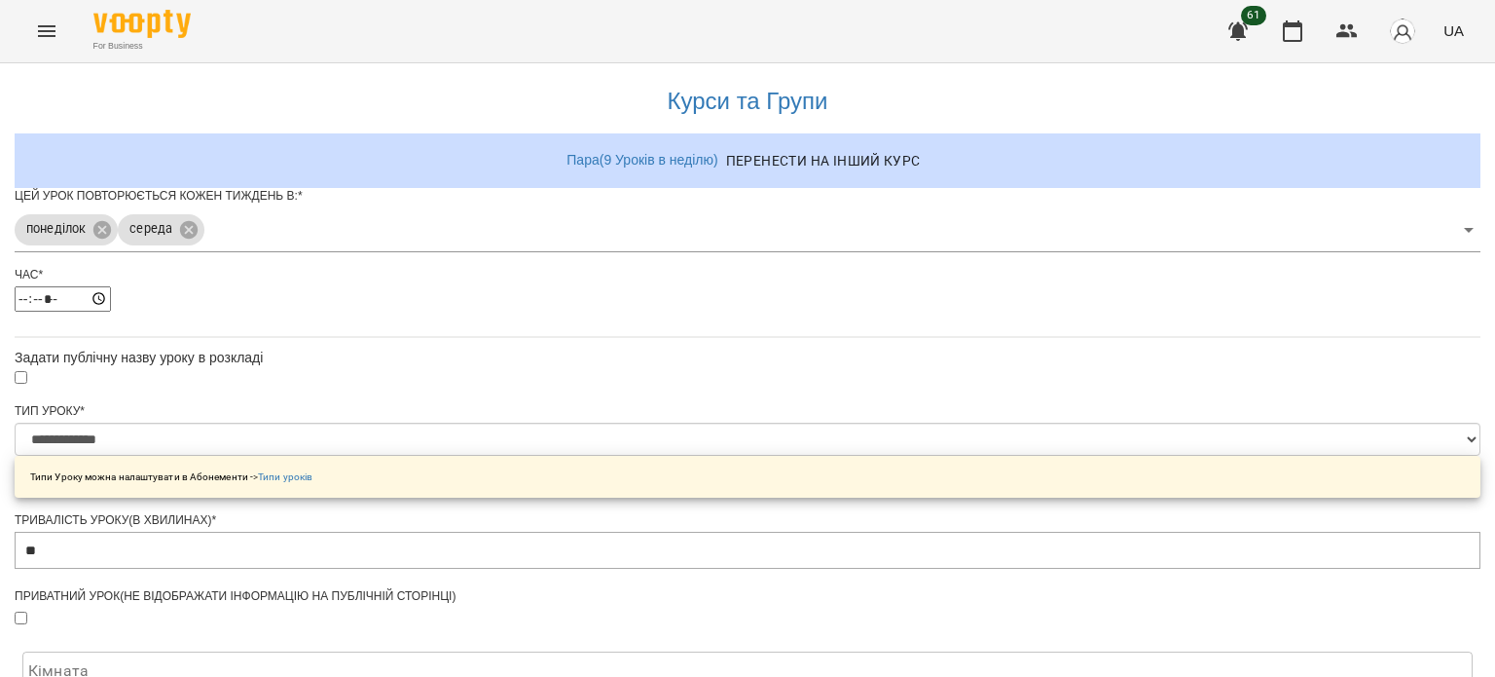
click at [384, 503] on div "**********" at bounding box center [748, 650] width 1466 height 1183
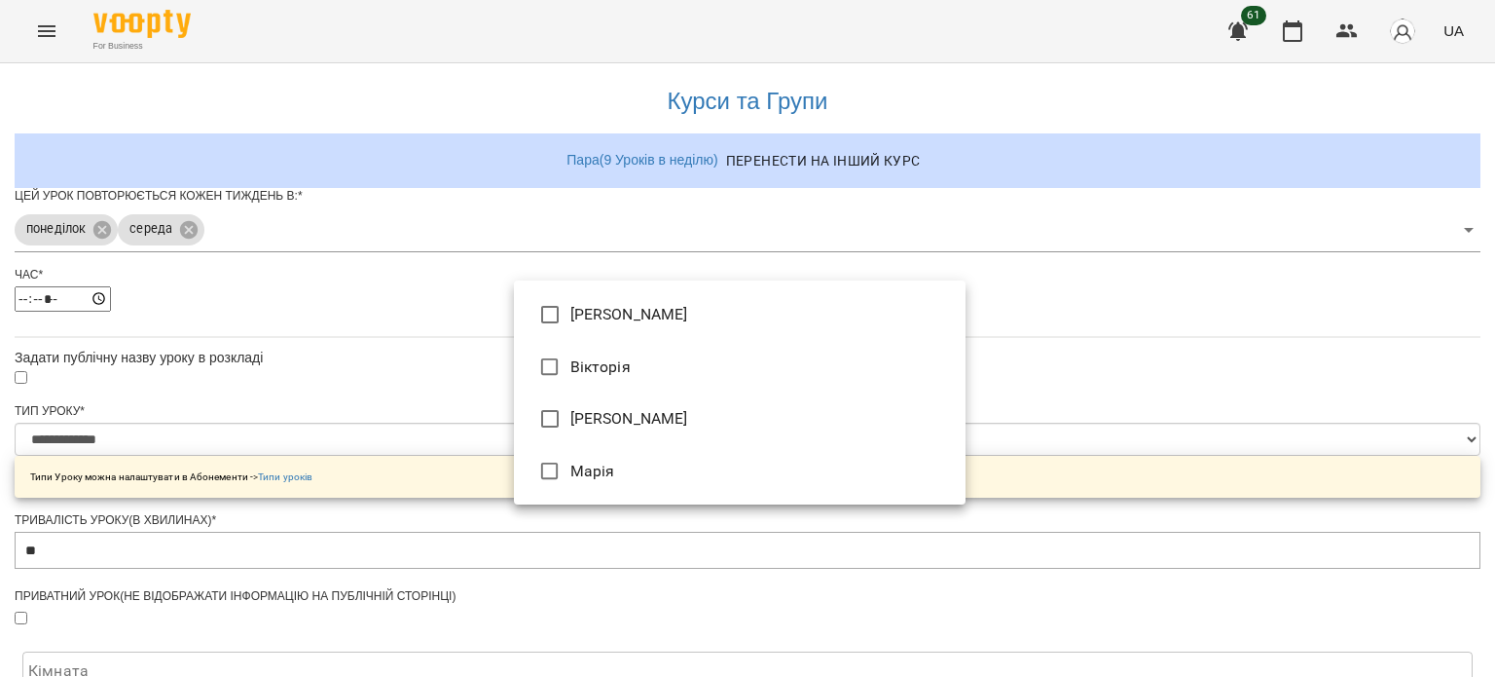
click at [580, 309] on body "**********" at bounding box center [747, 621] width 1495 height 1242
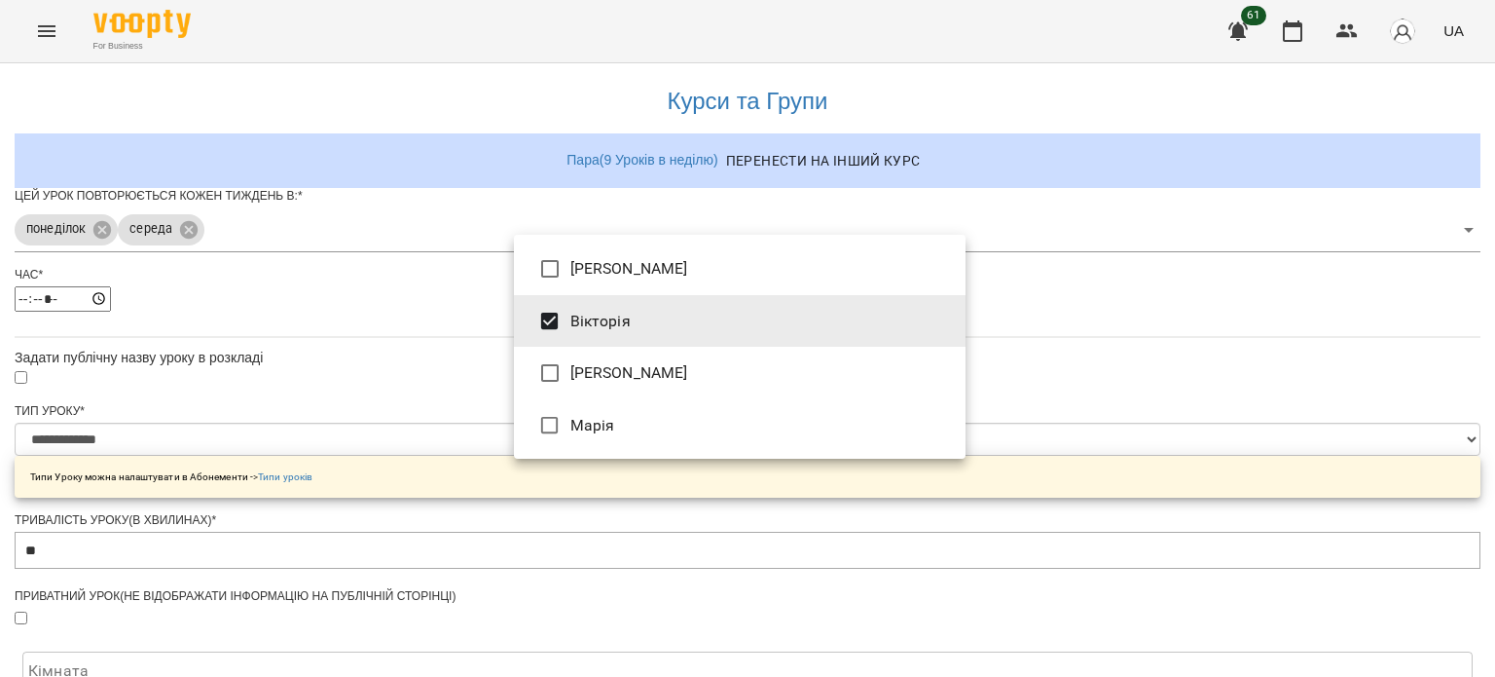
type input "**********"
click at [436, 436] on div at bounding box center [747, 338] width 1495 height 677
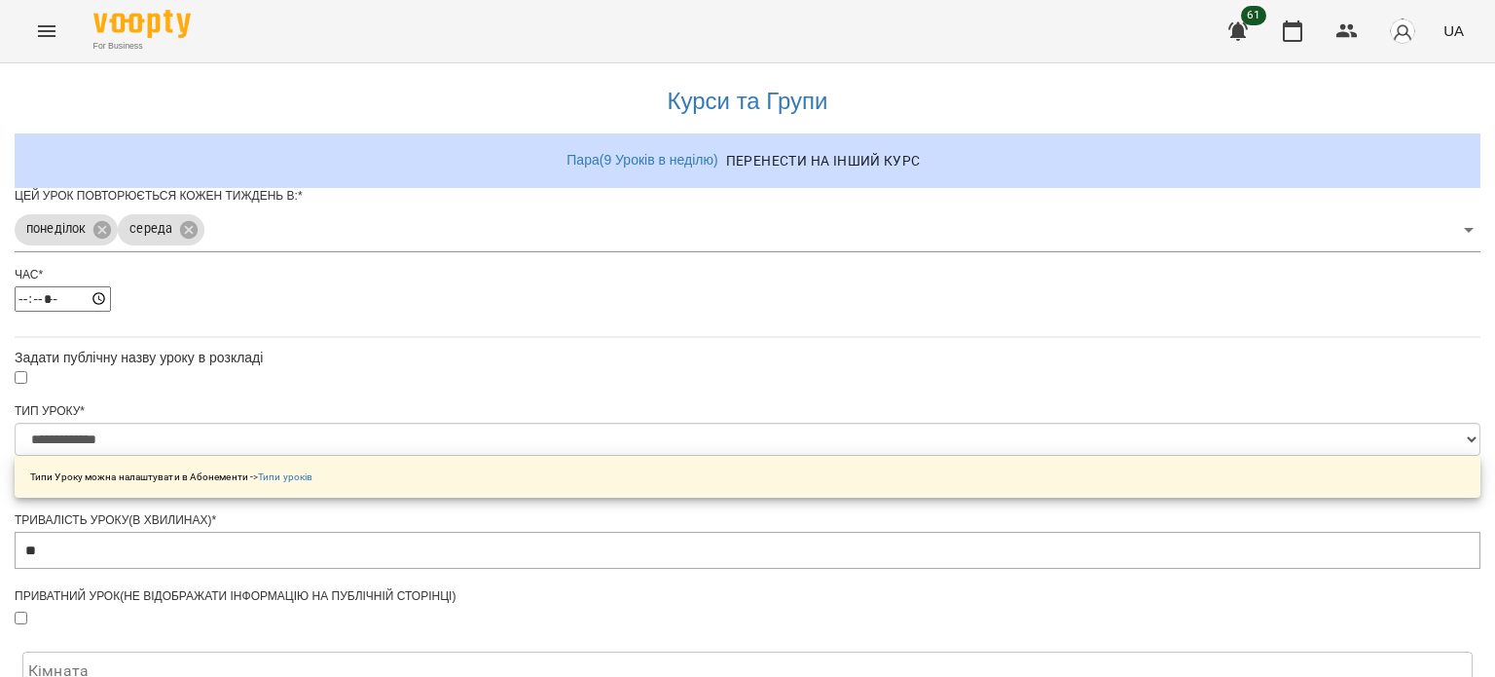
scroll to position [674, 0]
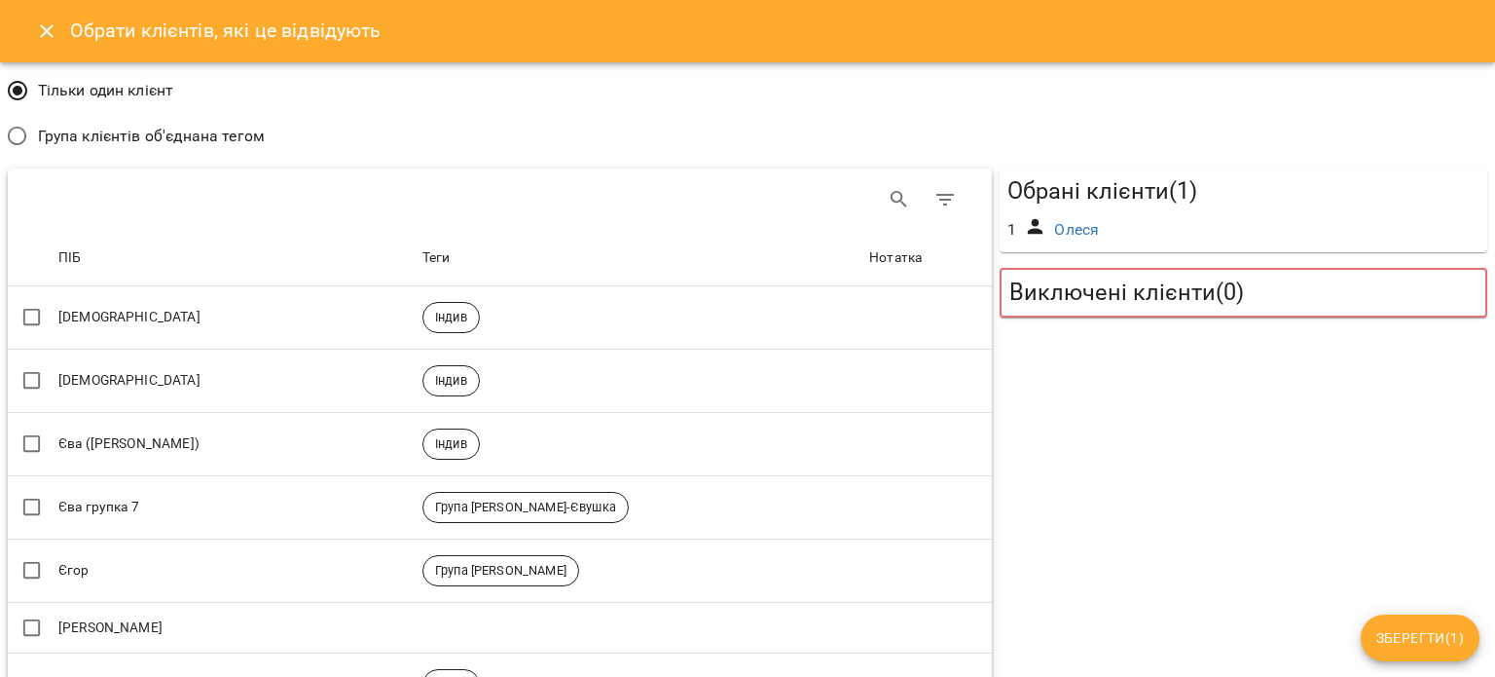
click at [43, 134] on span "Група клієнтів об'єднана тегом" at bounding box center [151, 136] width 227 height 23
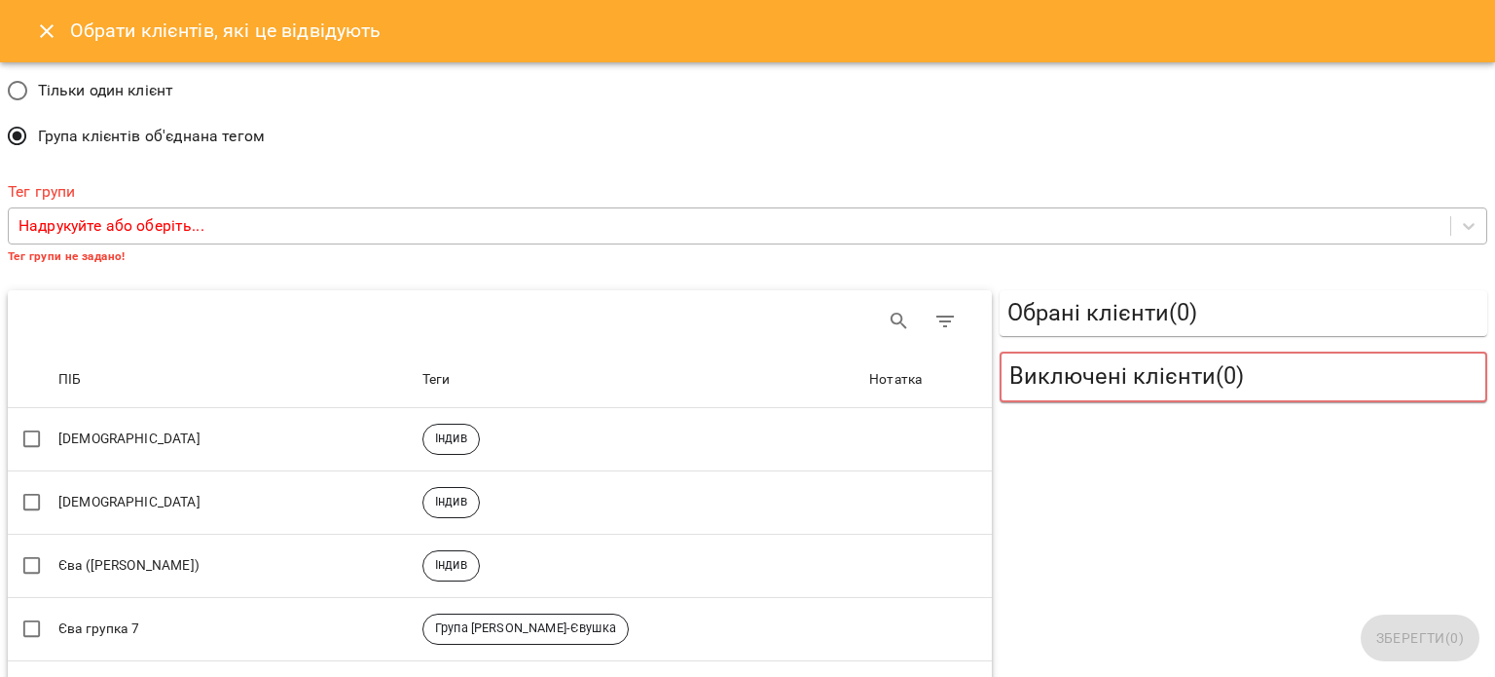
click at [109, 227] on p "Надрукуйте або оберіть..." at bounding box center [111, 225] width 186 height 23
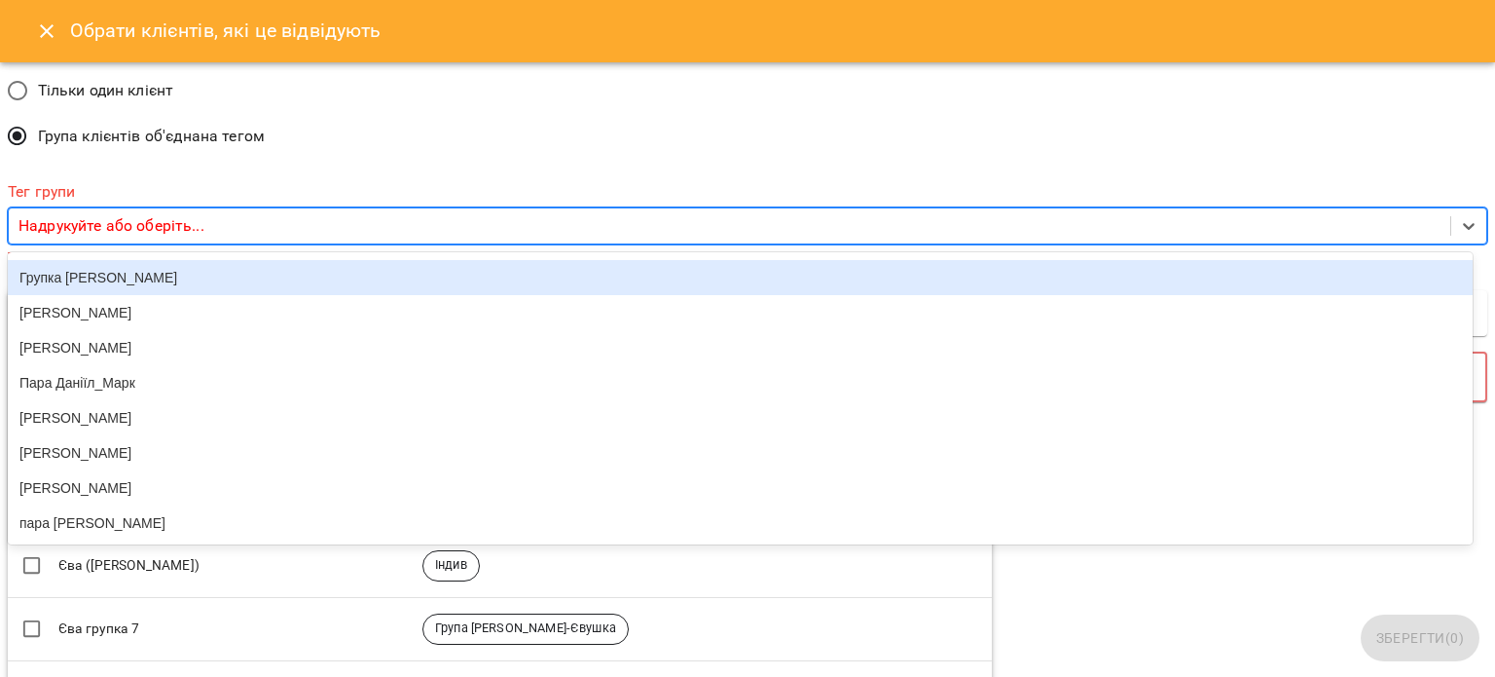
scroll to position [282, 0]
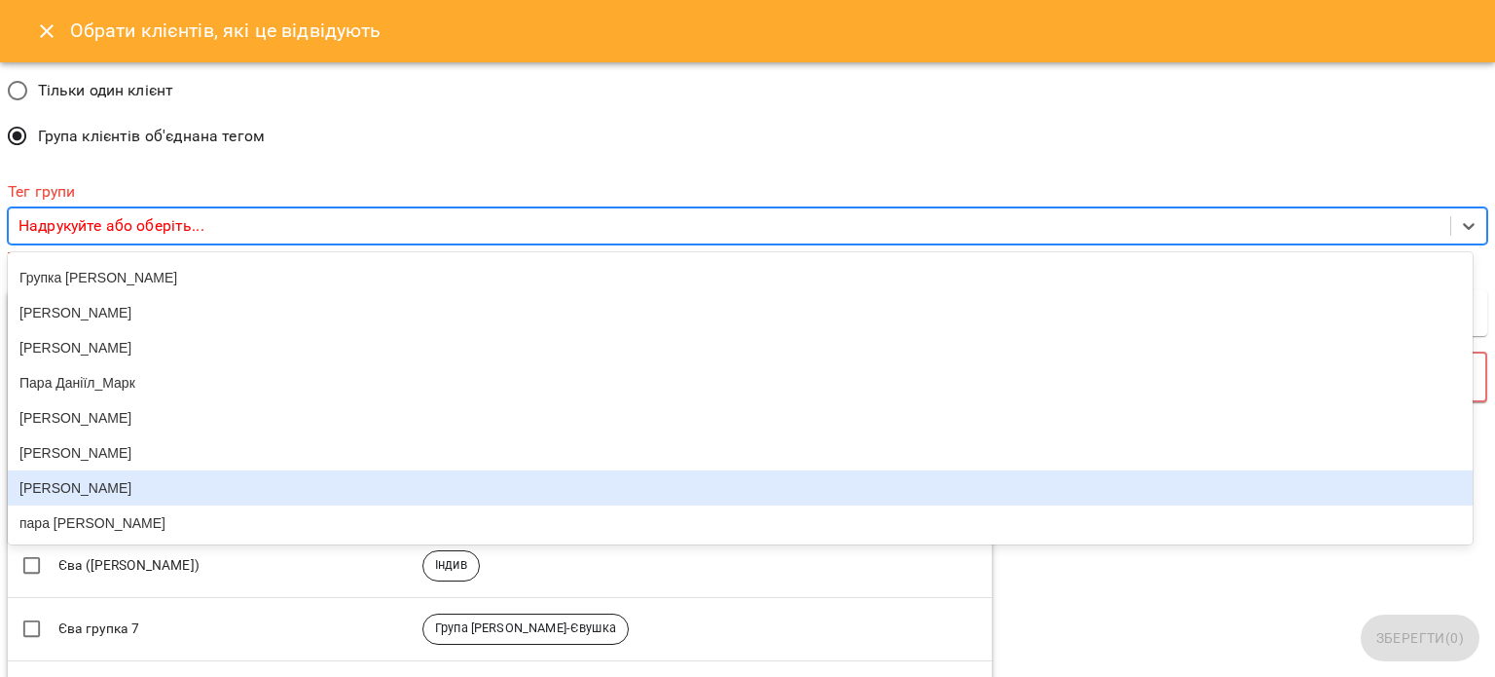
click at [133, 487] on div "[PERSON_NAME]" at bounding box center [740, 487] width 1465 height 35
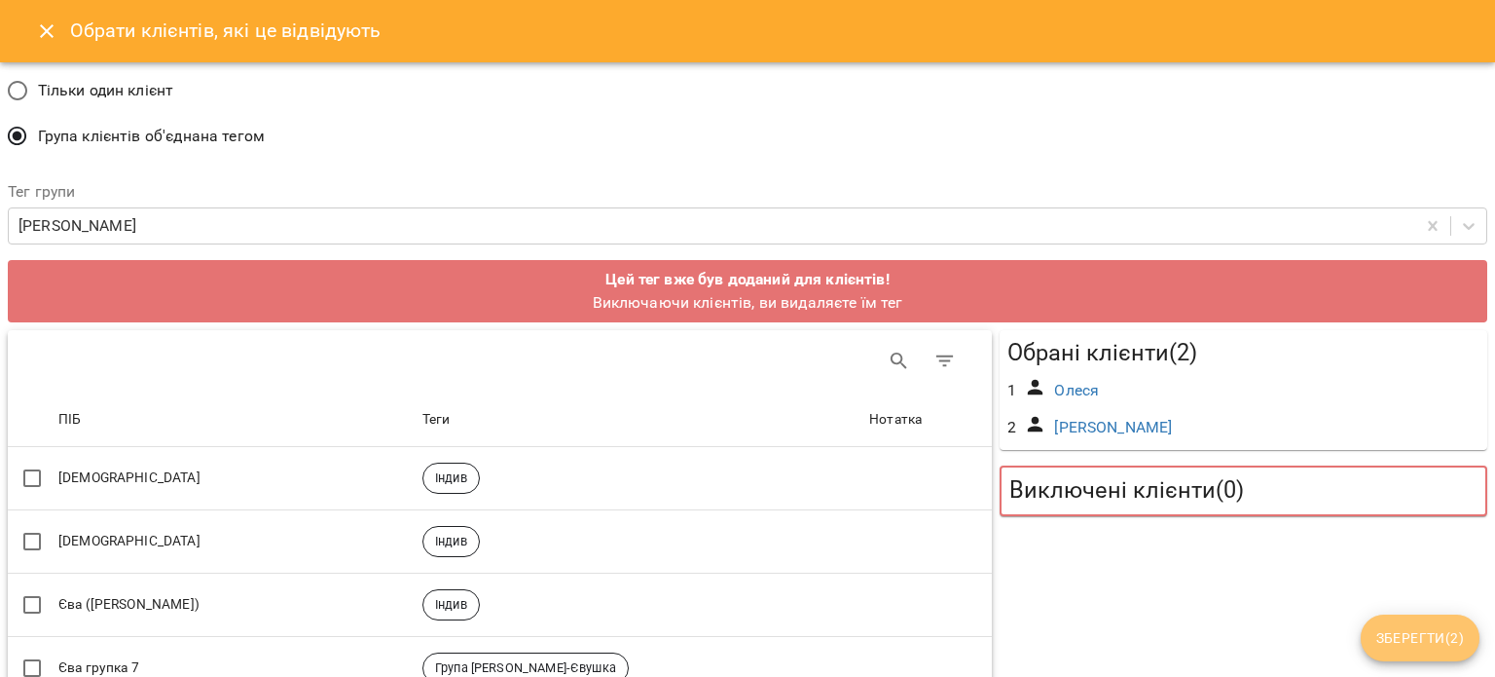
click at [1426, 640] on span "Зберегти ( 2 )" at bounding box center [1421, 637] width 88 height 23
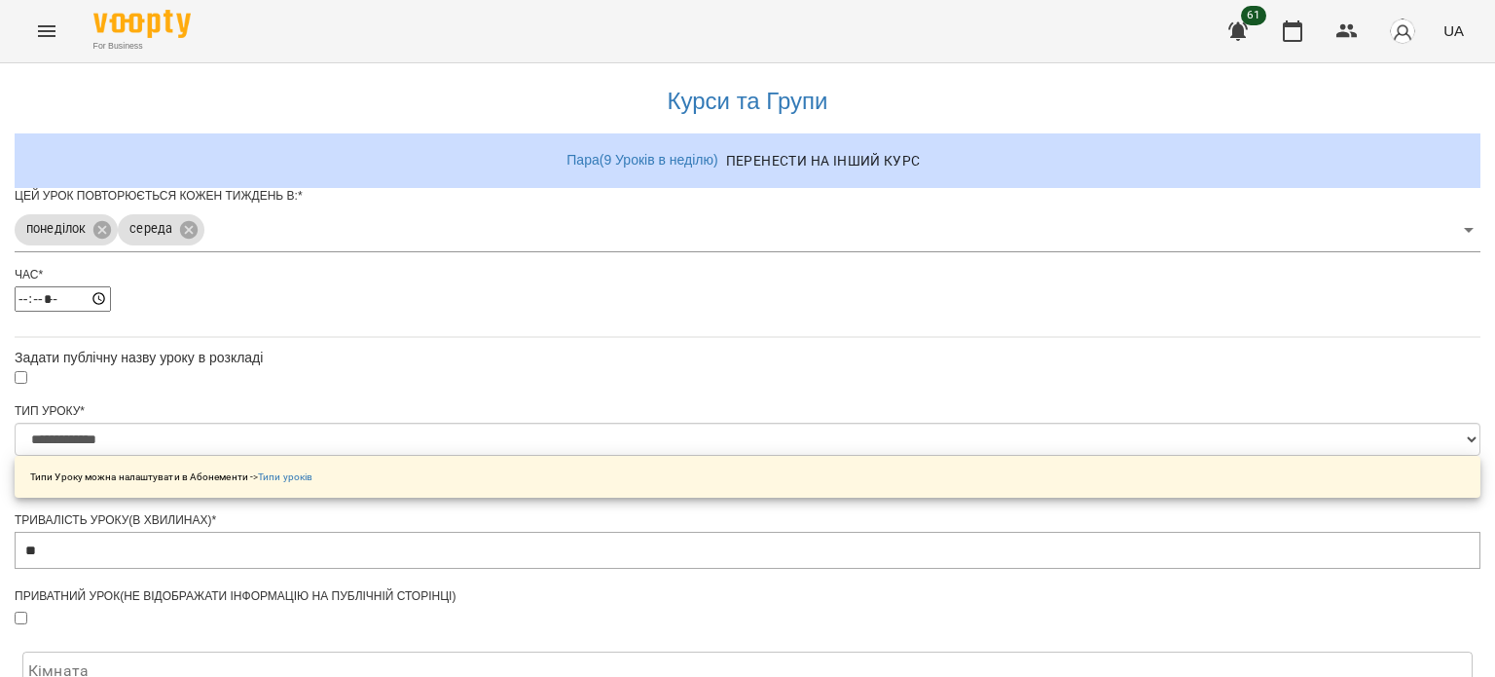
scroll to position [803, 0]
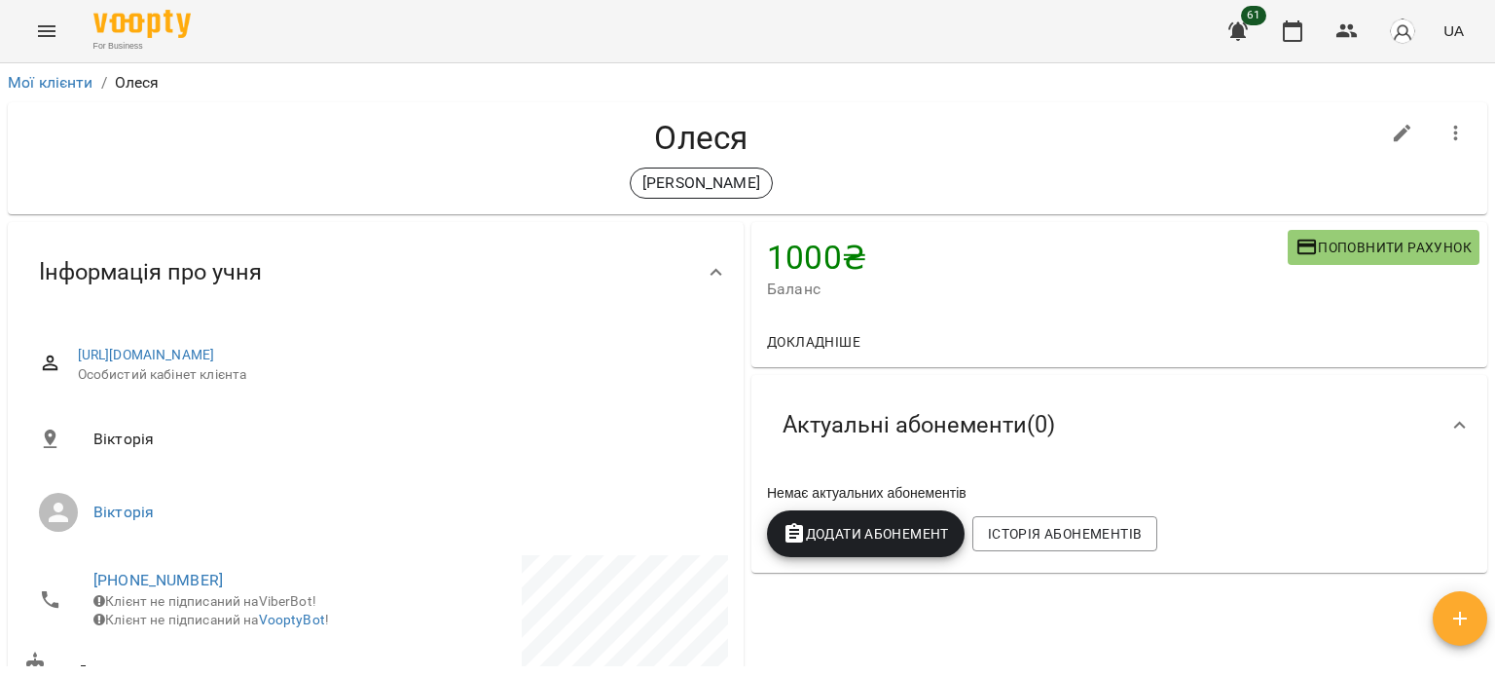
click at [51, 24] on icon "Menu" at bounding box center [46, 30] width 23 height 23
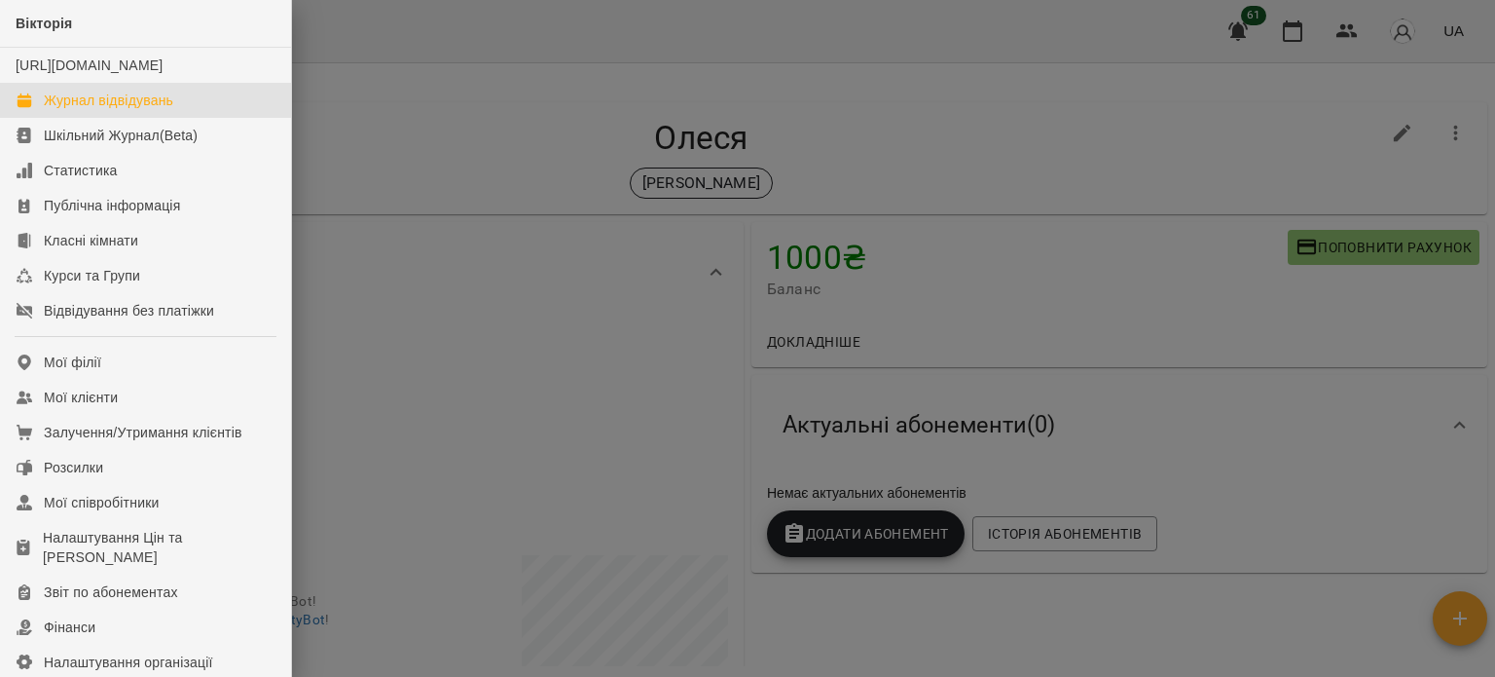
click at [78, 110] on div "Журнал відвідувань" at bounding box center [108, 100] width 129 height 19
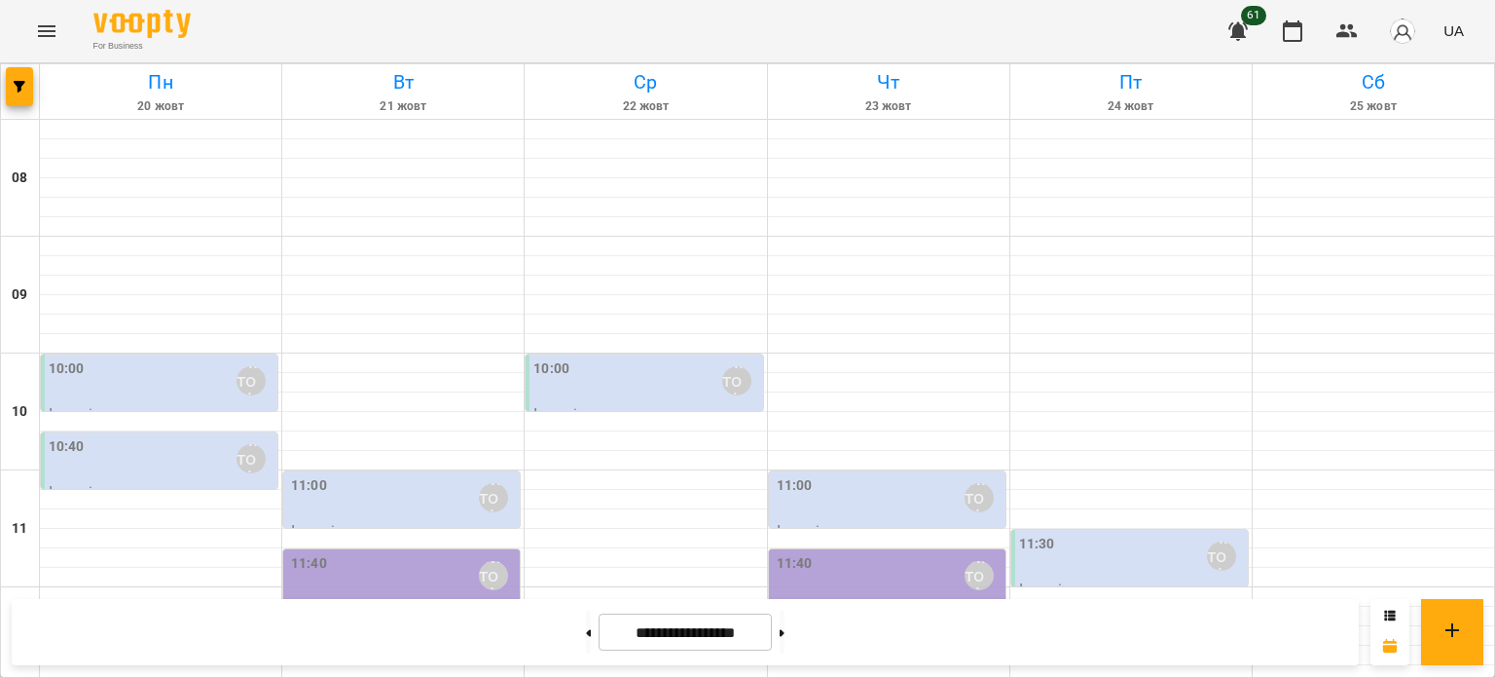
scroll to position [542, 0]
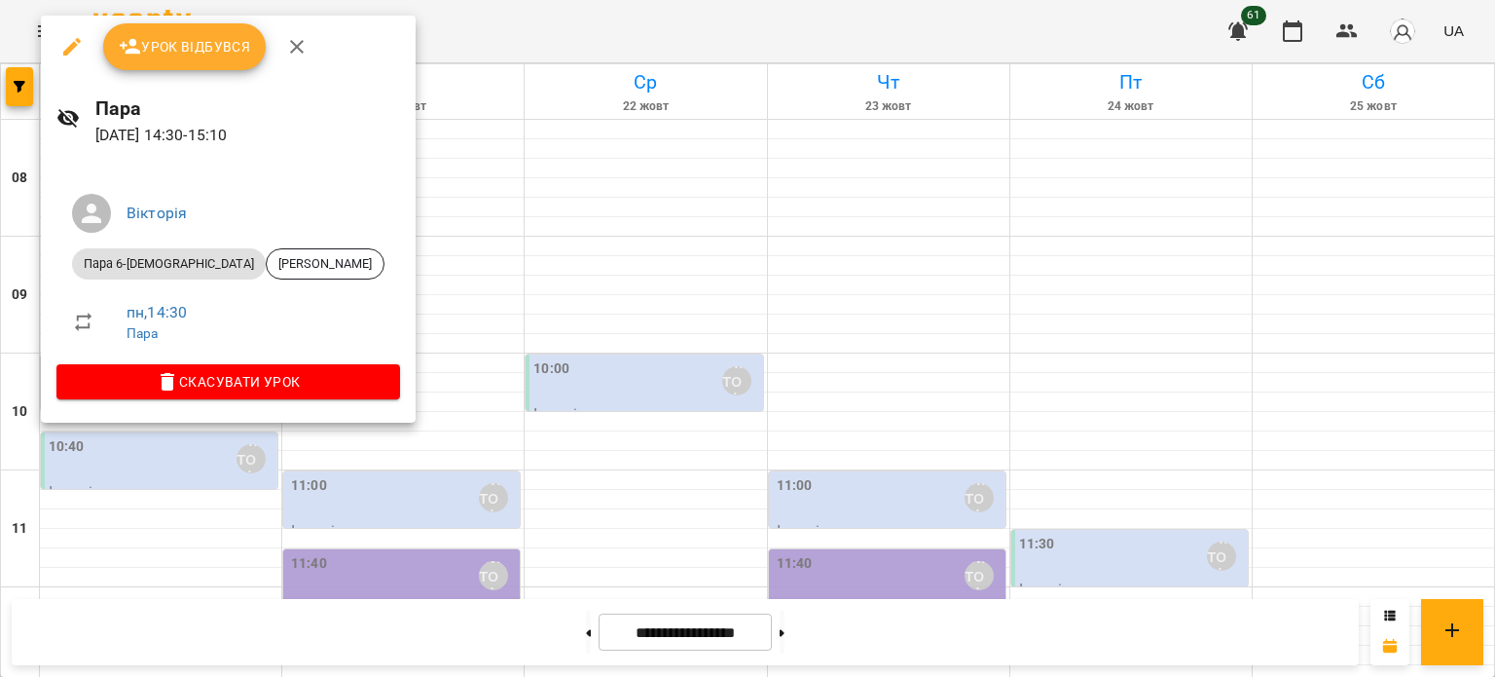
click at [149, 516] on div at bounding box center [747, 338] width 1495 height 677
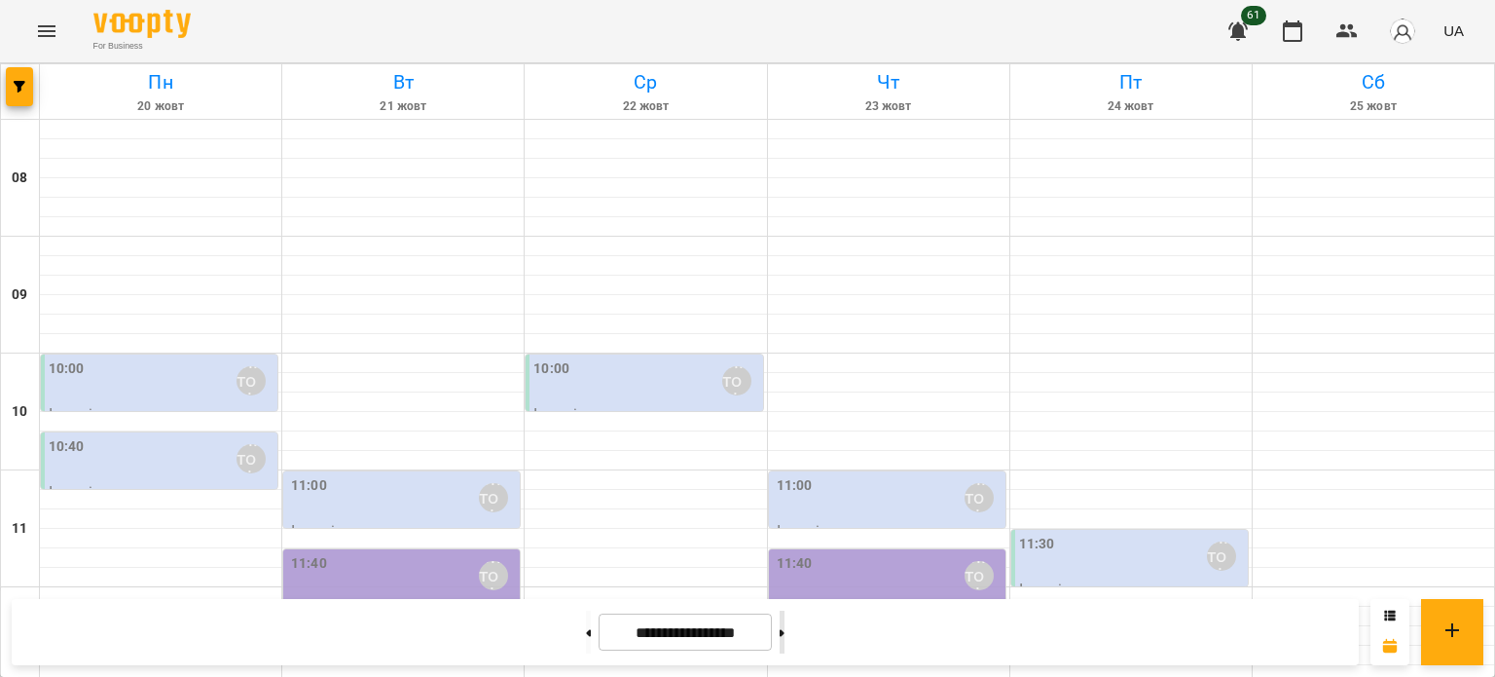
click at [785, 644] on button at bounding box center [782, 631] width 5 height 43
click at [586, 626] on button at bounding box center [588, 631] width 5 height 43
click at [586, 637] on button at bounding box center [588, 631] width 5 height 43
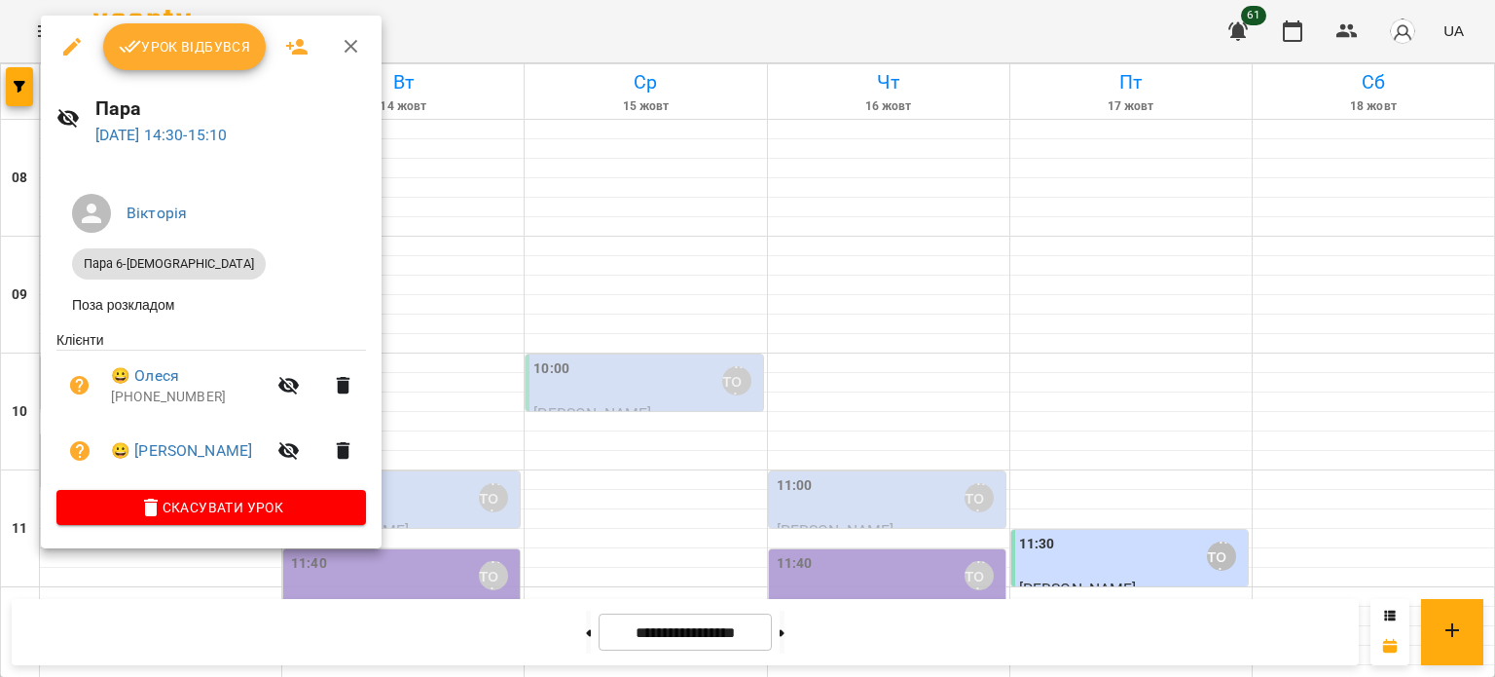
click at [420, 191] on div at bounding box center [747, 338] width 1495 height 677
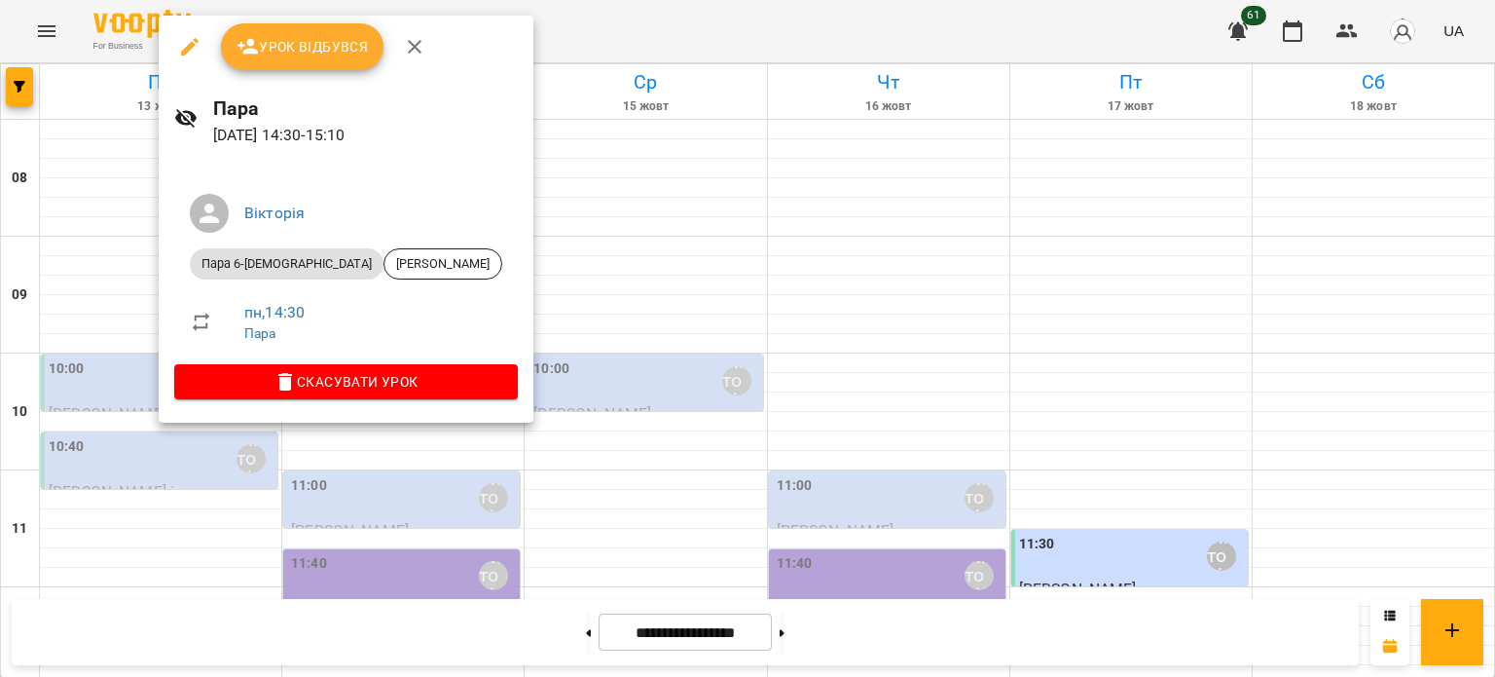
click at [541, 193] on div at bounding box center [747, 338] width 1495 height 677
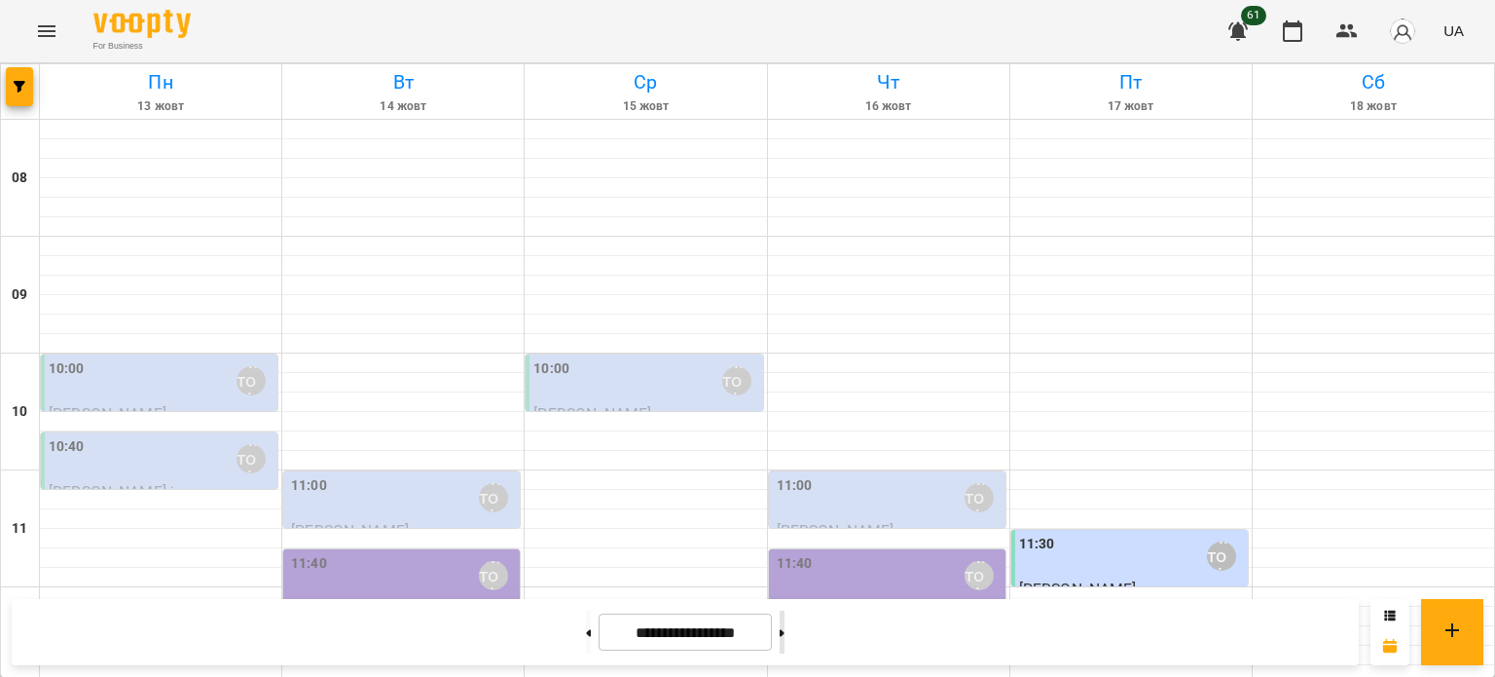
click at [785, 630] on button at bounding box center [782, 631] width 5 height 43
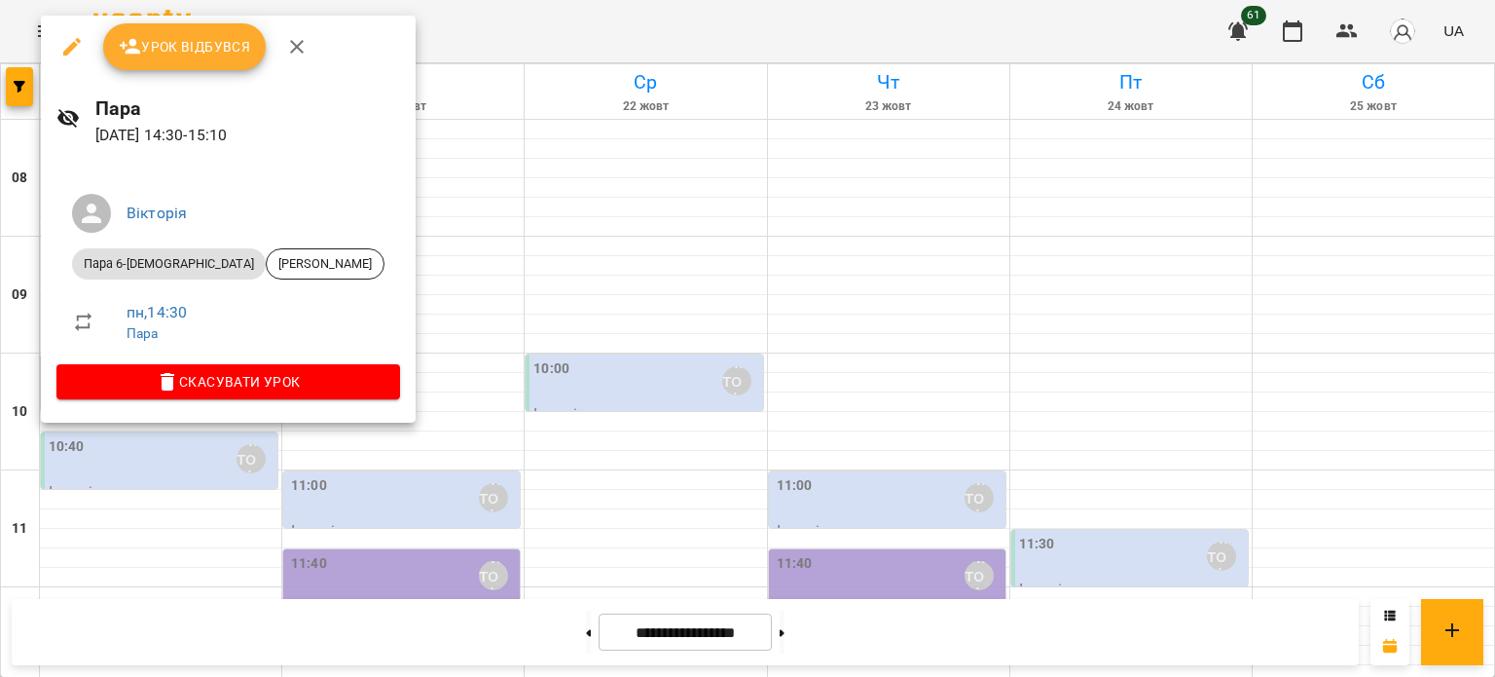
click at [133, 502] on div at bounding box center [747, 338] width 1495 height 677
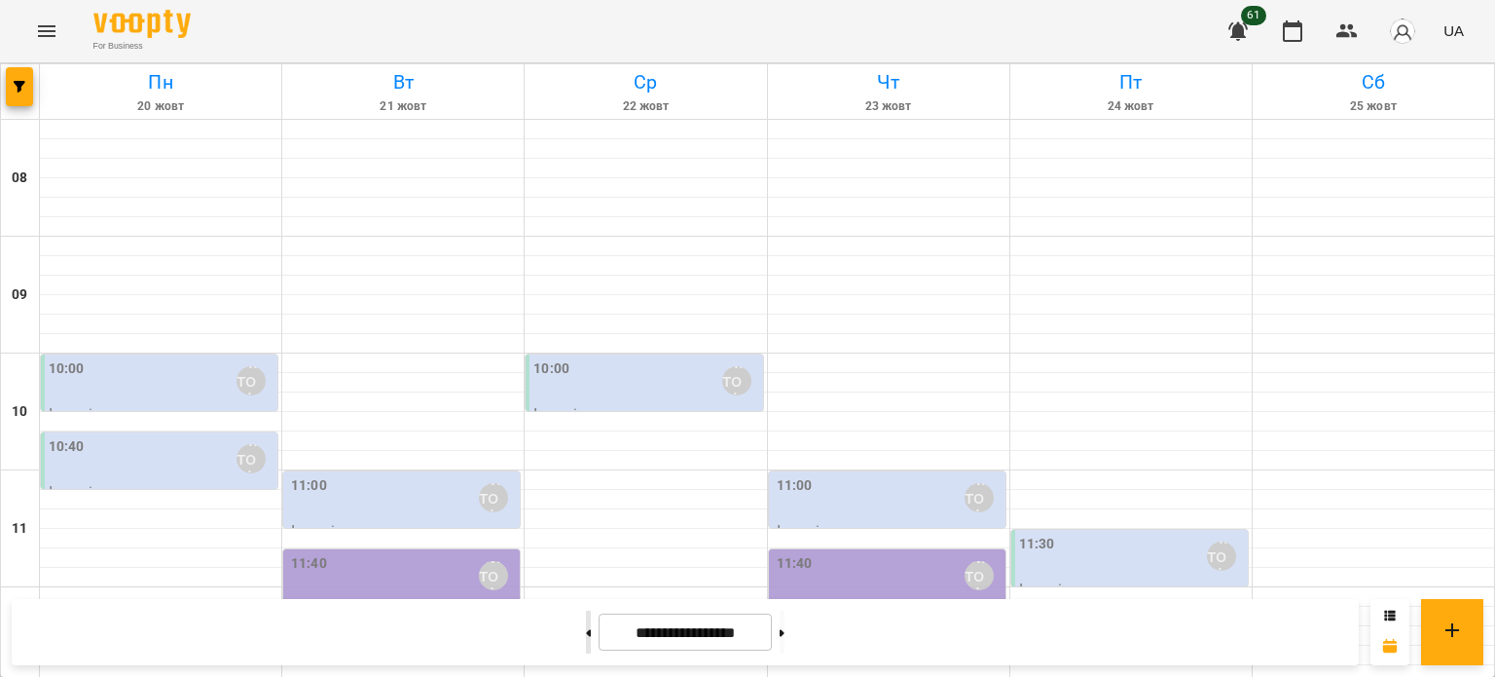
click at [586, 635] on button at bounding box center [588, 631] width 5 height 43
type input "**********"
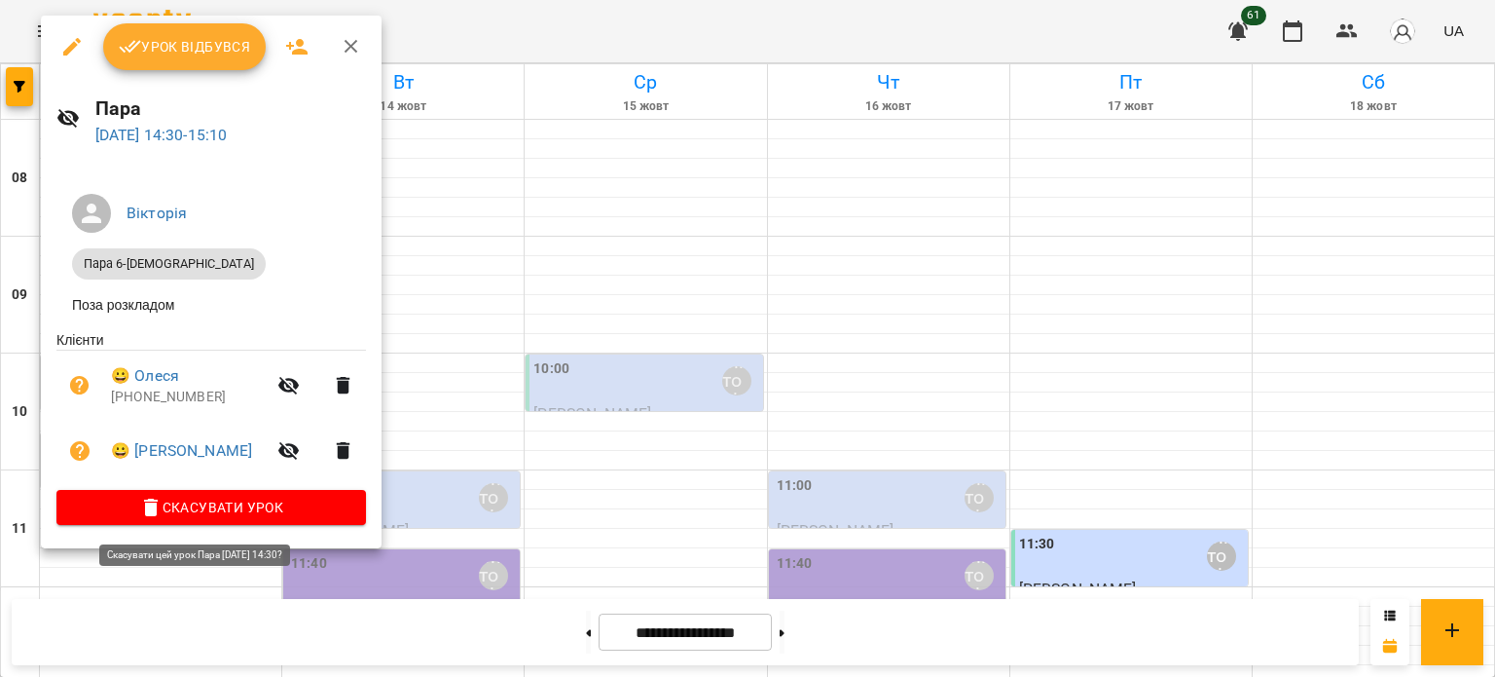
click at [219, 505] on span "Скасувати Урок" at bounding box center [211, 507] width 278 height 23
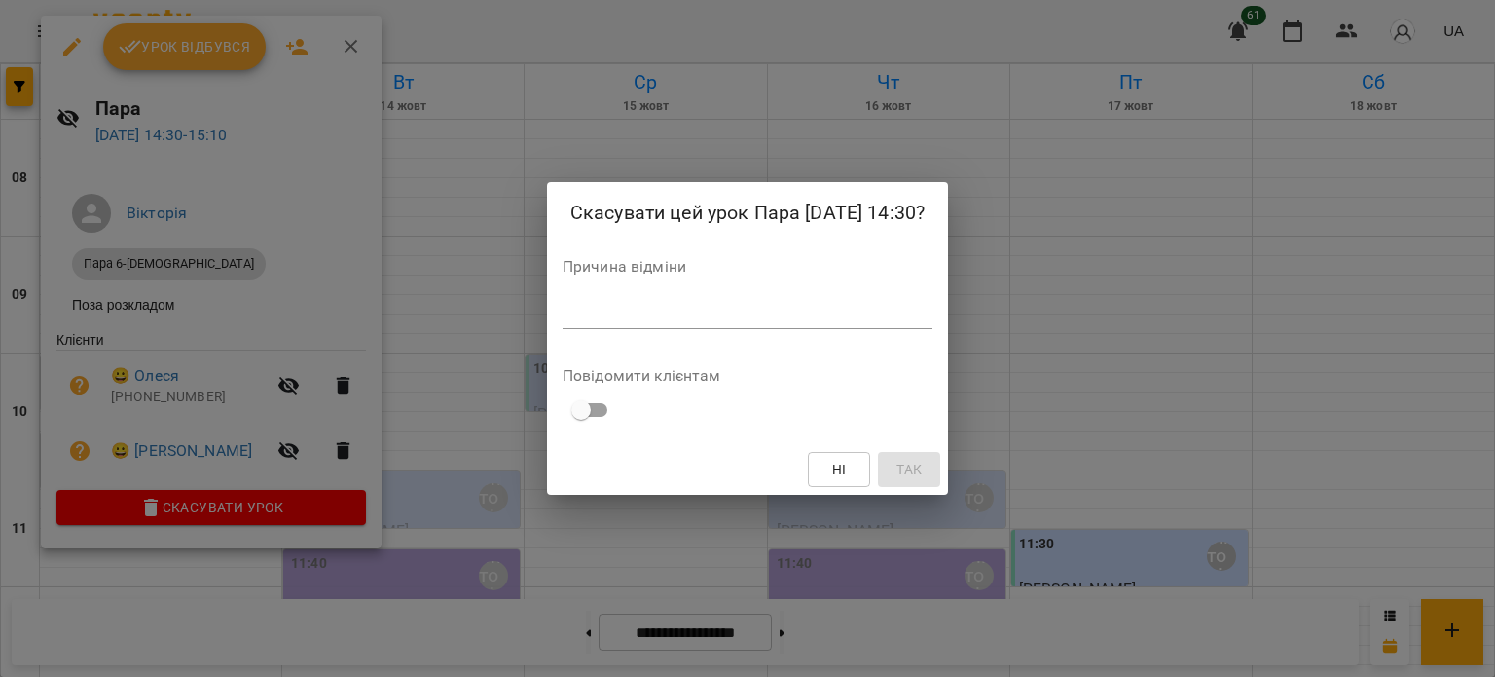
click at [571, 314] on textarea at bounding box center [748, 313] width 370 height 18
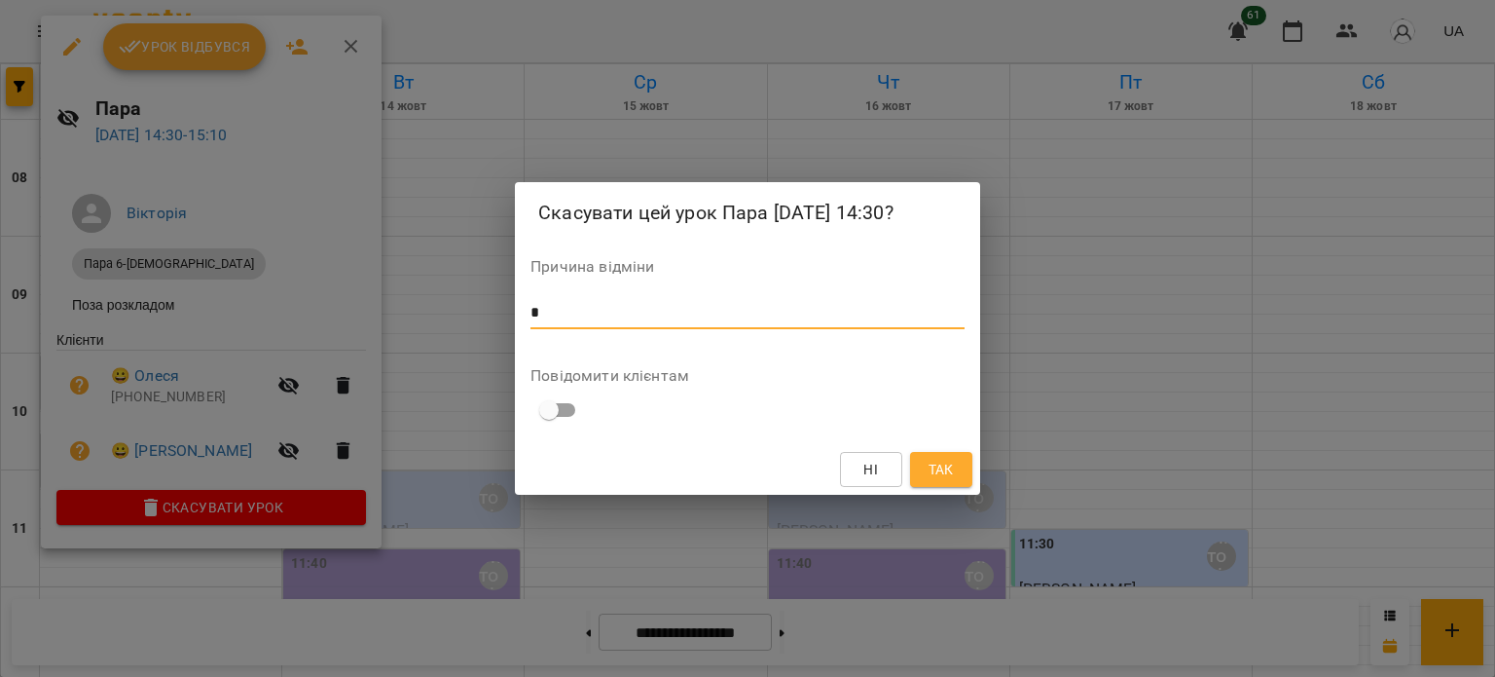
click at [946, 466] on span "Так" at bounding box center [941, 469] width 25 height 23
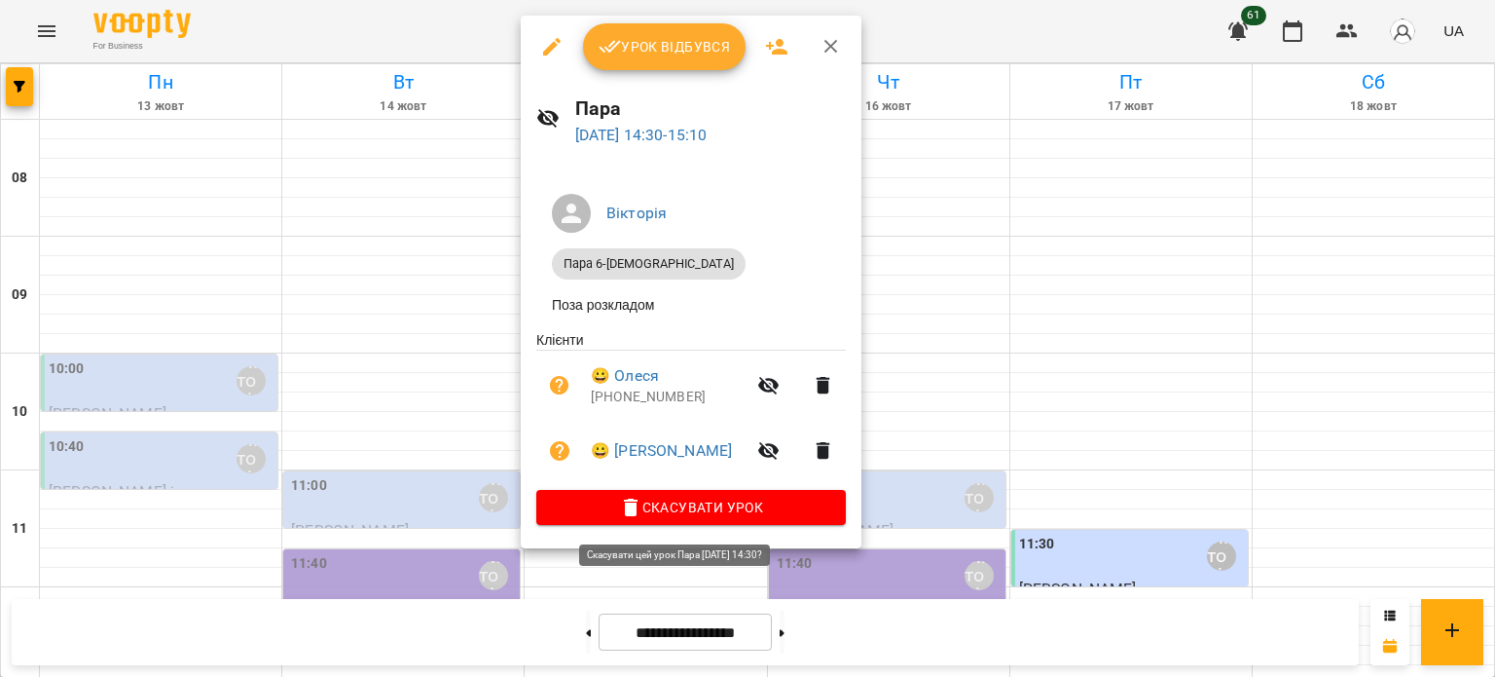
click at [624, 505] on icon "button" at bounding box center [631, 507] width 14 height 18
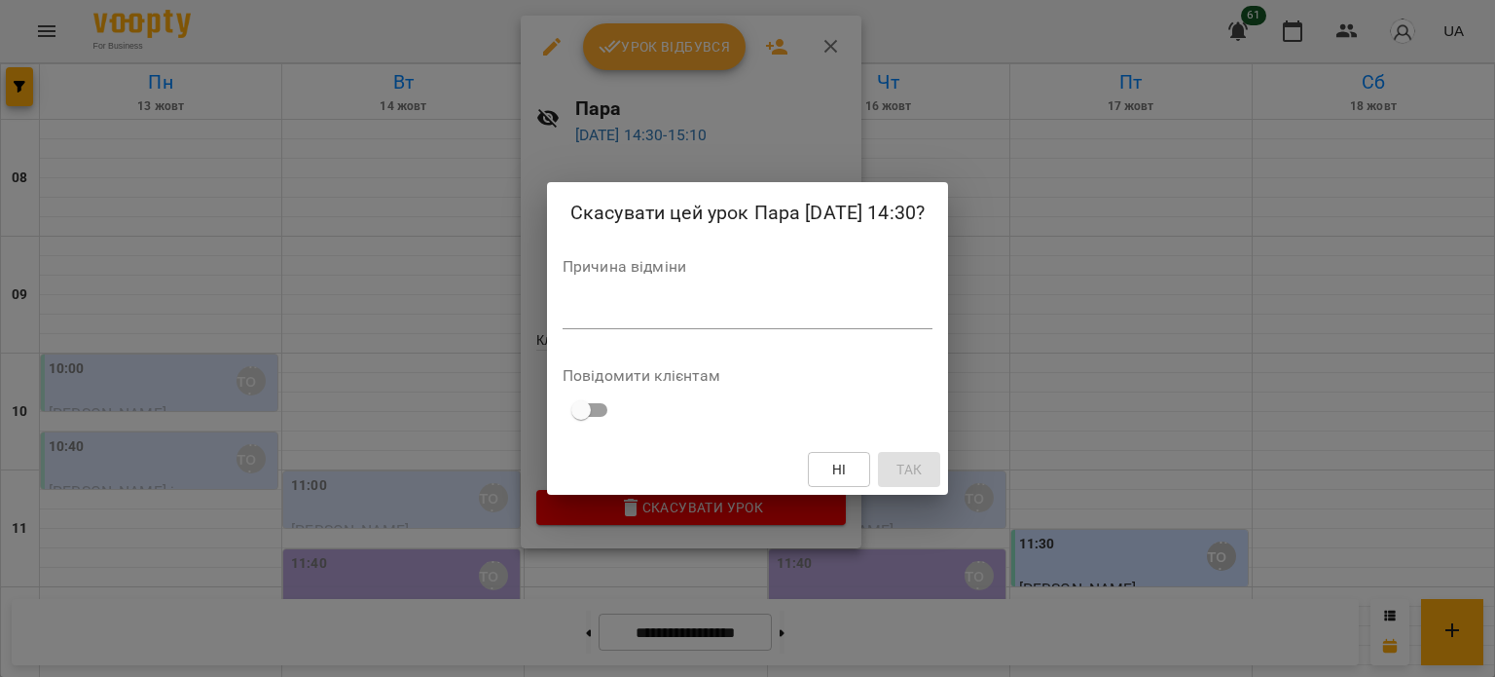
click at [603, 317] on textarea at bounding box center [748, 313] width 370 height 18
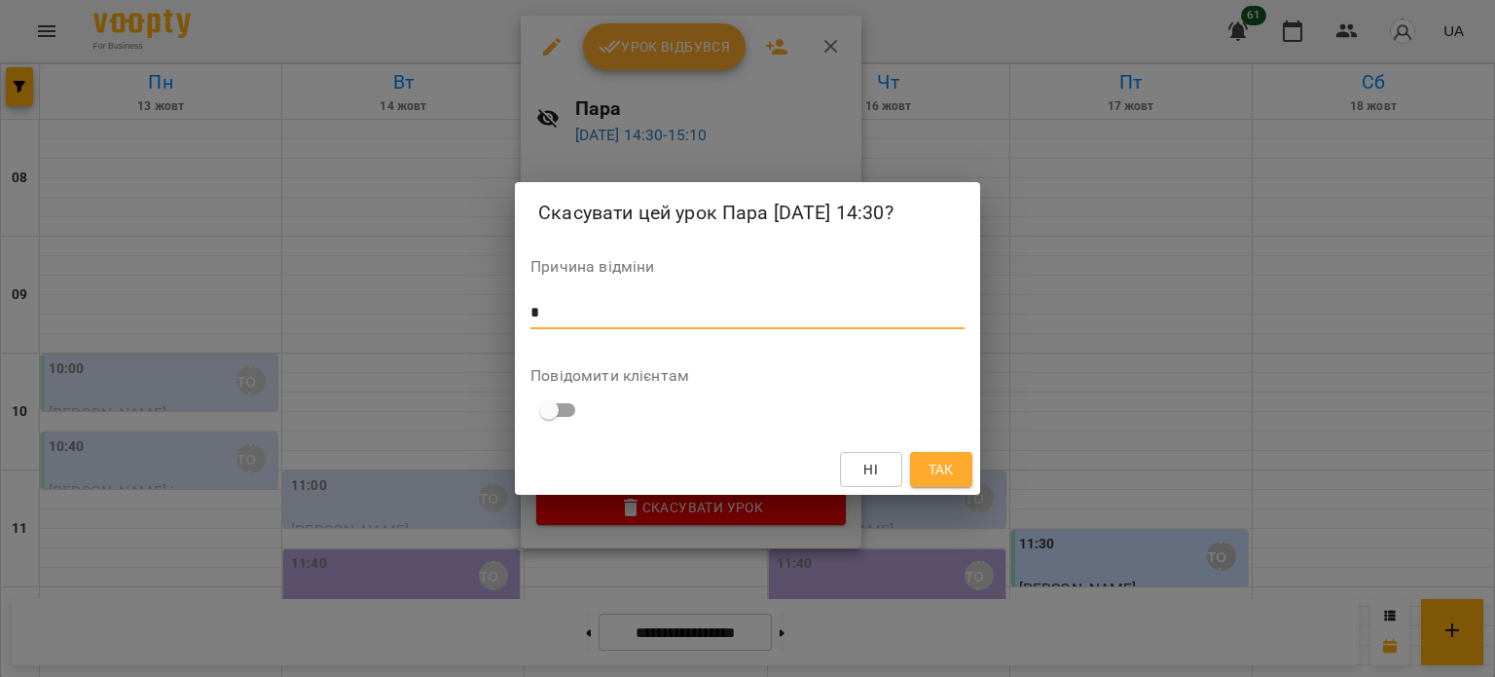
click at [926, 472] on span "Так" at bounding box center [941, 469] width 31 height 23
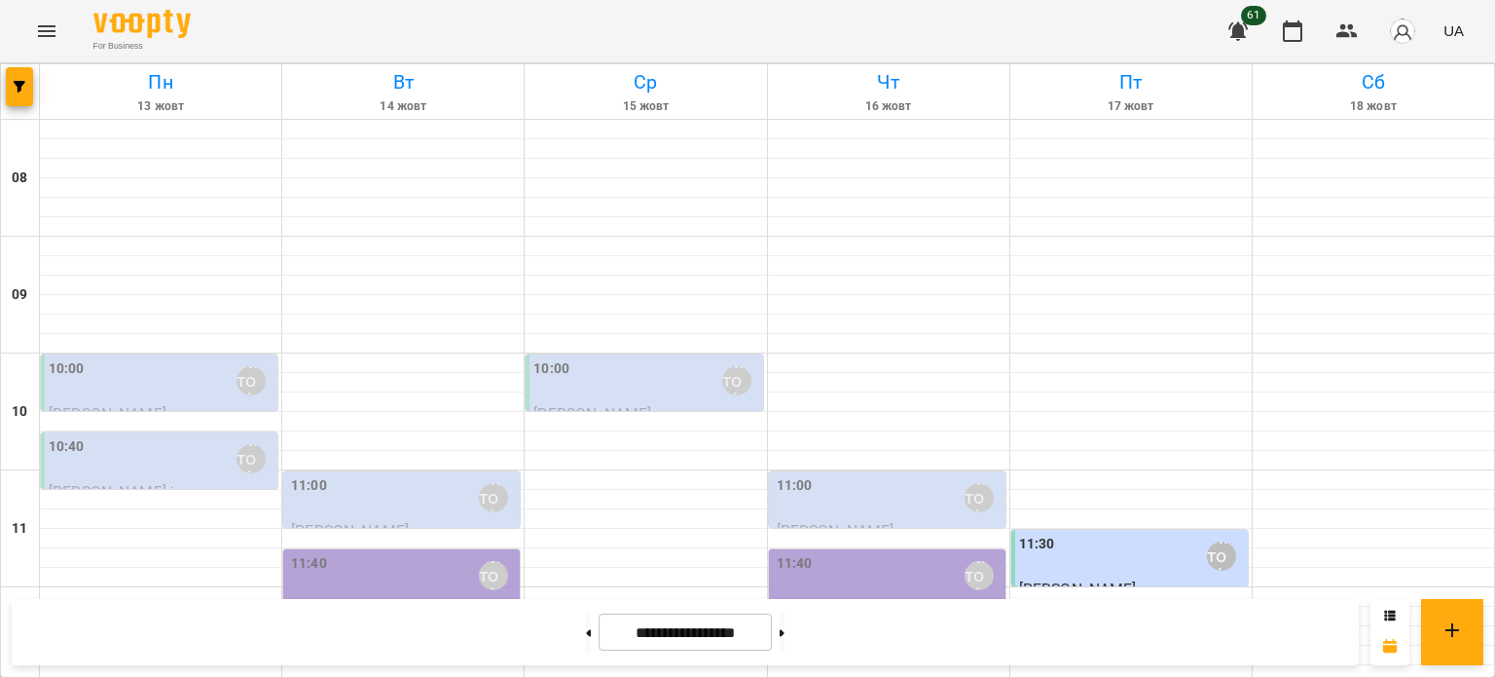
scroll to position [932, 0]
